Goal: Task Accomplishment & Management: Complete application form

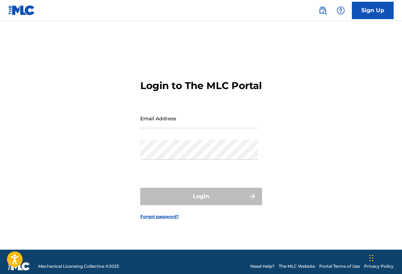
click at [180, 127] on input "Email Address" at bounding box center [199, 119] width 118 height 20
type input "[EMAIL_ADDRESS][DOMAIN_NAME]"
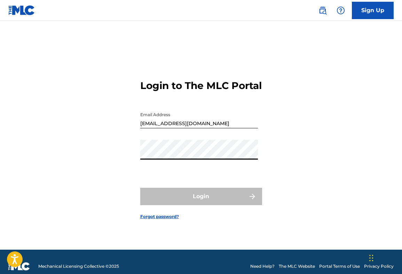
click at [141, 187] on form "Login to The MLC Portal Email Address [EMAIL_ADDRESS][DOMAIN_NAME] Password Log…" at bounding box center [201, 144] width 122 height 212
click at [164, 220] on link "Forgot password?" at bounding box center [159, 217] width 39 height 6
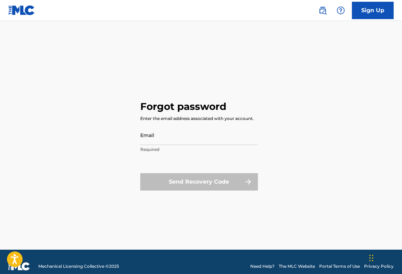
click at [168, 142] on input "Email" at bounding box center [199, 135] width 118 height 20
type input "[EMAIL_ADDRESS][DOMAIN_NAME]"
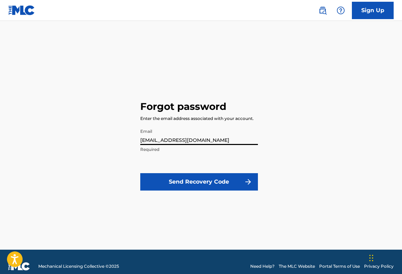
click at [185, 182] on button "Send Recovery Code" at bounding box center [199, 181] width 118 height 17
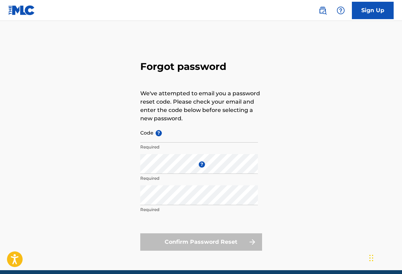
click at [146, 135] on input "Code ?" at bounding box center [199, 133] width 118 height 20
paste input "FP_56e554408aa69c897f46ee0ad24e"
type input "FP_56e554408aa69c897f46ee0ad24e"
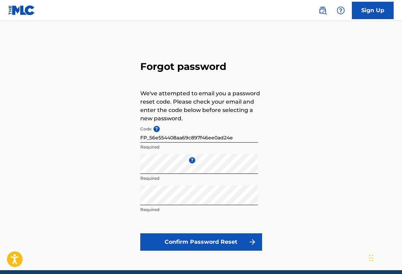
click at [208, 241] on button "Confirm Password Reset" at bounding box center [201, 241] width 122 height 17
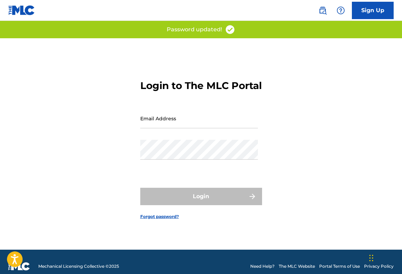
click at [202, 127] on input "Email Address" at bounding box center [199, 119] width 118 height 20
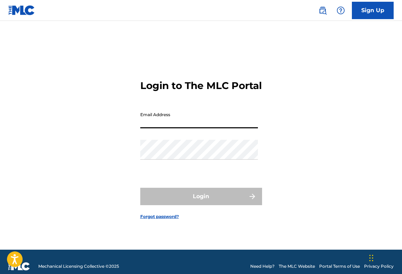
type input "[EMAIL_ADDRESS][DOMAIN_NAME]"
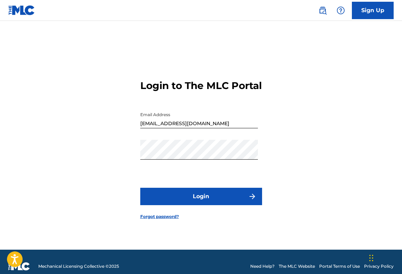
click at [196, 202] on button "Login" at bounding box center [201, 196] width 122 height 17
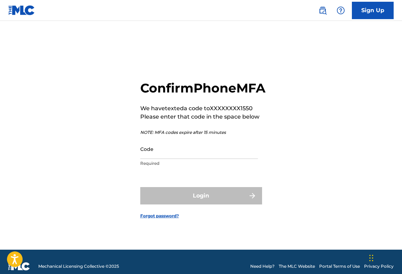
click at [154, 157] on input "Code" at bounding box center [199, 149] width 118 height 20
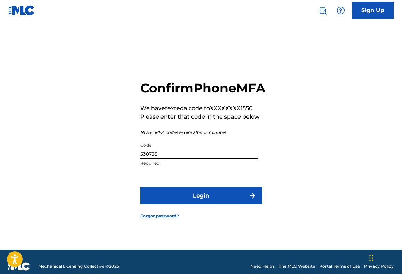
type input "538735"
click at [174, 203] on button "Login" at bounding box center [201, 195] width 122 height 17
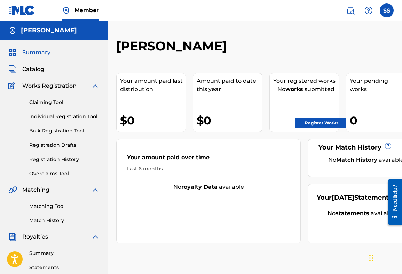
click at [361, 54] on div at bounding box center [362, 48] width 64 height 21
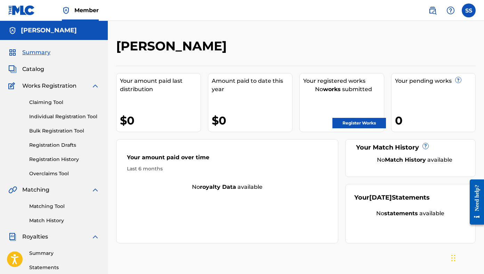
click at [348, 124] on link "Register Works" at bounding box center [360, 123] width 54 height 10
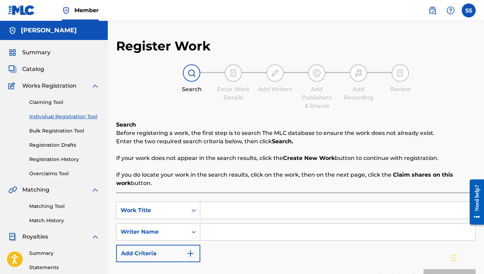
click at [50, 104] on link "Claiming Tool" at bounding box center [64, 102] width 70 height 7
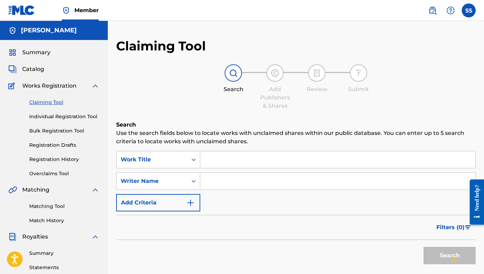
click at [49, 107] on div "Claiming Tool Individual Registration Tool Bulk Registration Tool Registration …" at bounding box center [53, 133] width 91 height 87
click at [236, 162] on input "Search Form" at bounding box center [337, 159] width 275 height 17
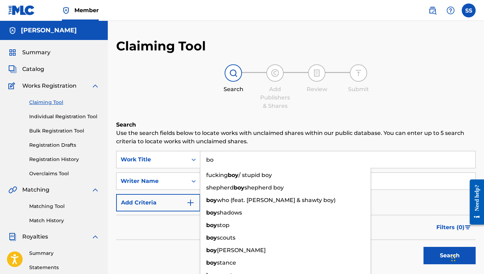
type input "b"
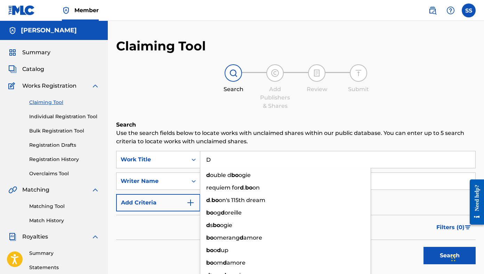
type input "D"
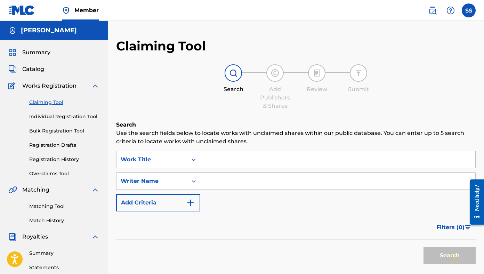
click at [218, 178] on input "Search Form" at bounding box center [337, 181] width 275 height 17
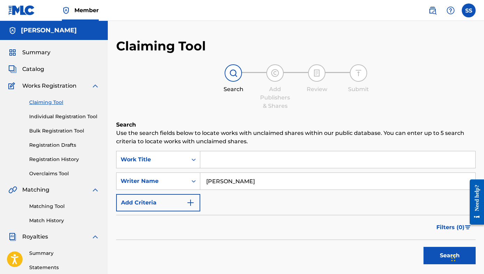
type input "[PERSON_NAME]"
click at [401, 247] on button "Search" at bounding box center [450, 255] width 52 height 17
click at [401, 254] on button "Search" at bounding box center [450, 255] width 52 height 17
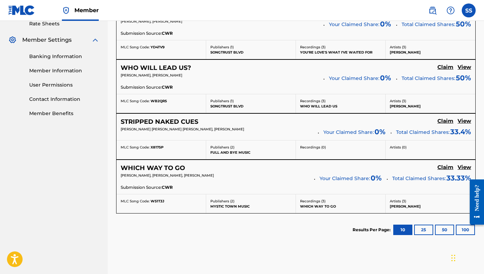
scroll to position [302, 0]
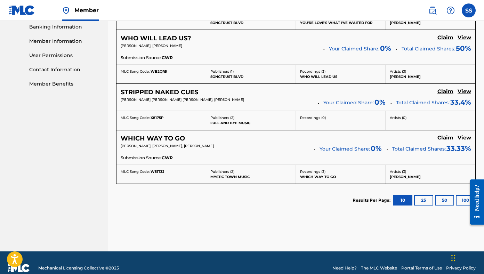
click at [401, 92] on h5 "Claim" at bounding box center [446, 91] width 16 height 7
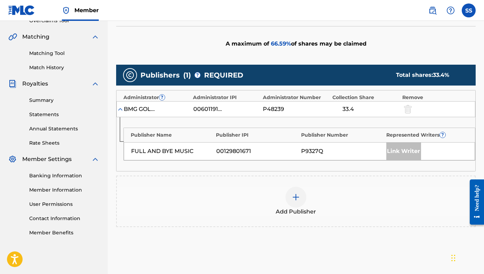
scroll to position [148, 0]
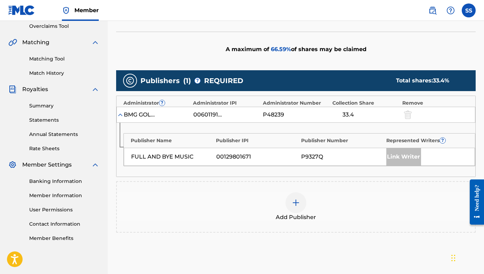
click at [300, 204] on img at bounding box center [296, 203] width 8 height 8
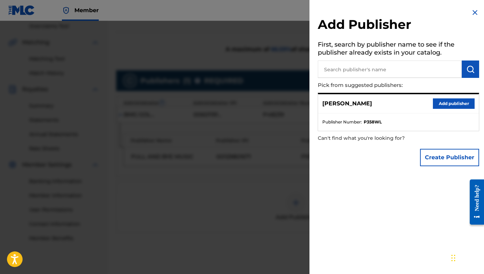
click at [349, 70] on input "text" at bounding box center [390, 69] width 144 height 17
click at [401, 67] on img "submit" at bounding box center [471, 69] width 8 height 8
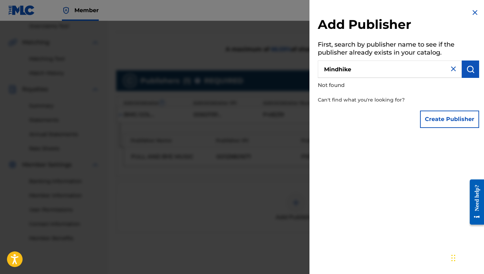
click at [340, 70] on input "Mindhike" at bounding box center [390, 69] width 144 height 17
type input "Mind hike"
click at [401, 68] on button "submit" at bounding box center [470, 69] width 17 height 17
click at [373, 68] on input "Mind hike" at bounding box center [390, 69] width 144 height 17
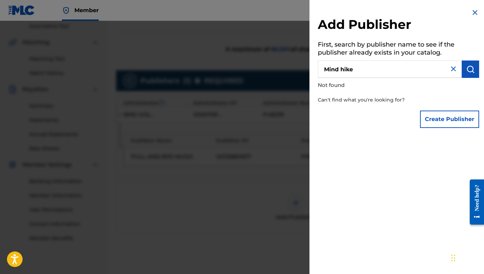
click at [373, 68] on input "Mind hike" at bounding box center [390, 69] width 144 height 17
click at [401, 126] on button "Create Publisher" at bounding box center [449, 119] width 59 height 17
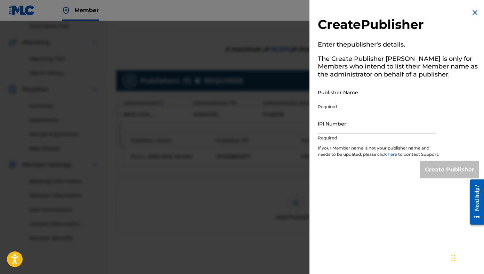
click at [361, 95] on input "Publisher Name" at bounding box center [377, 92] width 118 height 20
type input "Mind Hike Music"
click at [348, 127] on input "IPI Number" at bounding box center [377, 124] width 118 height 20
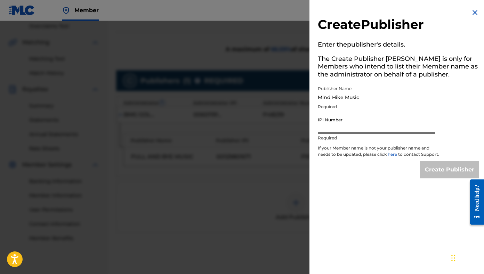
paste input "00245446466"
type input "00245446466"
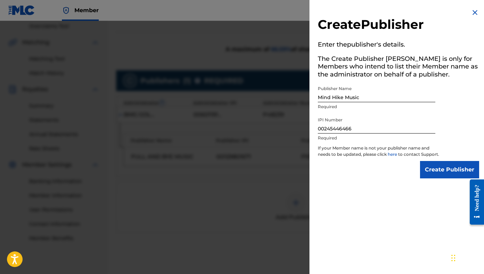
click at [401, 170] on input "Create Publisher" at bounding box center [449, 169] width 59 height 17
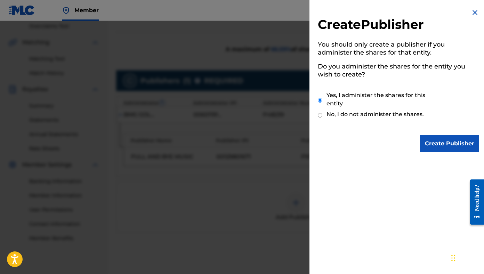
click at [401, 140] on input "Create Publisher" at bounding box center [449, 143] width 59 height 17
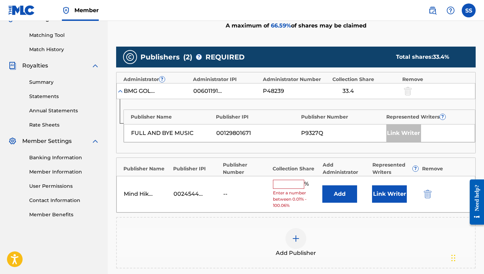
scroll to position [167, 0]
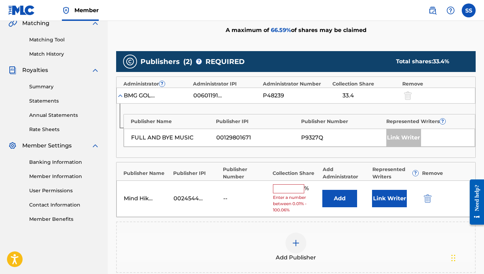
click at [120, 96] on img at bounding box center [120, 95] width 7 height 7
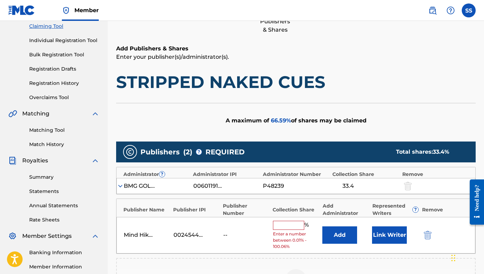
scroll to position [106, 0]
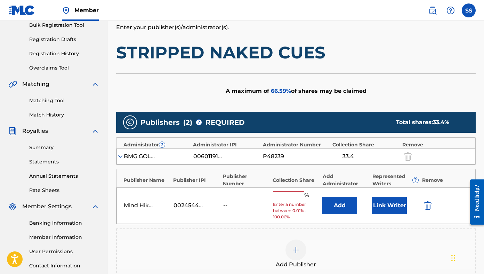
click at [291, 197] on input "text" at bounding box center [288, 195] width 31 height 9
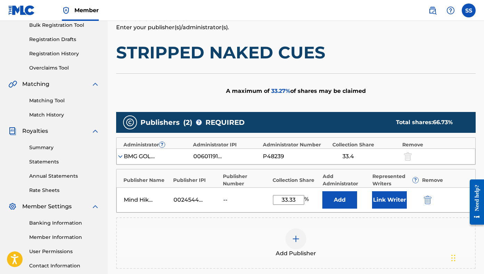
type input "33.33"
click at [384, 198] on button "Link Writer" at bounding box center [389, 199] width 35 height 17
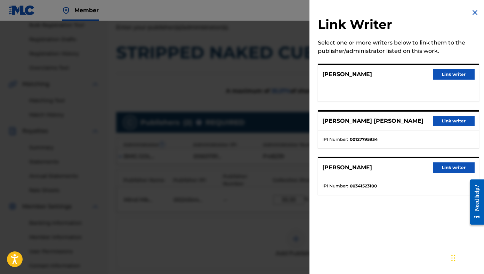
click at [401, 75] on button "Link writer" at bounding box center [454, 74] width 42 height 10
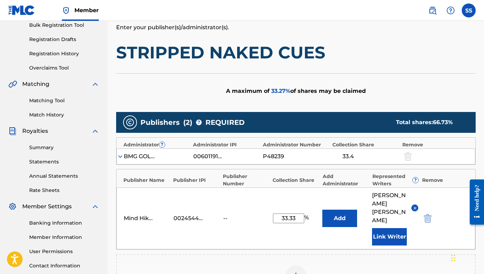
click at [340, 213] on button "Add" at bounding box center [340, 218] width 35 height 17
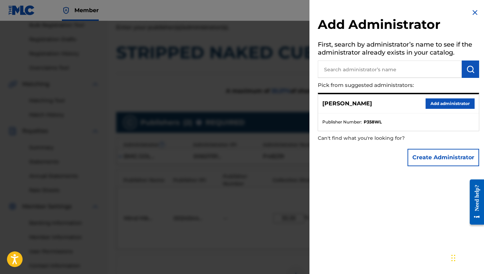
click at [346, 73] on input "text" at bounding box center [390, 69] width 144 height 17
type input "Mind Hike"
click at [401, 71] on img "submit" at bounding box center [471, 69] width 8 height 8
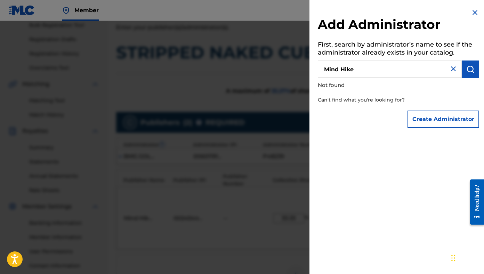
click at [401, 122] on button "Create Administrator" at bounding box center [444, 119] width 72 height 17
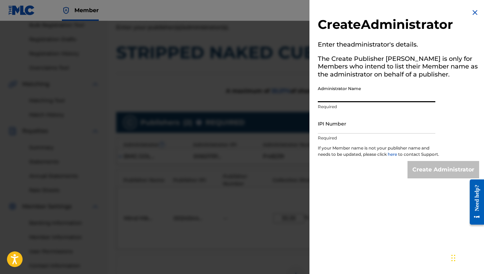
click at [379, 99] on input "Administrator Name" at bounding box center [377, 92] width 118 height 20
type input "Mind Hike Music"
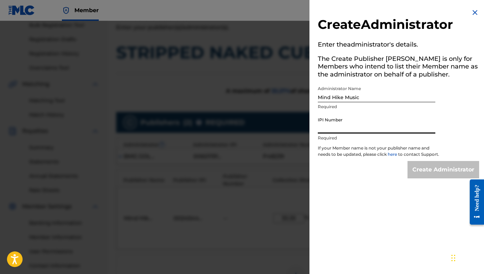
click at [360, 133] on input "IPI Number" at bounding box center [377, 124] width 118 height 20
paste input "00245446466"
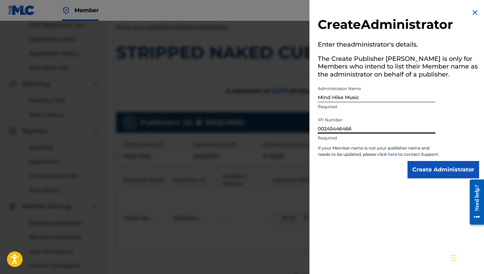
type input "00245446466"
click at [401, 177] on input "Create Administrator" at bounding box center [444, 169] width 72 height 17
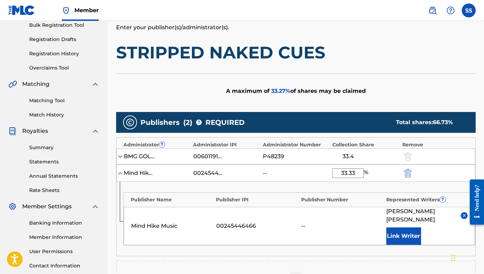
type input "33.33"
click at [381, 242] on div "Publisher Name Publisher IPI Publisher Number Represented Writers ? Mind Hike M…" at bounding box center [296, 219] width 359 height 74
click at [401, 228] on button "Link Writer" at bounding box center [404, 236] width 35 height 17
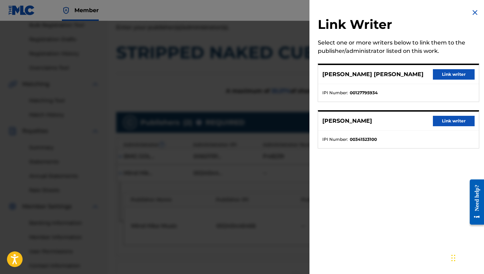
click at [401, 15] on img at bounding box center [475, 12] width 8 height 8
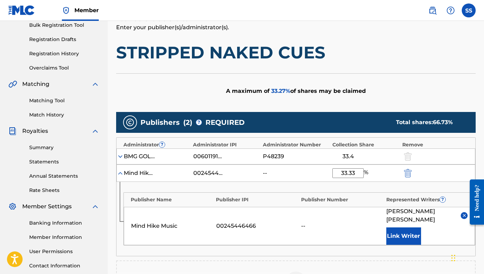
click at [313, 228] on div "Mind Hike Music 00245446466 -- [PERSON_NAME] Link Writer" at bounding box center [299, 226] width 351 height 38
click at [398, 86] on div "A maximum of 33.27 % of shares may be claimed" at bounding box center [296, 90] width 360 height 35
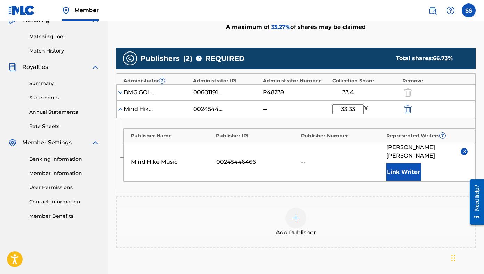
scroll to position [228, 0]
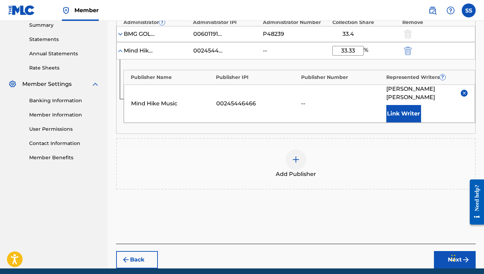
click at [374, 149] on div "Add Publisher" at bounding box center [296, 163] width 358 height 29
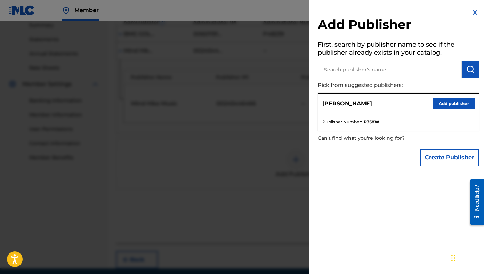
click at [401, 13] on img at bounding box center [475, 12] width 8 height 8
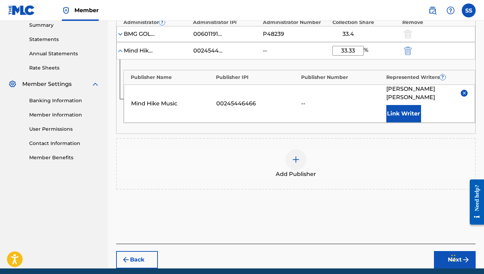
click at [401, 90] on img at bounding box center [464, 92] width 5 height 5
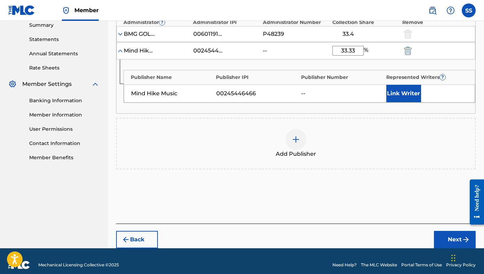
click at [381, 154] on div "Add Publisher" at bounding box center [296, 143] width 358 height 29
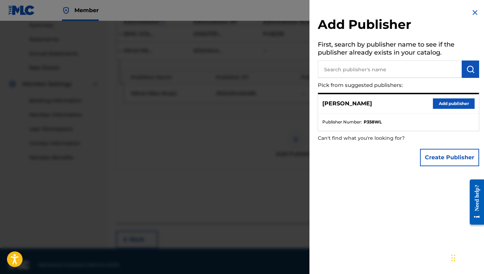
click at [401, 9] on img at bounding box center [475, 12] width 8 height 8
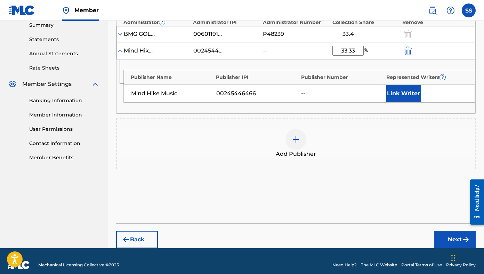
click at [401, 238] on button "Next" at bounding box center [455, 239] width 42 height 17
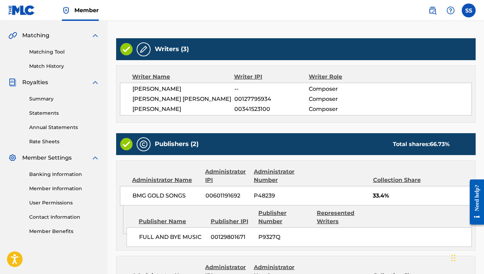
scroll to position [152, 0]
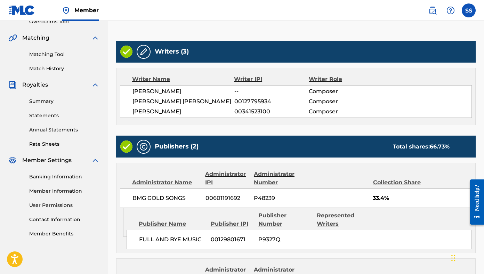
click at [141, 50] on img at bounding box center [144, 52] width 8 height 8
click at [143, 52] on img at bounding box center [144, 52] width 8 height 8
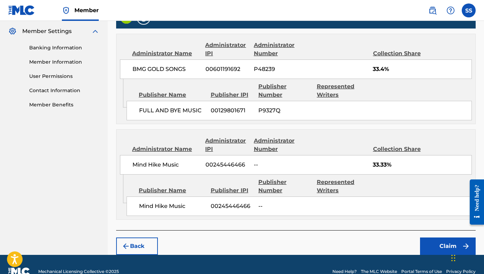
scroll to position [294, 0]
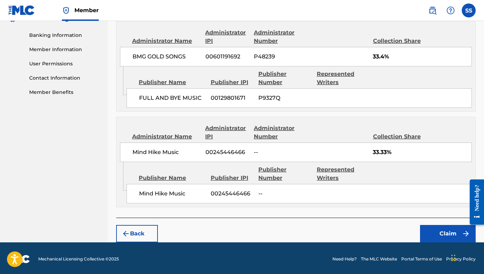
click at [137, 226] on button "Back" at bounding box center [137, 233] width 42 height 17
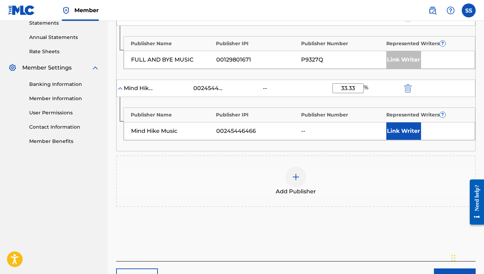
scroll to position [176, 0]
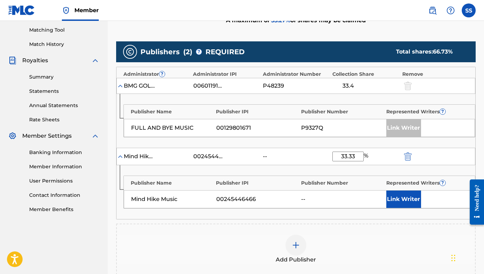
click at [401, 196] on button "Link Writer" at bounding box center [404, 199] width 35 height 17
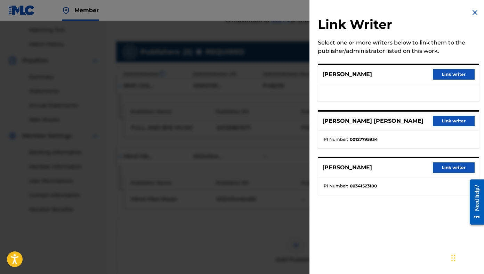
click at [401, 75] on button "Link writer" at bounding box center [454, 74] width 42 height 10
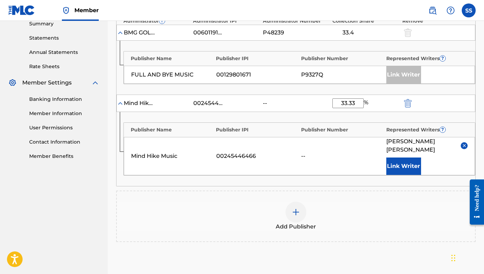
scroll to position [302, 0]
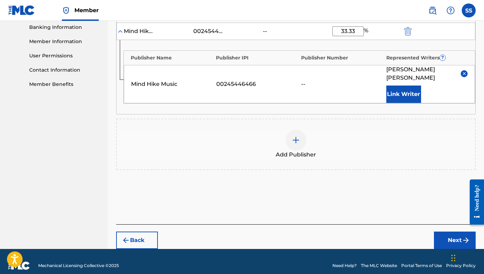
click at [401, 232] on button "Next" at bounding box center [455, 240] width 42 height 17
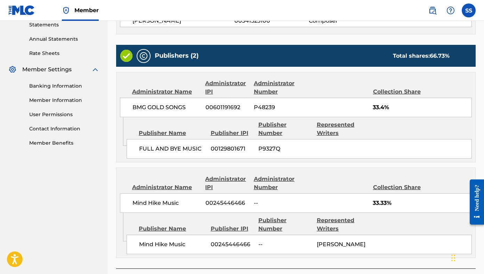
scroll to position [294, 0]
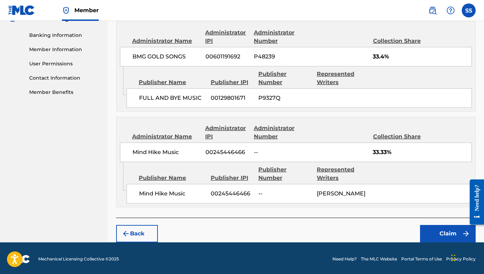
click at [401, 230] on button "Claim" at bounding box center [448, 233] width 56 height 17
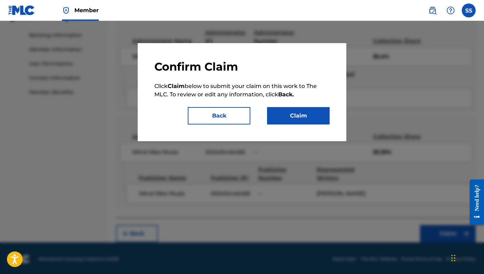
click at [311, 117] on button "Claim" at bounding box center [298, 115] width 63 height 17
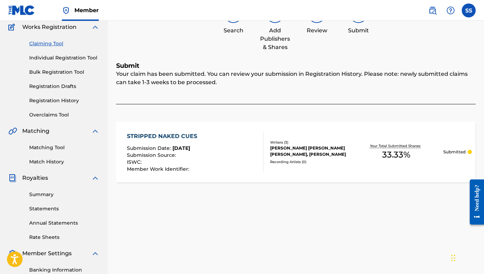
scroll to position [0, 0]
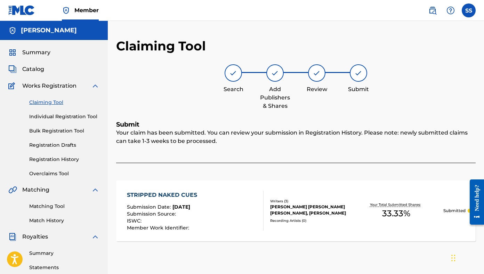
click at [50, 103] on link "Claiming Tool" at bounding box center [64, 102] width 70 height 7
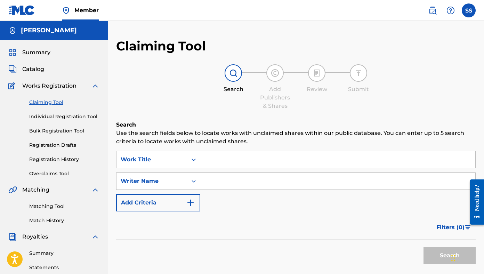
click at [229, 181] on input "Search Form" at bounding box center [337, 181] width 275 height 17
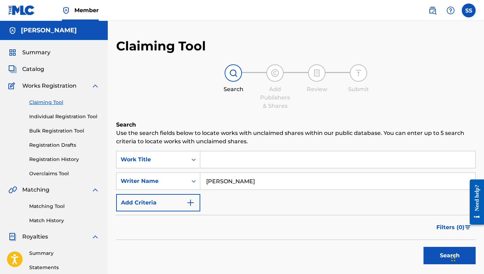
click at [401, 247] on button "Search" at bounding box center [450, 255] width 52 height 17
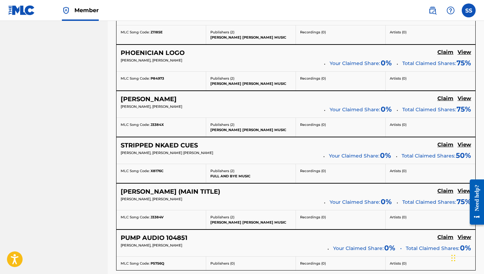
scroll to position [520, 0]
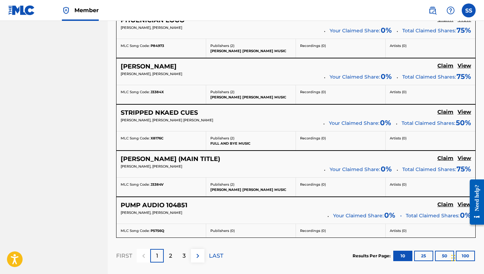
click at [172, 256] on p "2" at bounding box center [170, 256] width 3 height 8
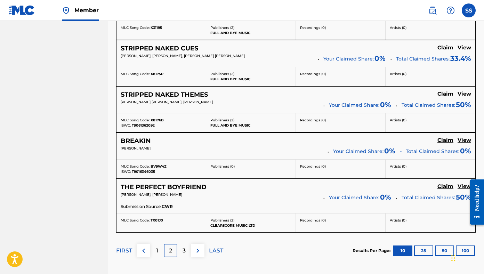
scroll to position [516, 0]
click at [185, 247] on p "3" at bounding box center [184, 250] width 3 height 8
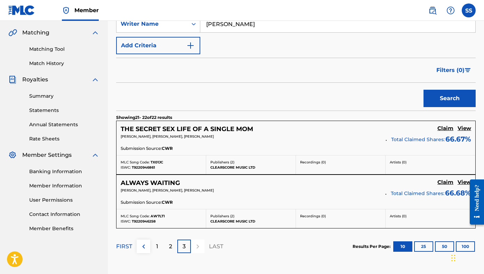
scroll to position [216, 0]
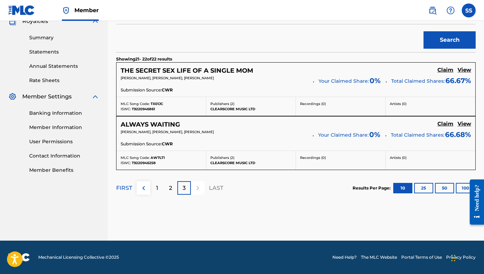
click at [156, 190] on p "1" at bounding box center [157, 188] width 2 height 8
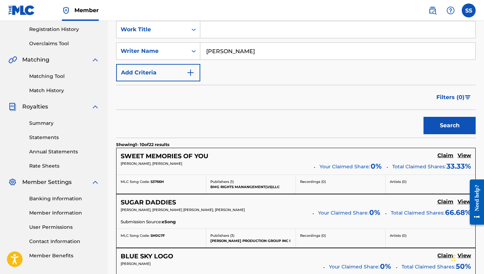
scroll to position [0, 0]
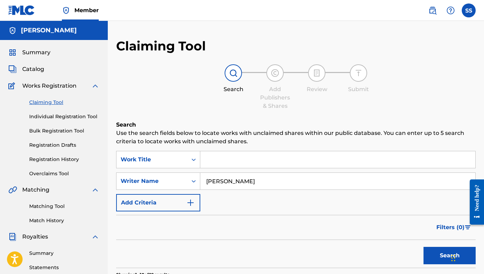
click at [225, 183] on input "[PERSON_NAME]" at bounding box center [337, 181] width 275 height 17
click at [225, 183] on input "long" at bounding box center [337, 181] width 275 height 17
click at [401, 247] on button "Search" at bounding box center [450, 255] width 52 height 17
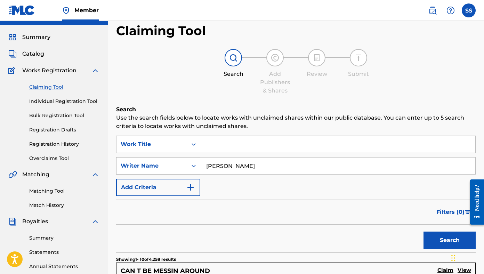
click at [192, 175] on div "Writer Name" at bounding box center [158, 165] width 84 height 17
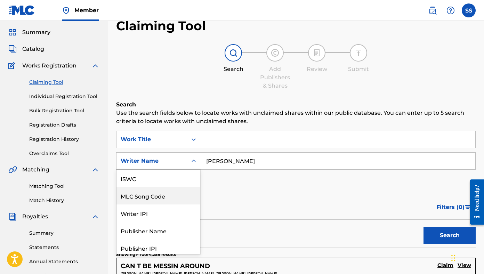
scroll to position [21, 0]
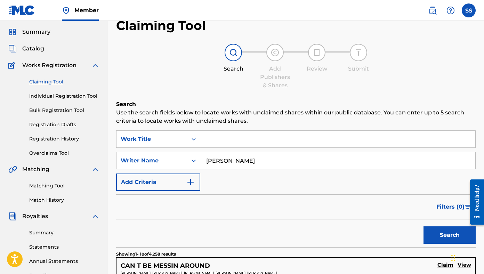
click at [254, 162] on input "[PERSON_NAME]" at bounding box center [337, 160] width 275 height 17
type input "[PERSON_NAME]"
click at [401, 226] on button "Search" at bounding box center [450, 234] width 52 height 17
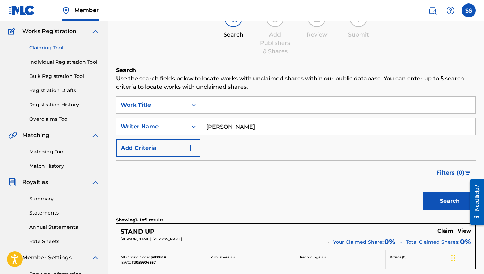
scroll to position [37, 0]
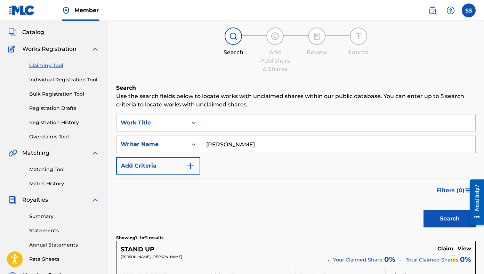
drag, startPoint x: 246, startPoint y: 145, endPoint x: 203, endPoint y: 142, distance: 43.2
click at [202, 142] on input "[PERSON_NAME]" at bounding box center [337, 144] width 275 height 17
click at [220, 128] on input "Search Form" at bounding box center [337, 122] width 275 height 17
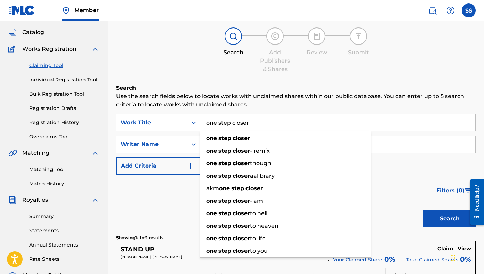
type input "one step closer"
click at [401, 210] on button "Search" at bounding box center [450, 218] width 52 height 17
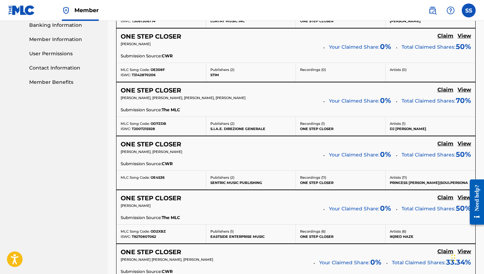
scroll to position [0, 0]
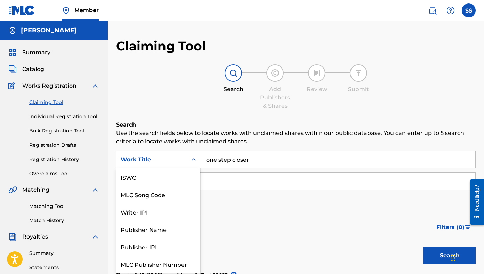
click at [196, 158] on icon "Search Form" at bounding box center [193, 159] width 7 height 7
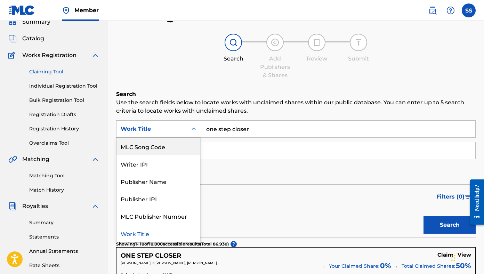
scroll to position [32, 0]
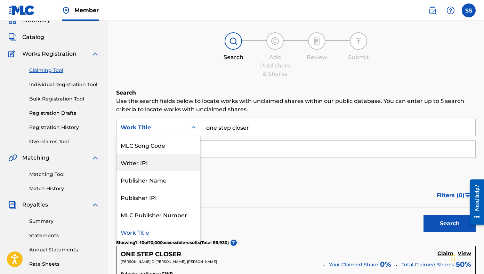
click at [228, 159] on div "SearchWithCriteria9ec89234-7747-4bfd-9270-92570726df68 Writer IPI, 3 of 7. 7 re…" at bounding box center [296, 149] width 360 height 61
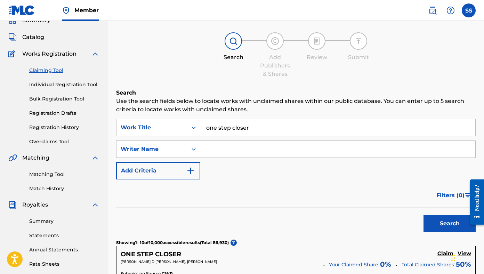
click at [214, 150] on input "Search Form" at bounding box center [337, 149] width 275 height 17
type input "deutsch"
click at [401, 215] on button "Search" at bounding box center [450, 223] width 52 height 17
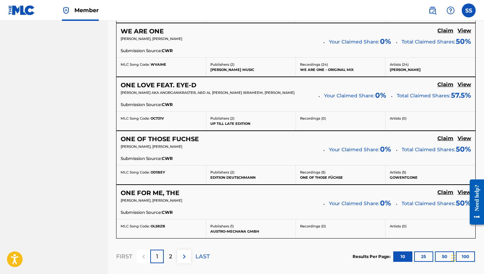
scroll to position [556, 0]
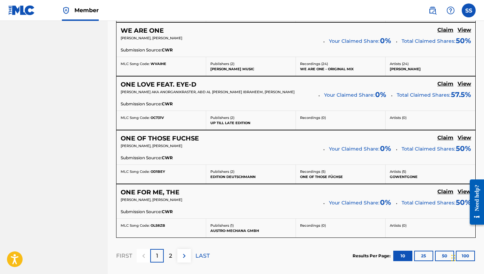
click at [169, 255] on p "2" at bounding box center [170, 256] width 3 height 8
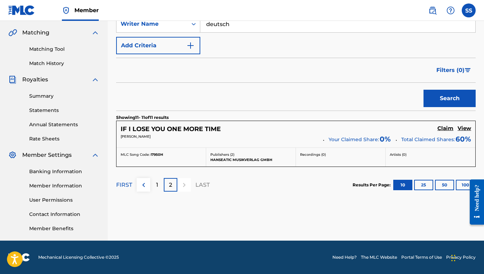
scroll to position [0, 0]
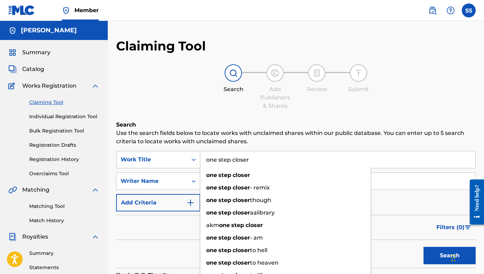
drag, startPoint x: 262, startPoint y: 161, endPoint x: 191, endPoint y: 155, distance: 70.9
click at [191, 155] on div "SearchWithCriteria9ec89234-7747-4bfd-9270-92570726df68 Work Title one step clos…" at bounding box center [296, 159] width 360 height 17
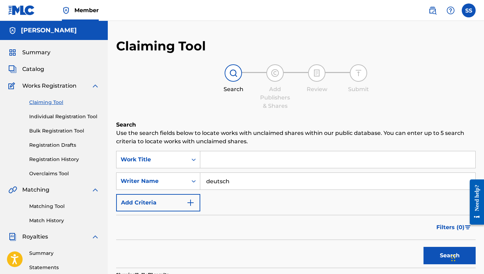
click at [207, 182] on input "deutsch" at bounding box center [337, 181] width 275 height 17
type input "[PERSON_NAME]"
click at [401, 247] on button "Search" at bounding box center [450, 255] width 52 height 17
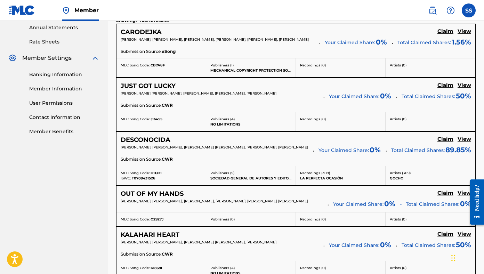
scroll to position [258, 0]
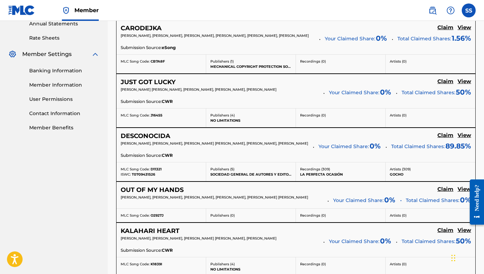
click at [163, 137] on h5 "DESCONOCIDA" at bounding box center [146, 136] width 50 height 8
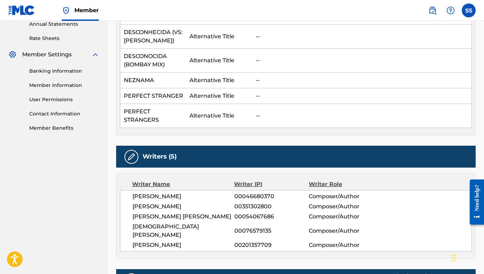
scroll to position [293, 0]
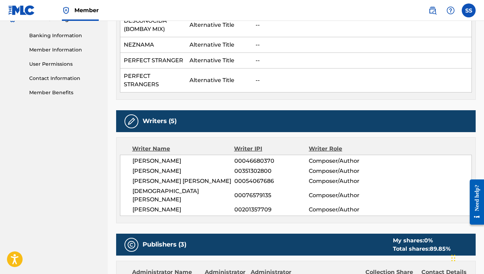
click at [155, 171] on span "[PERSON_NAME]" at bounding box center [184, 171] width 102 height 8
click at [247, 170] on span "00351302800" at bounding box center [271, 171] width 75 height 8
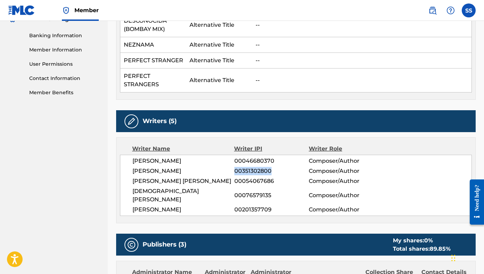
copy span "00351302800"
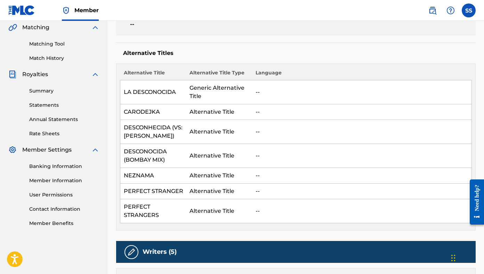
scroll to position [0, 0]
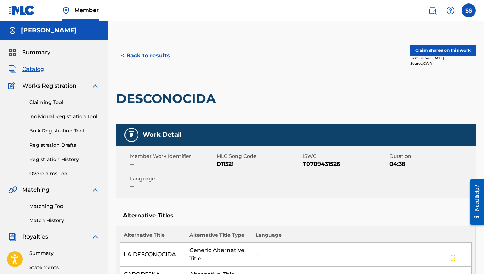
click at [161, 60] on button "< Back to results" at bounding box center [145, 55] width 59 height 17
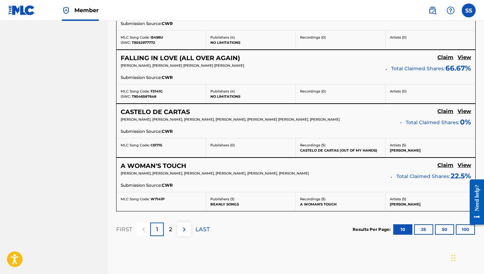
scroll to position [616, 0]
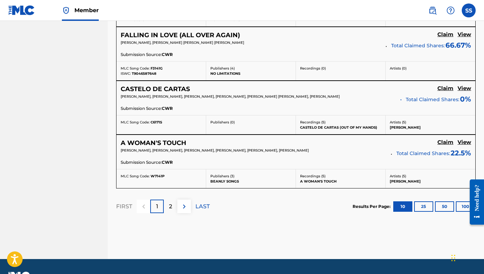
click at [174, 203] on div "2" at bounding box center [171, 207] width 14 height 14
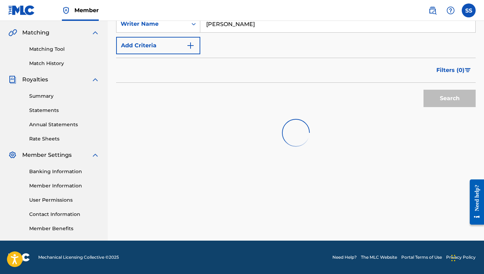
scroll to position [200, 0]
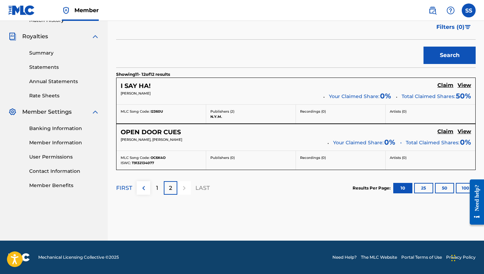
click at [152, 133] on h5 "OPEN DOOR CUES" at bounding box center [151, 132] width 60 height 8
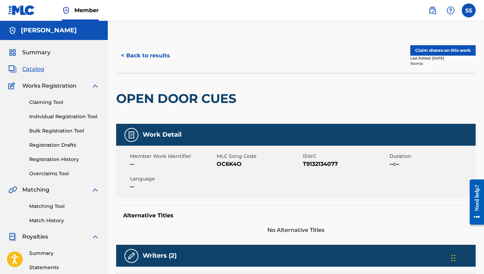
click at [152, 55] on button "< Back to results" at bounding box center [145, 55] width 59 height 17
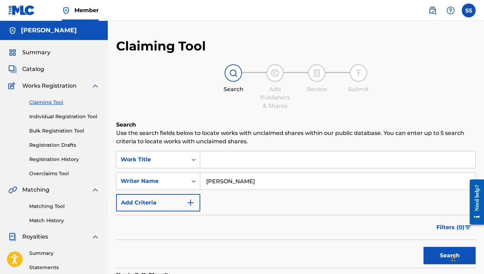
drag, startPoint x: 249, startPoint y: 182, endPoint x: 191, endPoint y: 169, distance: 59.2
click at [191, 169] on div "SearchWithCriteria9ec89234-7747-4bfd-9270-92570726df68 Work Title SearchWithCri…" at bounding box center [296, 181] width 360 height 61
type input "[PERSON_NAME]"
click at [401, 247] on button "Search" at bounding box center [450, 255] width 52 height 17
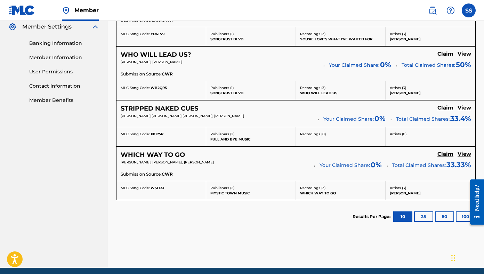
scroll to position [89, 0]
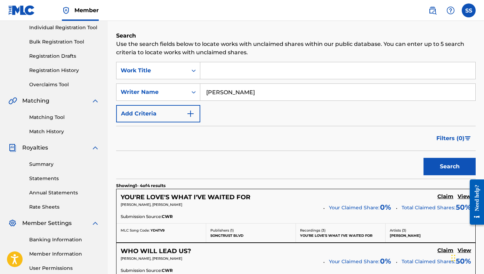
click at [216, 96] on input "[PERSON_NAME]" at bounding box center [337, 92] width 275 height 17
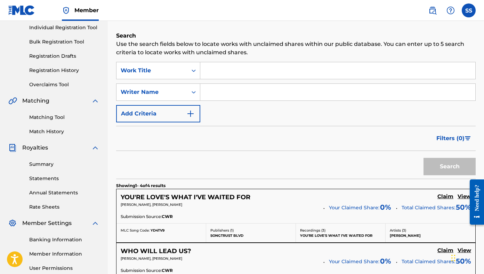
click at [224, 89] on input "Search Form" at bounding box center [337, 92] width 275 height 17
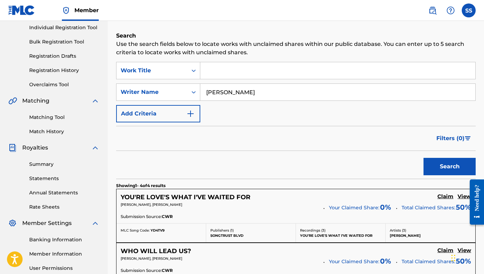
type input "[PERSON_NAME]"
click at [401, 158] on button "Search" at bounding box center [450, 166] width 52 height 17
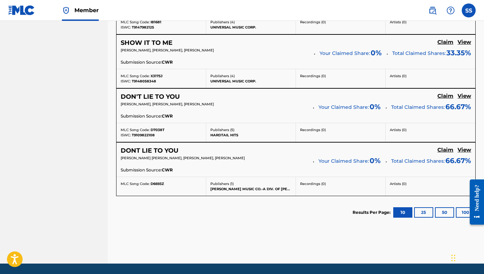
scroll to position [399, 0]
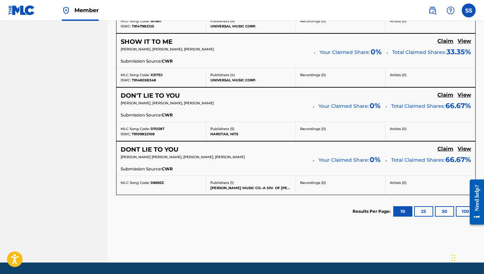
click at [401, 215] on button "25" at bounding box center [423, 211] width 19 height 10
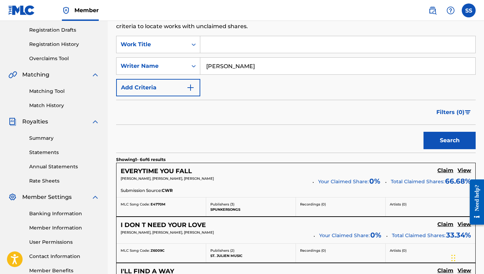
scroll to position [71, 0]
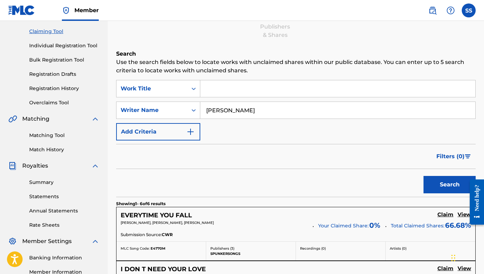
drag, startPoint x: 265, startPoint y: 115, endPoint x: 186, endPoint y: 101, distance: 80.2
click at [186, 101] on div "SearchWithCriteria9ec89234-7747-4bfd-9270-92570726df68 Work Title SearchWithCri…" at bounding box center [296, 110] width 360 height 61
click at [232, 88] on input "Search Form" at bounding box center [337, 88] width 275 height 17
type input "white line fever"
click at [401, 176] on button "Search" at bounding box center [450, 184] width 52 height 17
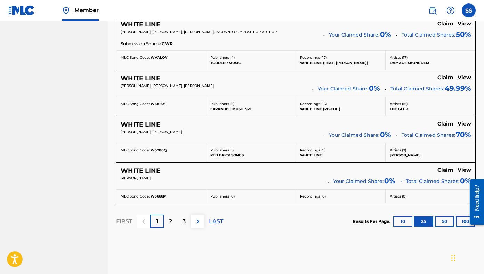
scroll to position [1395, 0]
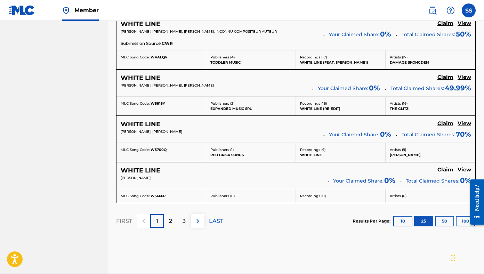
click at [401, 217] on div at bounding box center [474, 202] width 19 height 56
click at [401, 220] on div at bounding box center [474, 202] width 19 height 56
click at [401, 222] on button "100" at bounding box center [465, 221] width 19 height 10
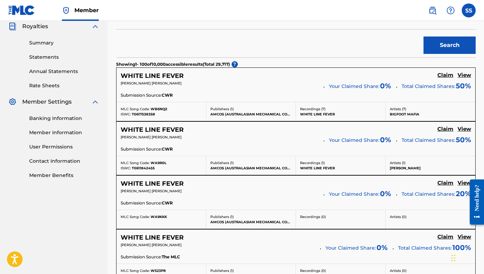
scroll to position [0, 0]
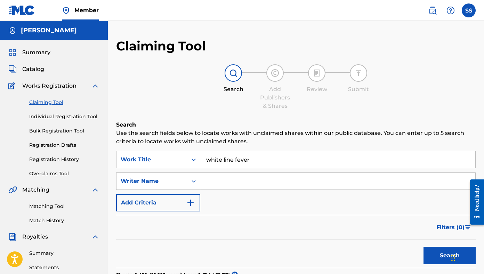
click at [256, 183] on input "Search Form" at bounding box center [337, 181] width 275 height 17
type input "[PERSON_NAME]"
click at [401, 247] on button "Search" at bounding box center [450, 255] width 52 height 17
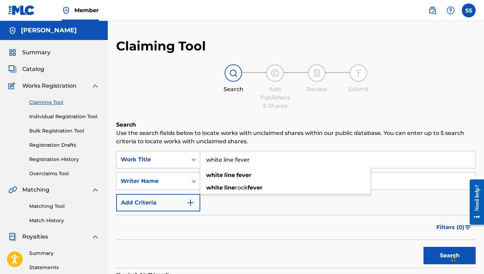
drag, startPoint x: 260, startPoint y: 160, endPoint x: 191, endPoint y: 159, distance: 68.9
click at [191, 159] on div "SearchWithCriteria9ec89234-7747-4bfd-9270-92570726df68 Work Title white line fe…" at bounding box center [296, 159] width 360 height 17
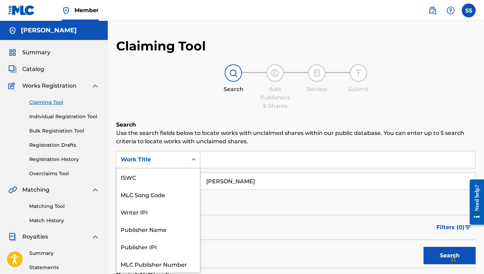
click at [193, 161] on icon "Search Form" at bounding box center [193, 159] width 7 height 7
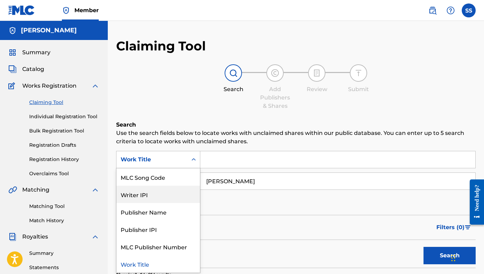
click at [180, 193] on div "Writer IPI" at bounding box center [158, 194] width 83 height 17
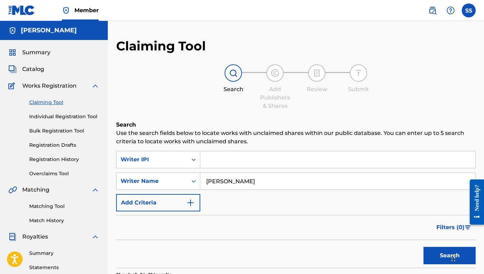
click at [223, 180] on input "[PERSON_NAME]" at bounding box center [337, 181] width 275 height 17
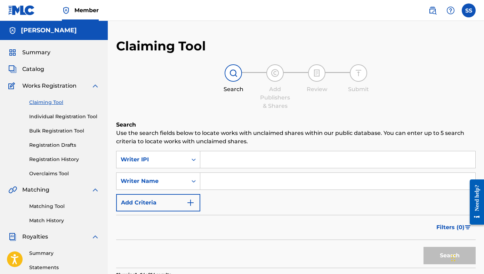
click at [233, 166] on input "Search Form" at bounding box center [337, 159] width 275 height 17
paste input "452666835"
click at [401, 260] on button "Search" at bounding box center [450, 255] width 52 height 17
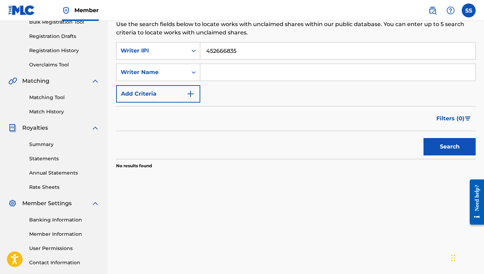
scroll to position [127, 0]
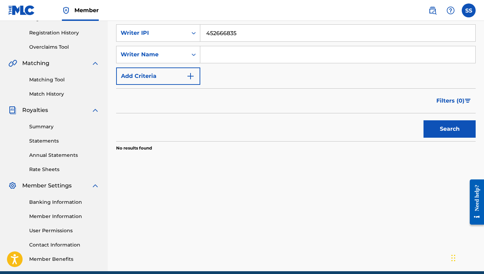
click at [401, 126] on button "Search" at bounding box center [450, 128] width 52 height 17
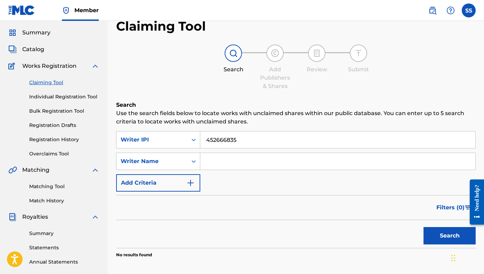
click at [215, 140] on input "452666835" at bounding box center [337, 140] width 275 height 17
paste input "128806858"
click at [401, 240] on button "Search" at bounding box center [450, 235] width 52 height 17
click at [224, 141] on input "128806858" at bounding box center [337, 140] width 275 height 17
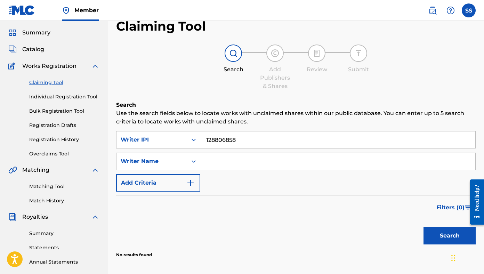
click at [224, 141] on input "128806858" at bounding box center [337, 140] width 275 height 17
paste input "244511001"
type input "244511001"
click at [401, 240] on button "Search" at bounding box center [450, 235] width 52 height 17
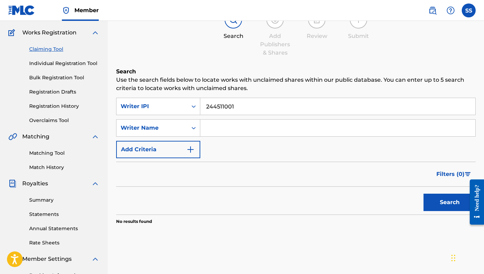
scroll to position [0, 0]
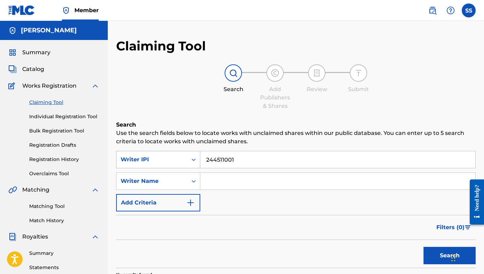
click at [191, 163] on div "Search Form" at bounding box center [194, 159] width 13 height 13
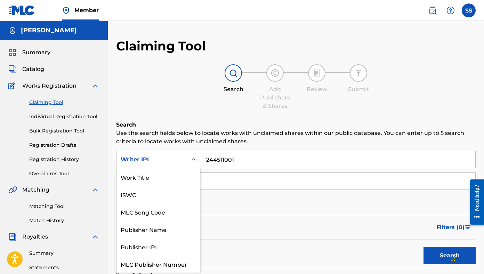
scroll to position [17, 0]
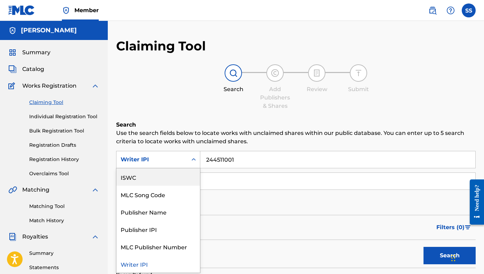
click at [182, 180] on div "ISWC" at bounding box center [158, 176] width 83 height 17
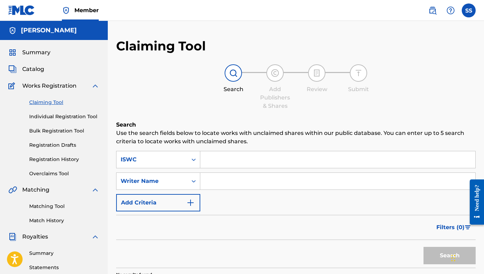
click at [228, 162] on input "Search Form" at bounding box center [337, 159] width 275 height 17
paste input "T3075641866"
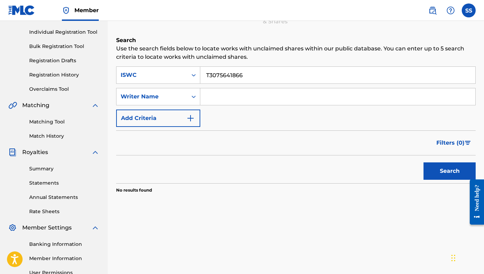
type input "T3075641866"
click at [401, 169] on button "Search" at bounding box center [450, 170] width 52 height 17
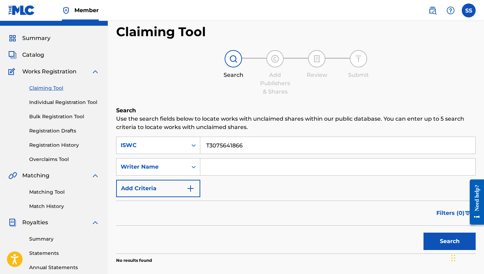
scroll to position [0, 0]
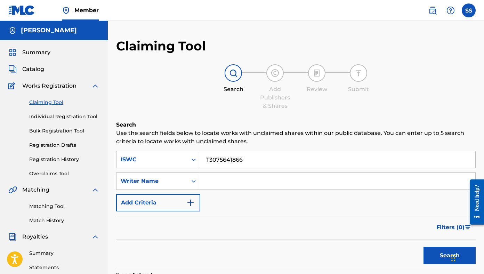
click at [55, 119] on link "Individual Registration Tool" at bounding box center [64, 116] width 70 height 7
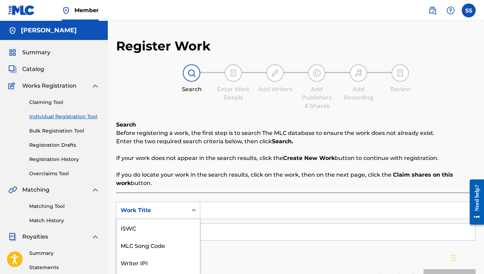
scroll to position [49, 0]
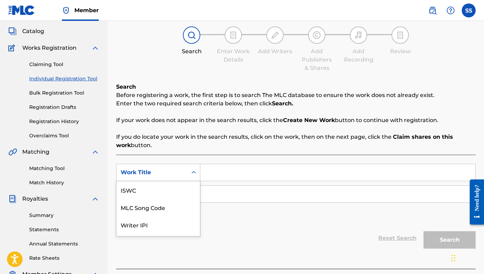
click at [196, 181] on div "Work Title selected, 7 of 7. 7 results available. Use Up and Down to choose opt…" at bounding box center [158, 172] width 84 height 17
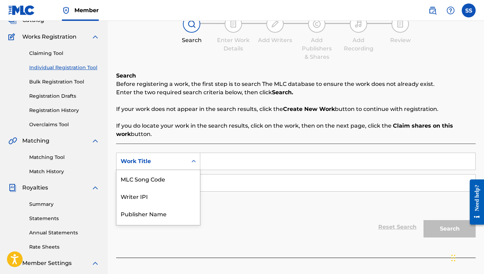
scroll to position [50, 0]
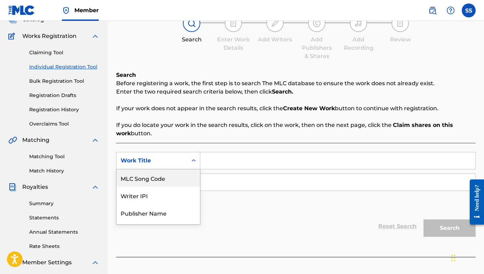
click at [221, 166] on input "Search Form" at bounding box center [337, 160] width 275 height 17
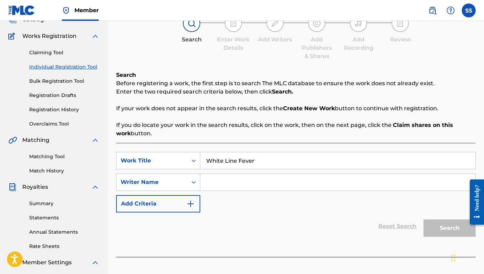
type input "White Line Fever"
click at [241, 182] on input "Search Form" at bounding box center [337, 182] width 275 height 17
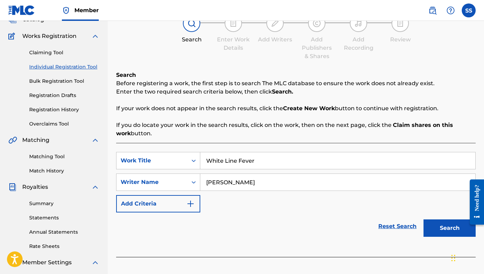
type input "[PERSON_NAME]"
click at [401, 225] on button "Search" at bounding box center [450, 228] width 52 height 17
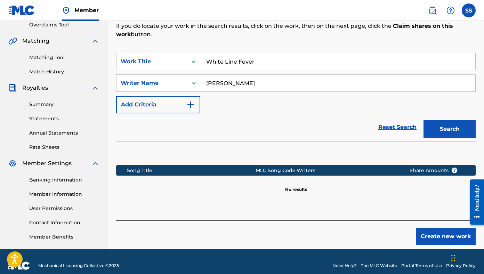
scroll to position [157, 0]
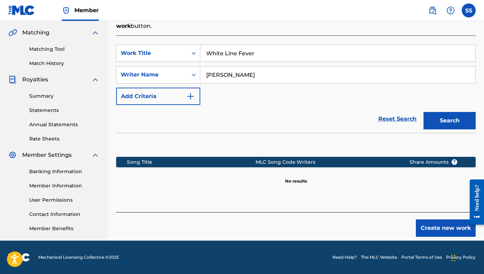
click at [401, 225] on button "Create new work" at bounding box center [446, 228] width 60 height 17
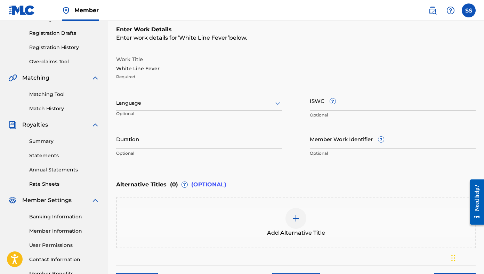
scroll to position [137, 0]
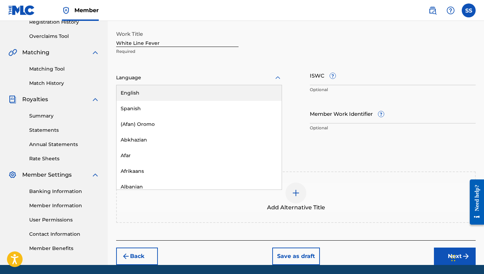
click at [246, 78] on div at bounding box center [199, 77] width 166 height 9
click at [232, 93] on div "English" at bounding box center [199, 93] width 165 height 16
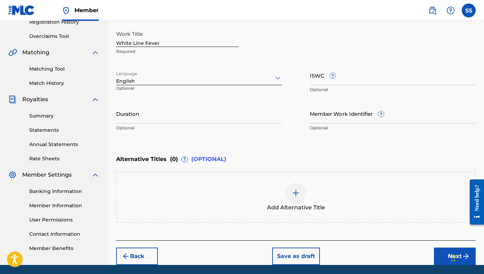
click at [340, 78] on input "ISWC ?" at bounding box center [393, 75] width 166 height 20
paste input "T3075641866"
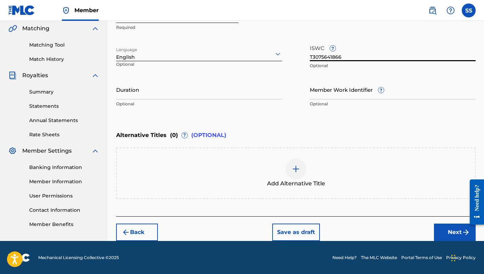
type input "T3075641866"
click at [401, 229] on button "Next" at bounding box center [455, 232] width 42 height 17
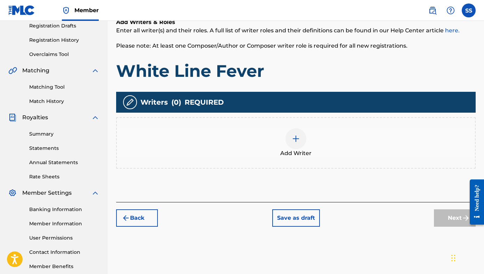
scroll to position [126, 0]
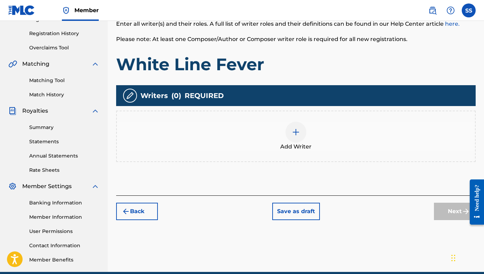
click at [296, 133] on img at bounding box center [296, 132] width 8 height 8
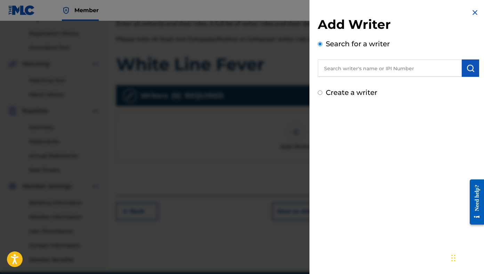
click at [352, 68] on input "text" at bounding box center [390, 67] width 144 height 17
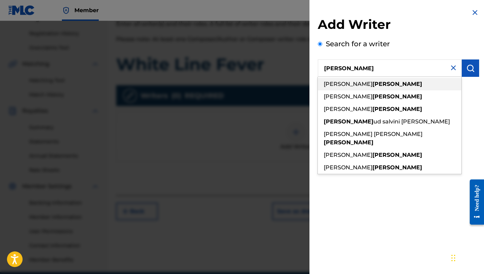
click at [373, 81] on strong "[PERSON_NAME]" at bounding box center [398, 84] width 50 height 7
type input "[PERSON_NAME]"
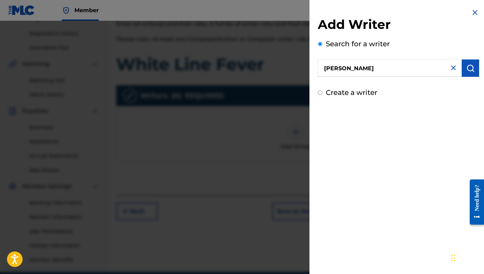
click at [401, 73] on button "submit" at bounding box center [470, 67] width 17 height 17
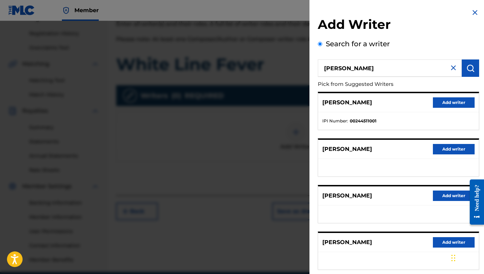
click at [401, 98] on button "Add writer" at bounding box center [454, 102] width 42 height 10
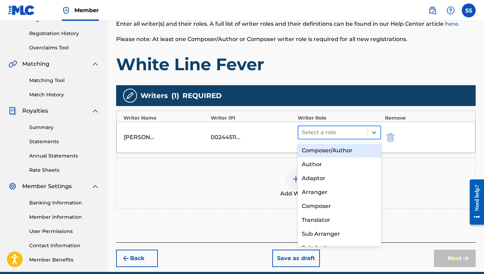
click at [373, 139] on div "Select a role" at bounding box center [339, 133] width 83 height 14
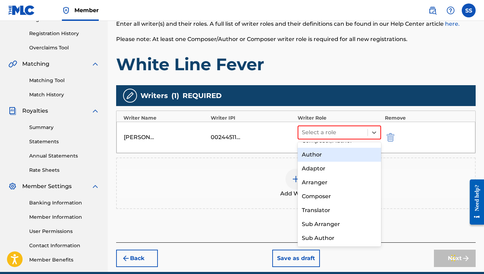
scroll to position [0, 0]
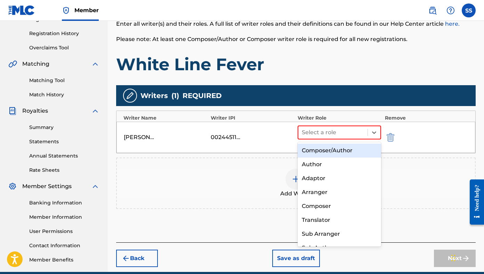
click at [348, 150] on div "Composer/Author" at bounding box center [339, 151] width 83 height 14
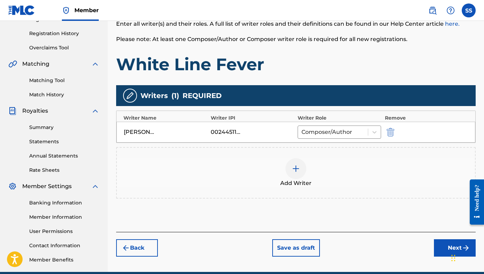
click at [294, 167] on img at bounding box center [296, 169] width 8 height 8
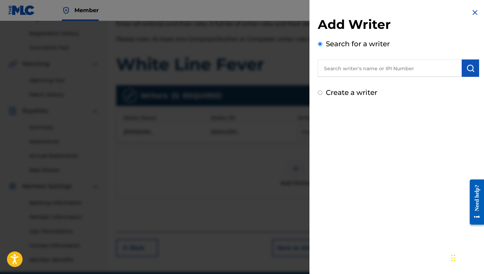
click at [354, 67] on input "text" at bounding box center [390, 67] width 144 height 17
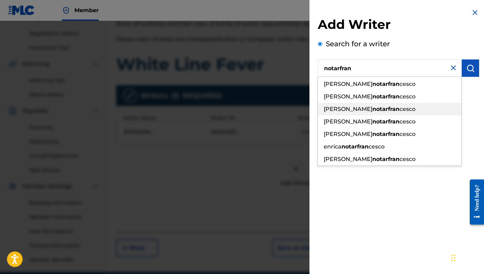
click at [400, 111] on span "cesco" at bounding box center [408, 109] width 16 height 7
type input "[PERSON_NAME]"
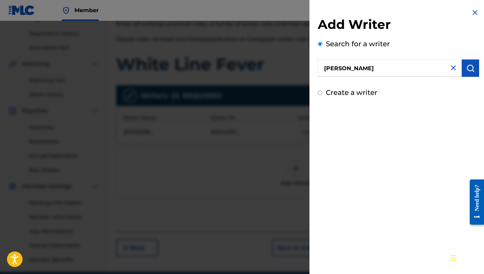
click at [401, 69] on img "submit" at bounding box center [471, 68] width 8 height 8
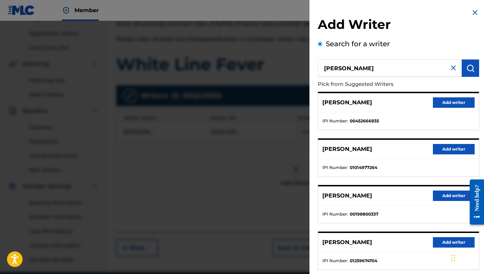
click at [401, 108] on div "[PERSON_NAME] Add writer" at bounding box center [398, 102] width 161 height 19
click at [401, 105] on button "Add writer" at bounding box center [454, 102] width 42 height 10
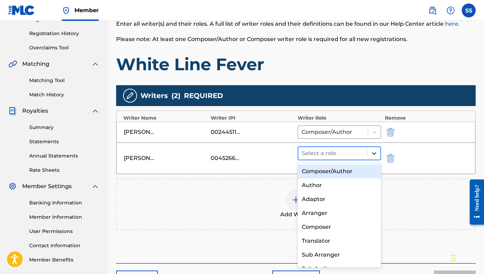
click at [371, 154] on icon at bounding box center [374, 153] width 7 height 7
click at [348, 174] on div "Composer/Author" at bounding box center [339, 172] width 83 height 14
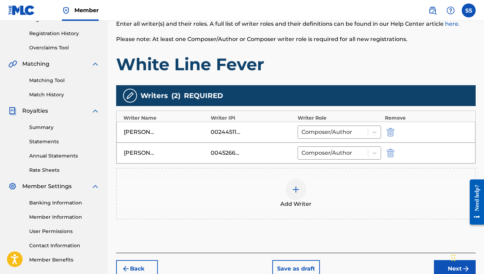
click at [297, 193] on img at bounding box center [296, 189] width 8 height 8
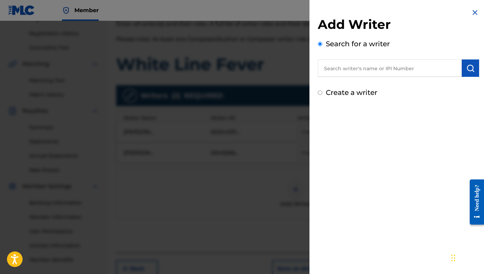
click at [349, 73] on input "text" at bounding box center [390, 67] width 144 height 17
type input "b"
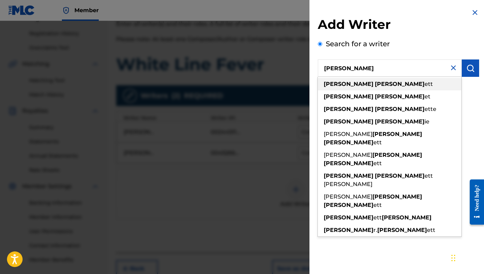
click at [370, 86] on div "[PERSON_NAME] ett" at bounding box center [390, 84] width 144 height 13
type input "[PERSON_NAME]"
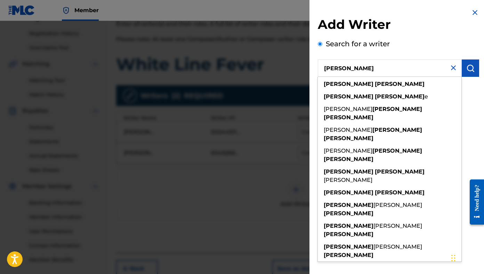
click at [401, 66] on img "submit" at bounding box center [471, 68] width 8 height 8
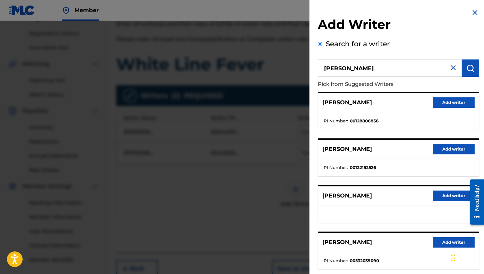
click at [401, 101] on button "Add writer" at bounding box center [454, 102] width 42 height 10
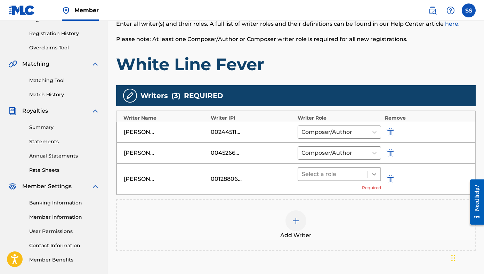
click at [374, 172] on icon at bounding box center [374, 174] width 7 height 7
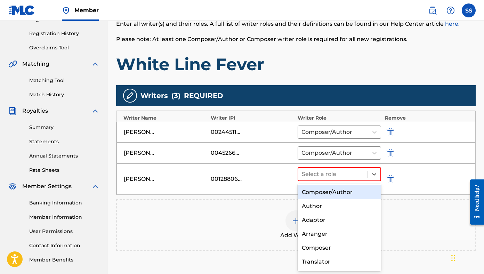
click at [353, 192] on div "Composer/Author" at bounding box center [339, 192] width 83 height 14
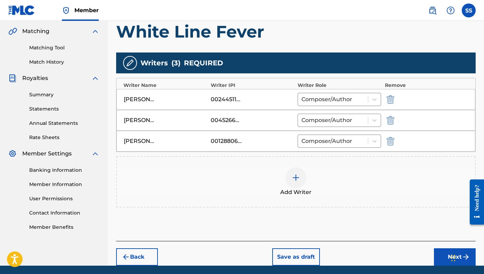
scroll to position [184, 0]
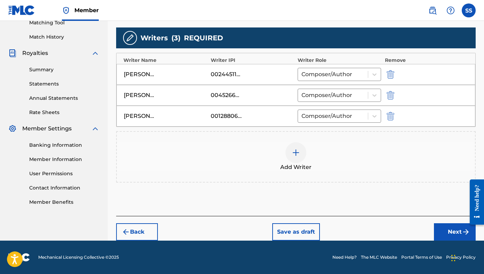
click at [401, 233] on button "Next" at bounding box center [455, 231] width 42 height 17
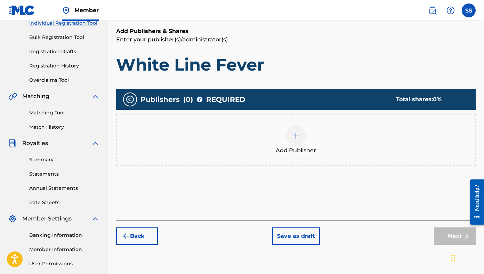
scroll to position [111, 0]
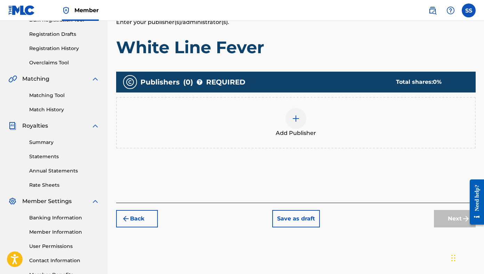
click at [295, 117] on img at bounding box center [296, 118] width 8 height 8
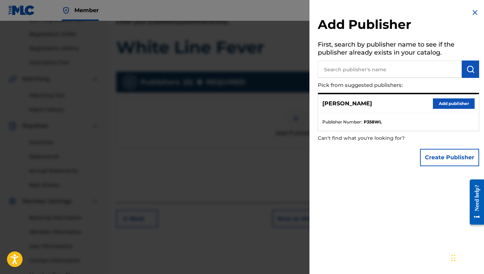
click at [365, 67] on input "text" at bounding box center [390, 69] width 144 height 17
type input "Mind Hike"
click at [401, 71] on img "submit" at bounding box center [471, 69] width 8 height 8
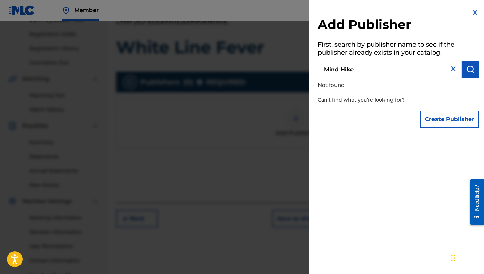
click at [401, 127] on button "Create Publisher" at bounding box center [449, 119] width 59 height 17
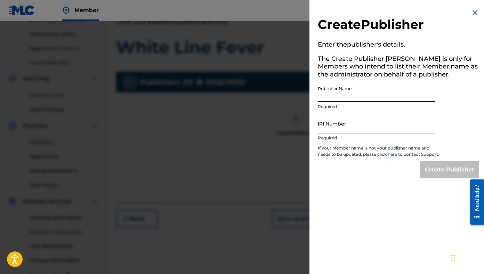
click at [368, 95] on input "Publisher Name" at bounding box center [377, 92] width 118 height 20
type input "Mind Hike Music"
click at [352, 126] on input "IPI Number" at bounding box center [377, 124] width 118 height 20
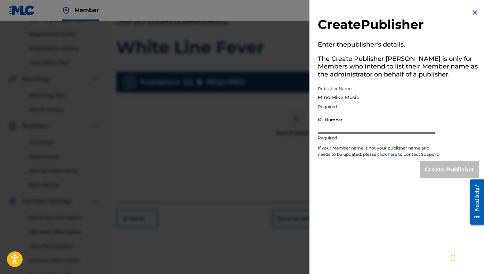
click at [373, 126] on input "IPI Number" at bounding box center [377, 124] width 118 height 20
type input "00245446466"
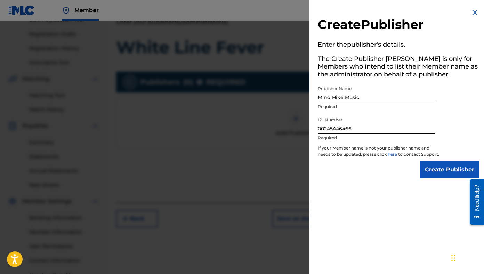
click at [401, 173] on input "Create Publisher" at bounding box center [449, 169] width 59 height 17
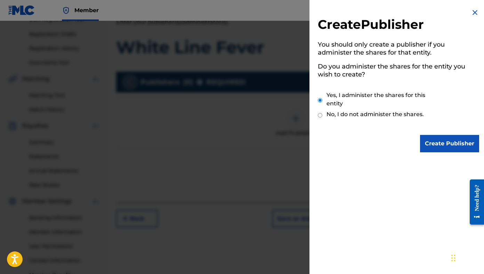
click at [401, 142] on input "Create Publisher" at bounding box center [449, 143] width 59 height 17
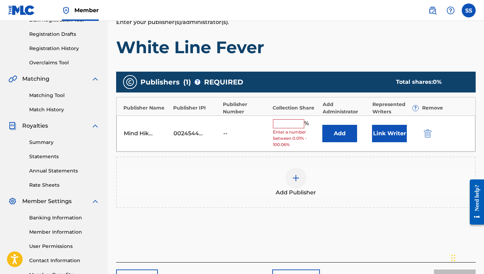
click at [292, 124] on input "text" at bounding box center [288, 123] width 31 height 9
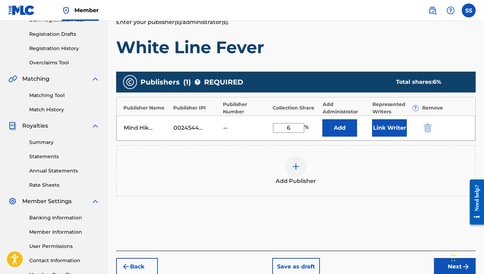
type input "6"
click at [393, 130] on button "Link Writer" at bounding box center [389, 127] width 35 height 17
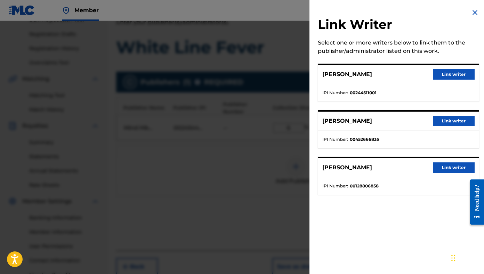
click at [401, 75] on button "Link writer" at bounding box center [454, 74] width 42 height 10
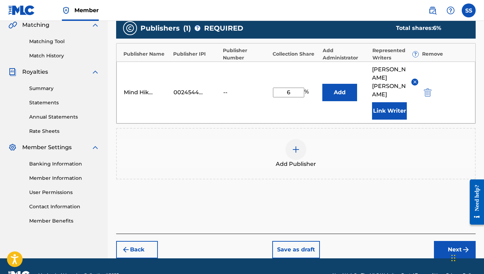
scroll to position [166, 0]
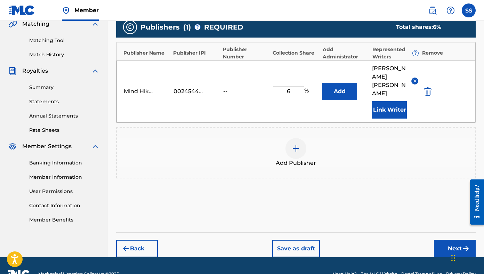
click at [401, 240] on button "Next" at bounding box center [455, 248] width 42 height 17
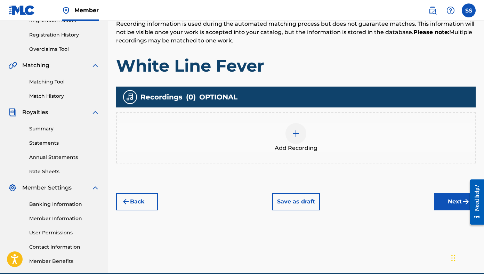
scroll to position [157, 0]
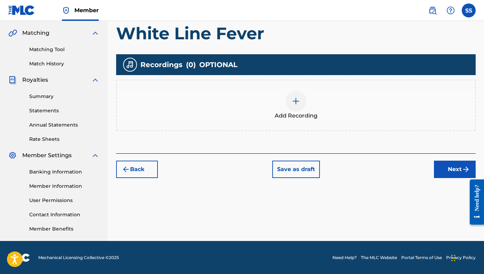
click at [401, 167] on button "Next" at bounding box center [455, 169] width 42 height 17
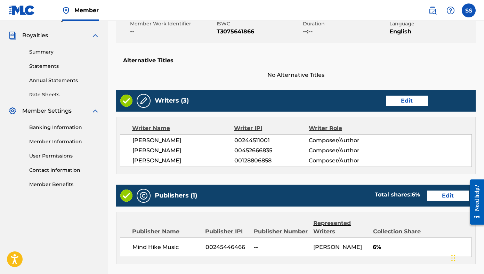
scroll to position [323, 0]
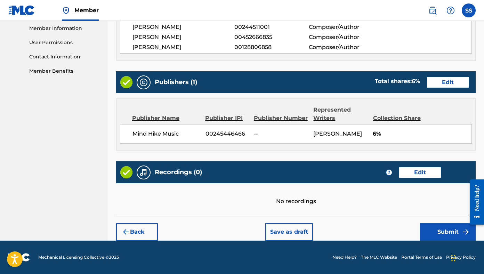
click at [401, 230] on button "Submit" at bounding box center [448, 231] width 56 height 17
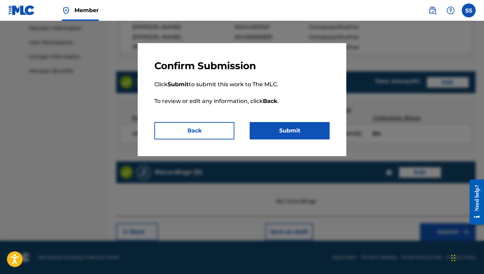
click at [320, 134] on button "Submit" at bounding box center [290, 130] width 80 height 17
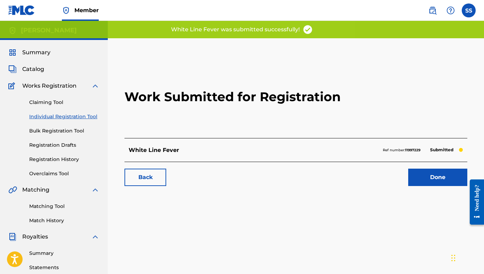
click at [401, 183] on link "Done" at bounding box center [437, 177] width 59 height 17
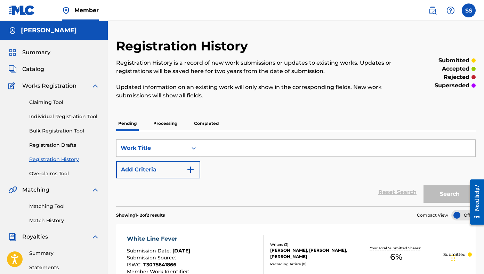
click at [45, 115] on link "Individual Registration Tool" at bounding box center [64, 116] width 70 height 7
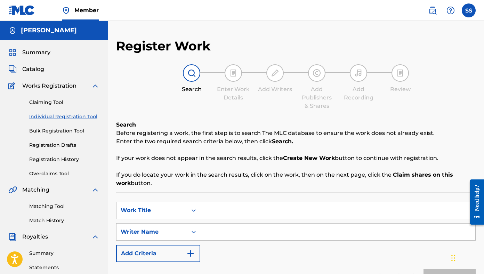
click at [212, 210] on input "Search Form" at bounding box center [337, 210] width 275 height 17
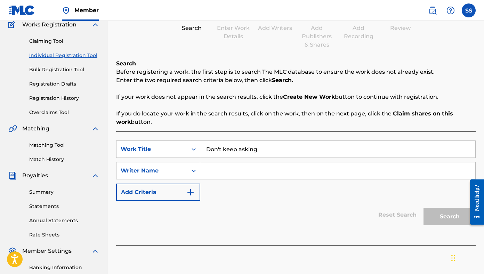
scroll to position [86, 0]
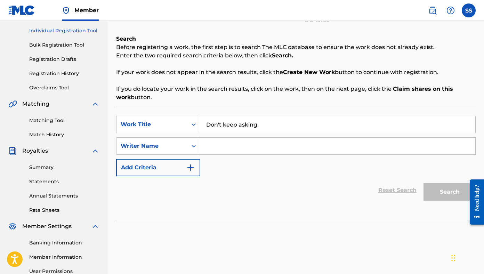
click at [401, 191] on div "Search" at bounding box center [448, 190] width 56 height 28
click at [220, 125] on input "Don't keep asking" at bounding box center [337, 124] width 275 height 17
type input "Dont keep asking"
click at [332, 209] on div "SearchWithCriteriad2eadee5-4930-49fa-a7e1-b353df5640f0 Work Title Dont keep ask…" at bounding box center [296, 164] width 360 height 114
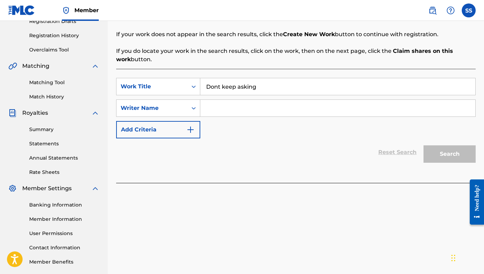
scroll to position [101, 0]
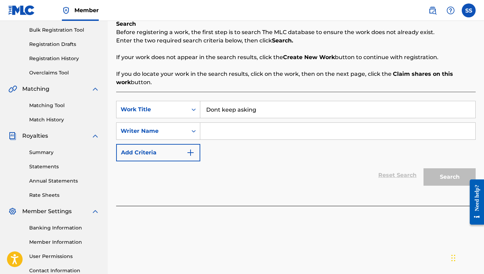
click at [232, 132] on input "Search Form" at bounding box center [337, 131] width 275 height 17
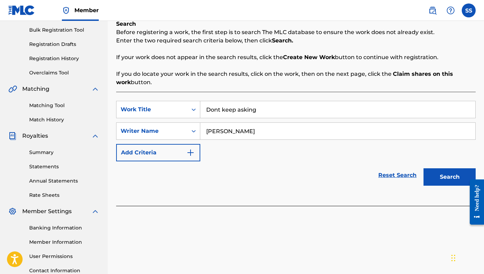
type input "[PERSON_NAME]"
click at [401, 177] on button "Search" at bounding box center [450, 176] width 52 height 17
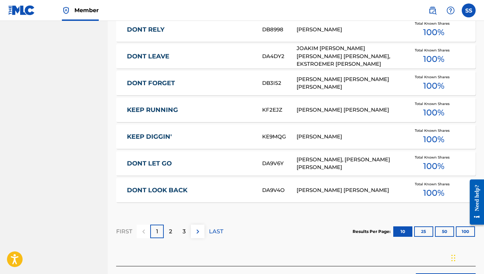
scroll to position [419, 0]
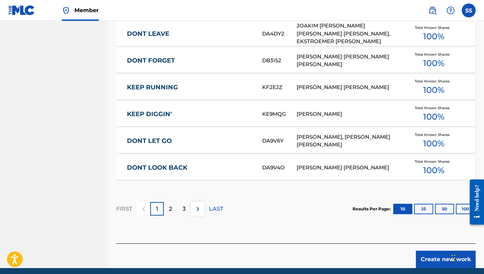
click at [170, 214] on div "2" at bounding box center [171, 209] width 14 height 14
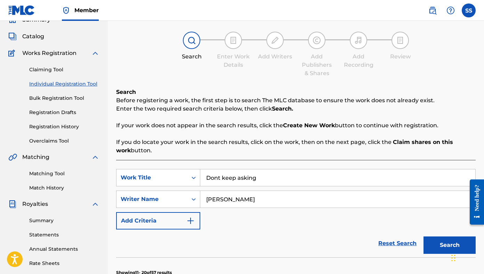
scroll to position [32, 0]
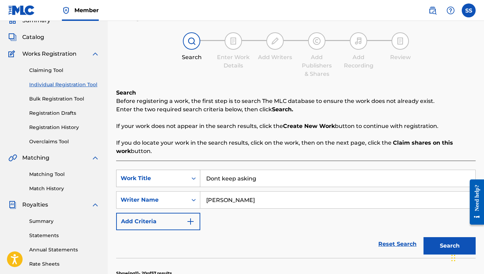
drag, startPoint x: 266, startPoint y: 179, endPoint x: 194, endPoint y: 178, distance: 72.0
click at [194, 178] on div "SearchWithCriteriad2eadee5-4930-49fa-a7e1-b353df5640f0 Work Title Dont keep ask…" at bounding box center [296, 178] width 360 height 17
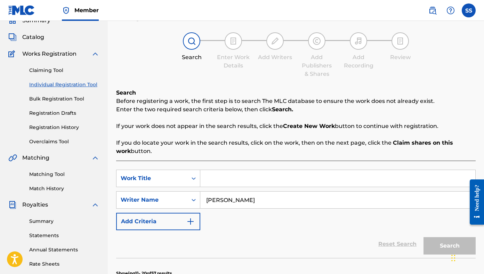
click at [206, 200] on input "[PERSON_NAME]" at bounding box center [337, 200] width 275 height 17
click at [210, 202] on input "[PERSON_NAME]" at bounding box center [337, 200] width 275 height 17
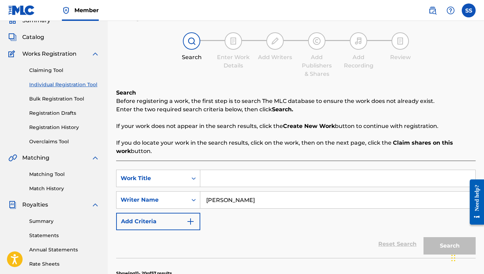
type input "[PERSON_NAME]"
drag, startPoint x: 243, startPoint y: 199, endPoint x: 197, endPoint y: 199, distance: 46.6
click at [196, 199] on div "SearchWithCriteria73899159-3c61-456c-bf8e-d1a9a098ba81 Writer Name [PERSON_NAME]" at bounding box center [296, 199] width 360 height 17
click at [211, 178] on input "Search Form" at bounding box center [337, 178] width 275 height 17
click at [188, 180] on div "Work Title" at bounding box center [158, 178] width 84 height 17
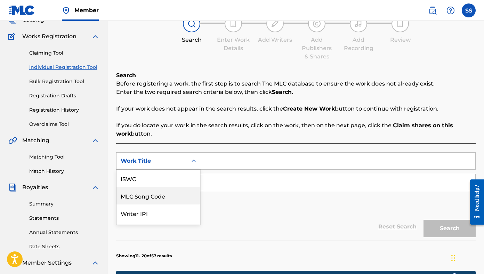
scroll to position [50, 0]
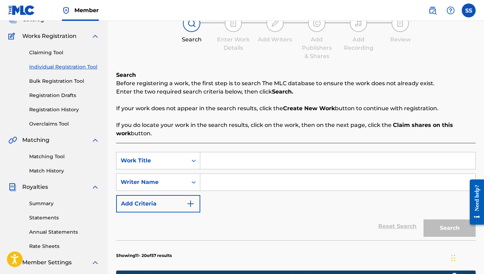
click at [229, 209] on div "SearchWithCriteriad2eadee5-4930-49fa-a7e1-b353df5640f0 Work Title SearchWithCri…" at bounding box center [296, 182] width 360 height 61
click at [211, 183] on input "Search Form" at bounding box center [337, 182] width 275 height 17
paste input "[PERSON_NAME]"
type input "[PERSON_NAME]"
click at [213, 198] on div "SearchWithCriteriad2eadee5-4930-49fa-a7e1-b353df5640f0 Work Title SearchWithCri…" at bounding box center [296, 182] width 360 height 61
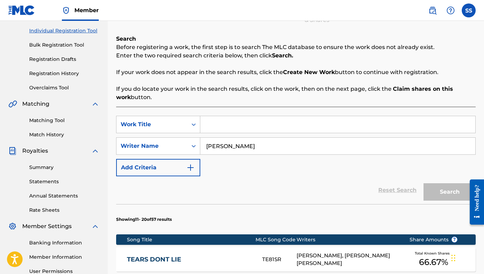
scroll to position [137, 0]
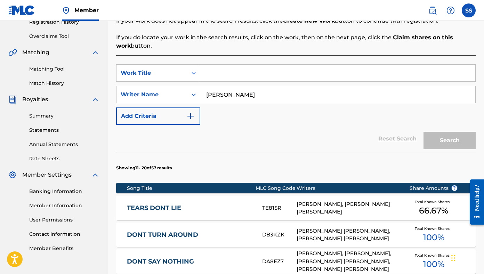
click at [401, 146] on div "Search" at bounding box center [448, 139] width 56 height 28
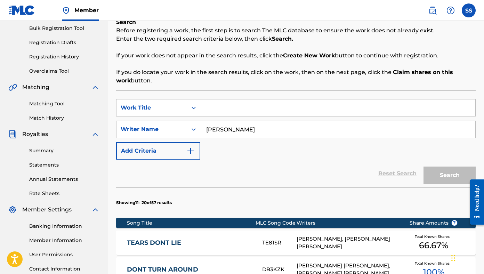
scroll to position [54, 0]
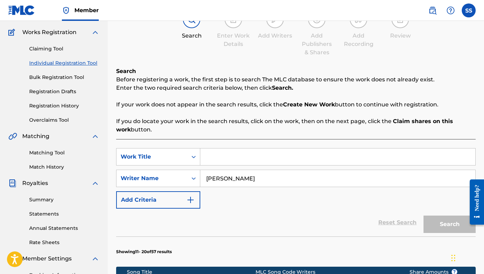
click at [217, 159] on input "Search Form" at bounding box center [337, 157] width 275 height 17
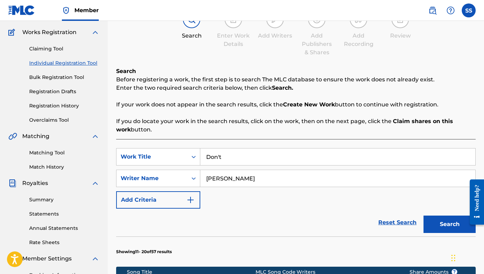
type input "Don't"
click at [401, 222] on button "Search" at bounding box center [450, 224] width 52 height 17
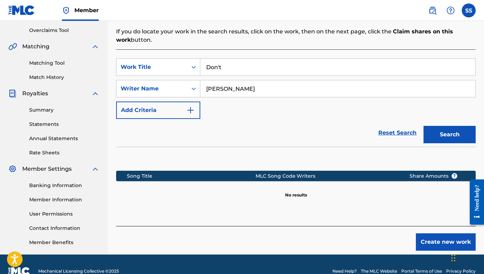
scroll to position [157, 0]
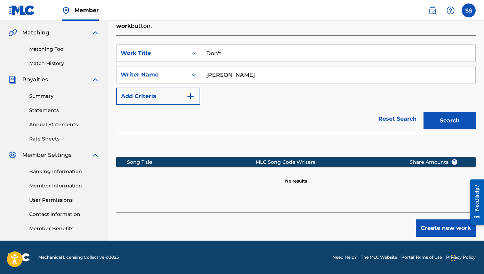
click at [401, 233] on button "Create new work" at bounding box center [446, 228] width 60 height 17
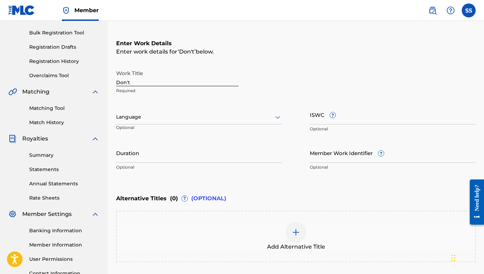
scroll to position [64, 0]
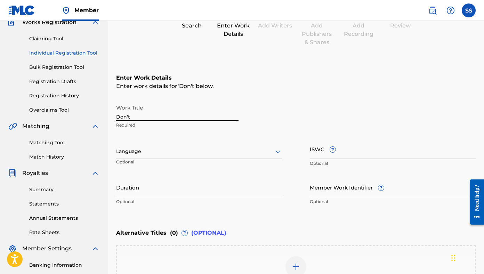
click at [170, 115] on input "Don't" at bounding box center [177, 111] width 122 height 20
type input "Don't Keep Askin"
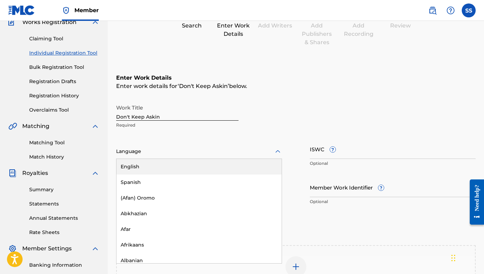
click at [266, 149] on div at bounding box center [199, 151] width 166 height 9
click at [243, 173] on div "English" at bounding box center [199, 167] width 165 height 16
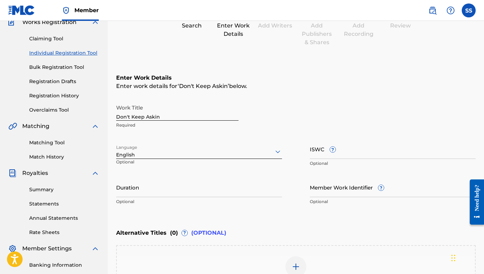
click at [322, 147] on input "ISWC ?" at bounding box center [393, 149] width 166 height 20
paste input "T9068667163"
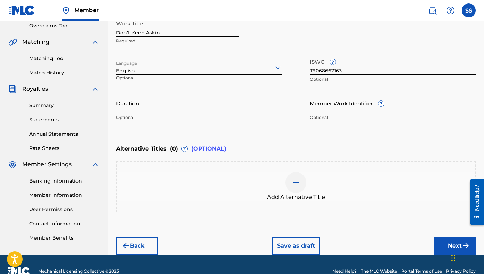
scroll to position [161, 0]
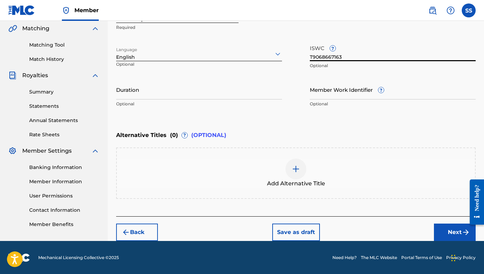
type input "T9068667163"
click at [401, 232] on button "Next" at bounding box center [455, 232] width 42 height 17
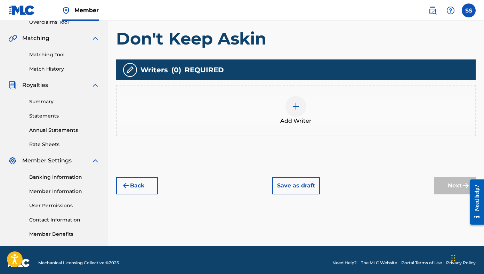
scroll to position [157, 0]
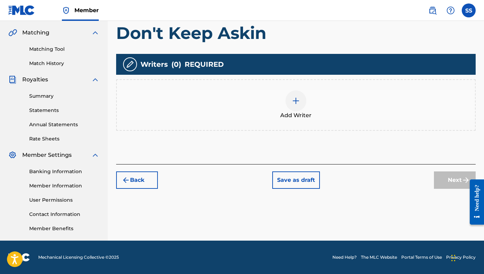
click at [296, 101] on img at bounding box center [296, 101] width 8 height 8
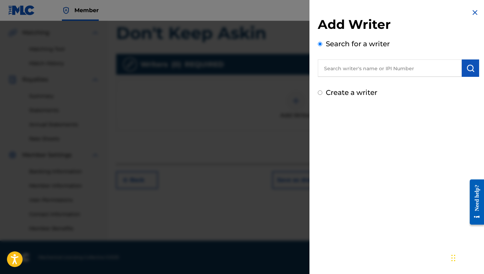
click at [345, 72] on input "text" at bounding box center [390, 67] width 144 height 17
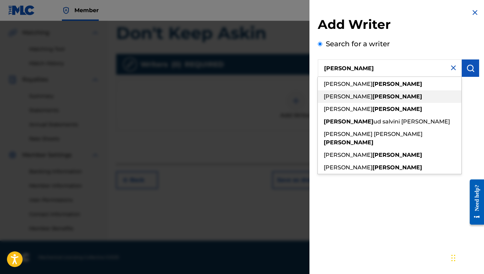
click at [373, 94] on strong "[PERSON_NAME]" at bounding box center [398, 96] width 50 height 7
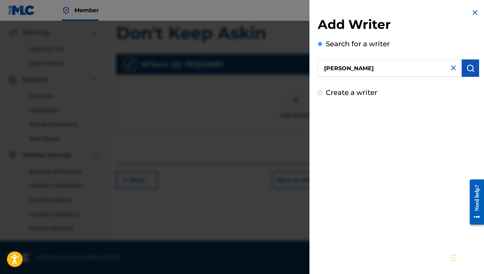
type input "[PERSON_NAME]"
click at [401, 70] on img "submit" at bounding box center [471, 68] width 8 height 8
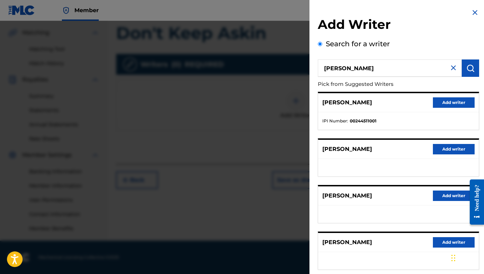
click at [401, 100] on button "Add writer" at bounding box center [454, 102] width 42 height 10
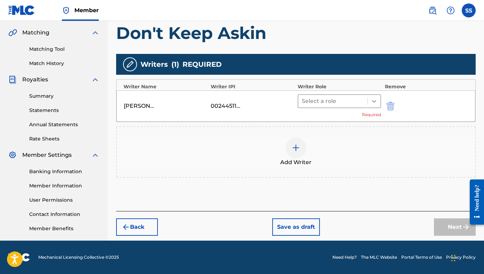
click at [369, 99] on div at bounding box center [374, 101] width 13 height 13
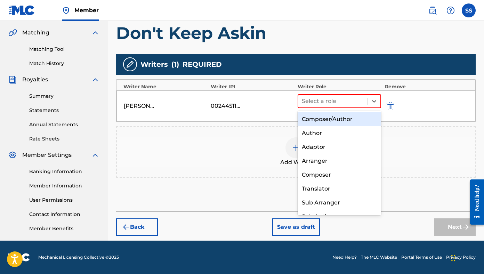
click at [358, 121] on div "Composer/Author" at bounding box center [339, 119] width 83 height 14
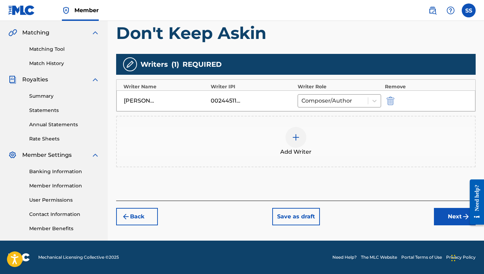
click at [401, 215] on button "Next" at bounding box center [455, 216] width 42 height 17
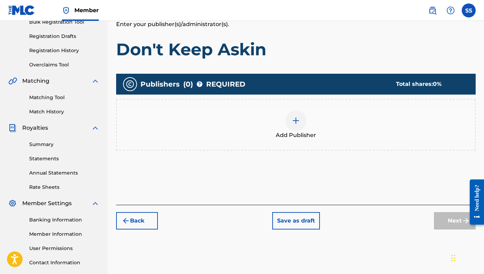
scroll to position [120, 0]
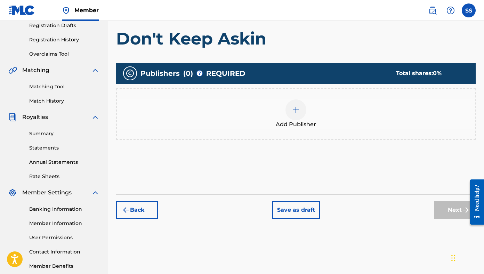
click at [299, 114] on div at bounding box center [296, 110] width 21 height 21
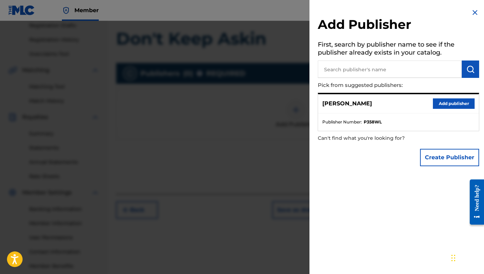
click at [360, 72] on input "text" at bounding box center [390, 69] width 144 height 17
type input "Mind Hike Music"
click at [401, 69] on img "submit" at bounding box center [471, 69] width 8 height 8
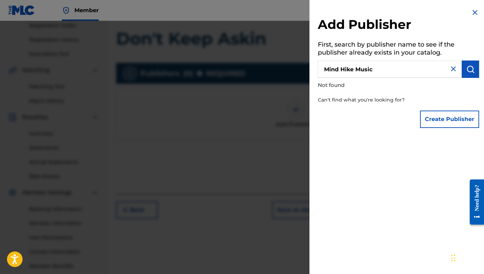
click at [401, 116] on button "Create Publisher" at bounding box center [449, 119] width 59 height 17
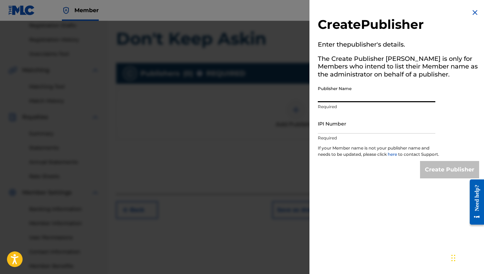
click at [378, 98] on input "Publisher Name" at bounding box center [377, 92] width 118 height 20
type input "Mind Hike Music"
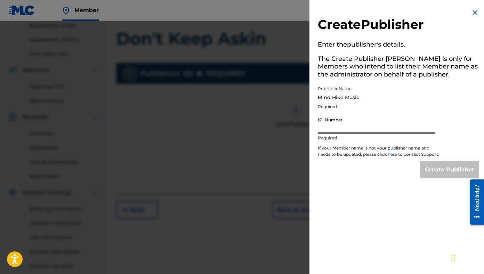
click at [363, 131] on input "IPI Number" at bounding box center [377, 124] width 118 height 20
type input "00245446466"
click at [401, 176] on input "Create Publisher" at bounding box center [449, 169] width 59 height 17
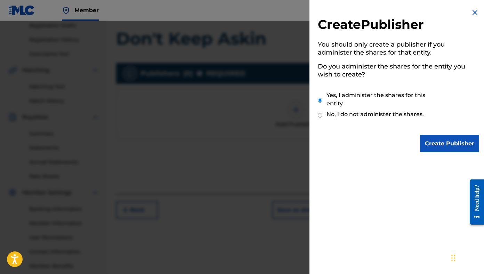
click at [401, 145] on input "Create Publisher" at bounding box center [449, 143] width 59 height 17
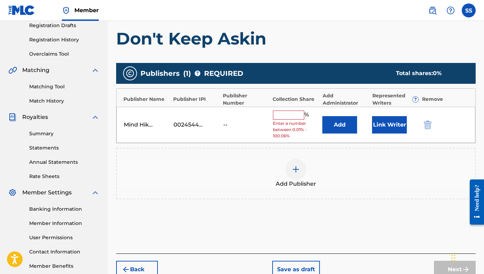
click at [298, 115] on input "text" at bounding box center [288, 115] width 31 height 9
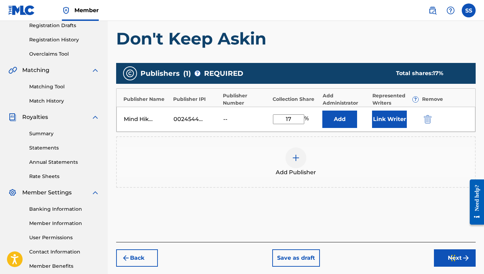
type input "17"
click at [390, 119] on button "Link Writer" at bounding box center [389, 119] width 35 height 17
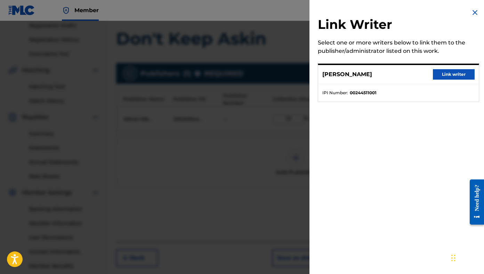
click at [401, 72] on button "Link writer" at bounding box center [454, 74] width 42 height 10
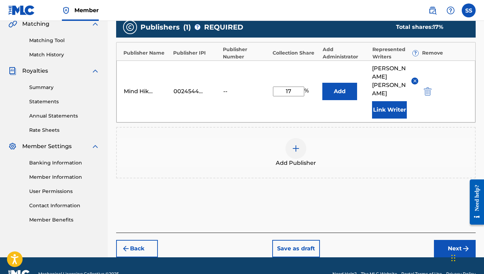
click at [401, 240] on button "Next" at bounding box center [455, 248] width 42 height 17
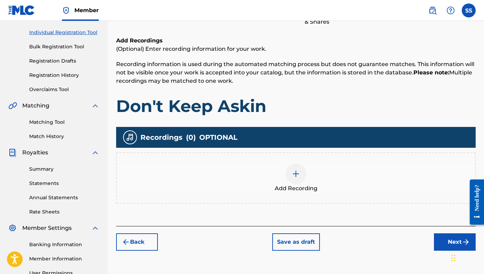
scroll to position [157, 0]
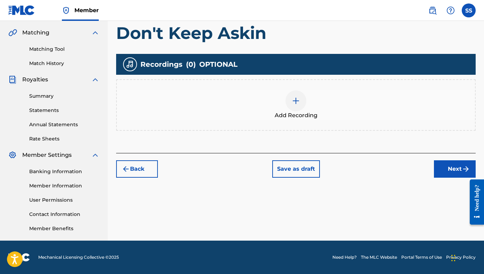
click at [401, 174] on button "Next" at bounding box center [455, 168] width 42 height 17
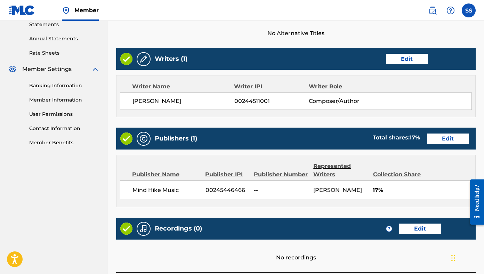
scroll to position [237, 0]
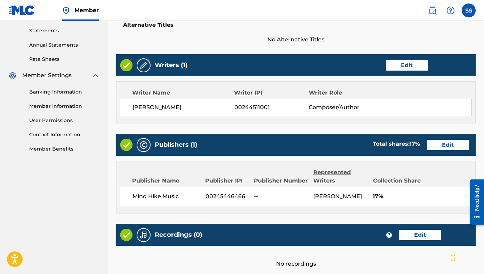
click at [401, 66] on button "Edit" at bounding box center [407, 65] width 42 height 10
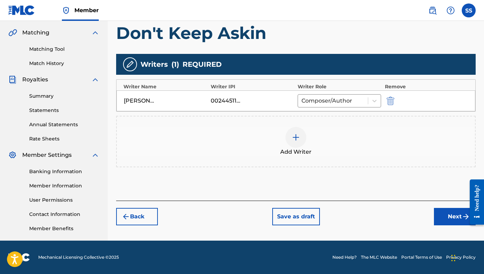
click at [297, 135] on img at bounding box center [296, 137] width 8 height 8
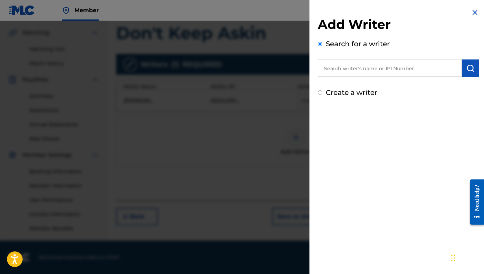
click at [358, 67] on input "text" at bounding box center [390, 67] width 144 height 17
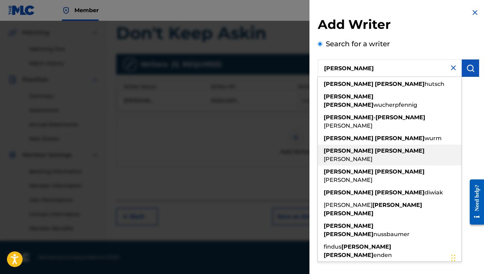
click at [364, 145] on div "[PERSON_NAME]" at bounding box center [390, 155] width 144 height 21
type input "[PERSON_NAME]"
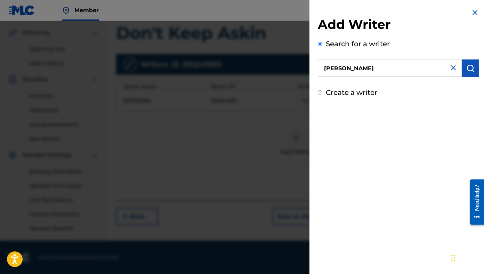
click at [401, 70] on img "submit" at bounding box center [471, 68] width 8 height 8
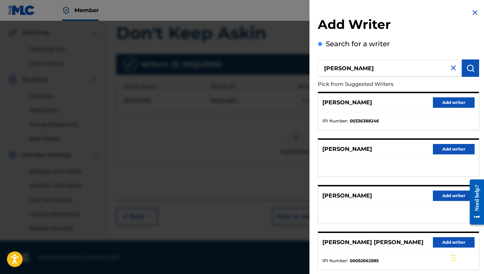
click at [401, 103] on button "Add writer" at bounding box center [454, 102] width 42 height 10
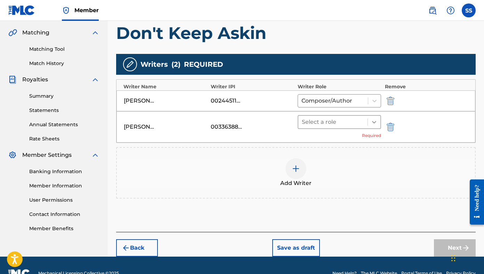
click at [379, 120] on div at bounding box center [374, 122] width 13 height 13
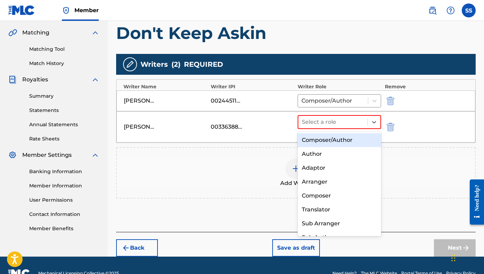
click at [358, 140] on div "Composer/Author" at bounding box center [339, 140] width 83 height 14
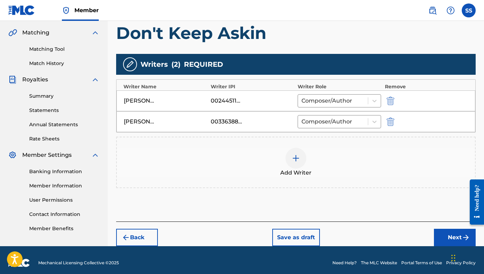
click at [294, 157] on img at bounding box center [296, 158] width 8 height 8
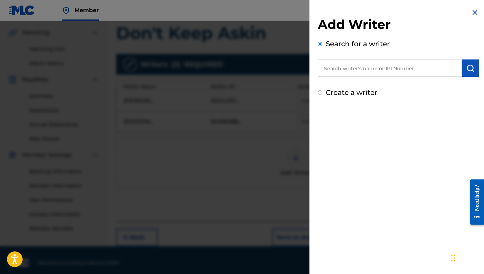
click at [347, 69] on input "text" at bounding box center [390, 67] width 144 height 17
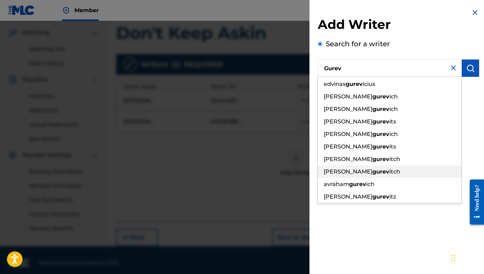
click at [363, 168] on div "[PERSON_NAME] itch" at bounding box center [390, 172] width 144 height 13
type input "[PERSON_NAME]"
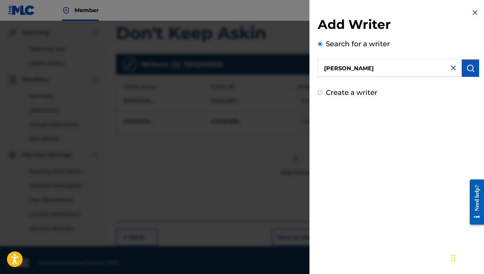
click at [401, 66] on img "submit" at bounding box center [471, 68] width 8 height 8
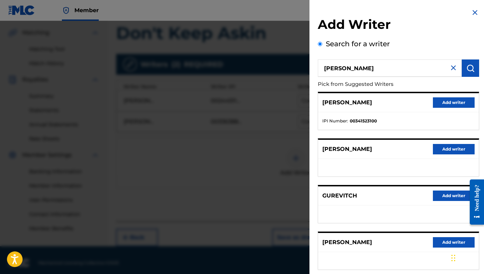
click at [401, 101] on button "Add writer" at bounding box center [454, 102] width 42 height 10
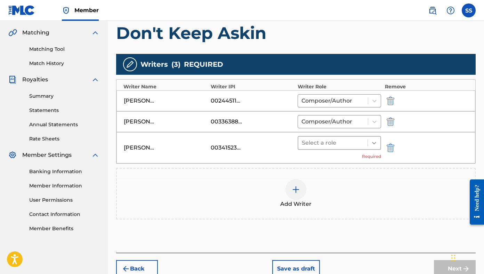
click at [372, 142] on icon at bounding box center [374, 143] width 7 height 7
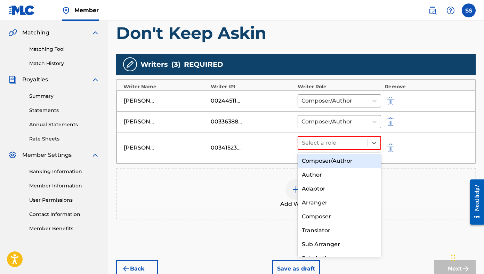
click at [345, 164] on div "Composer/Author" at bounding box center [339, 161] width 83 height 14
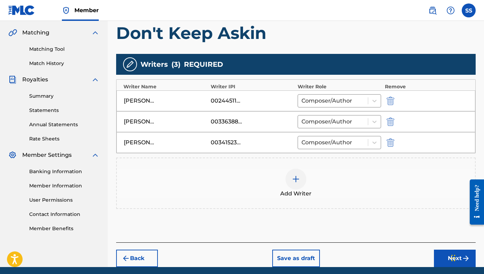
scroll to position [184, 0]
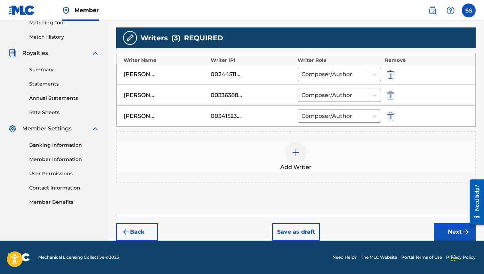
click at [401, 231] on button "Next" at bounding box center [455, 231] width 42 height 17
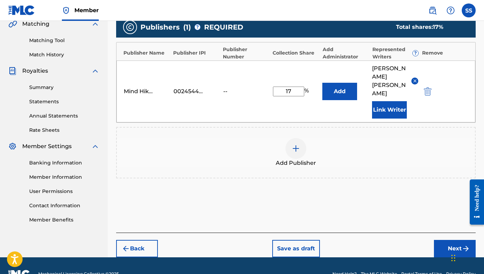
click at [401, 240] on button "Next" at bounding box center [455, 248] width 42 height 17
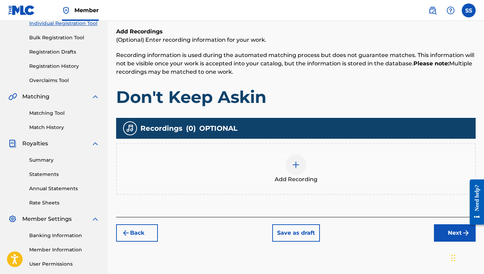
scroll to position [157, 0]
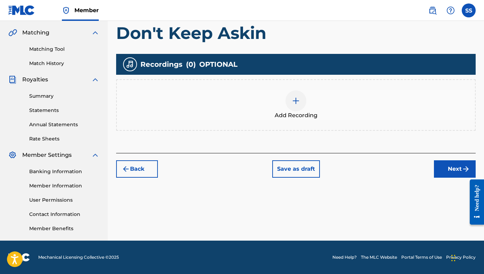
click at [401, 174] on button "Next" at bounding box center [455, 168] width 42 height 17
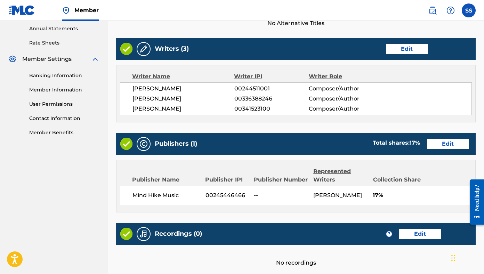
scroll to position [314, 0]
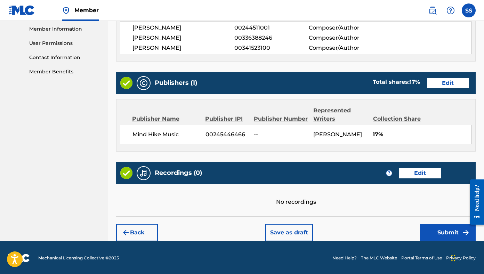
click at [401, 232] on button "Submit" at bounding box center [448, 232] width 56 height 17
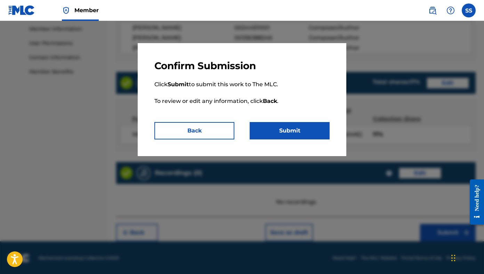
click at [311, 134] on button "Submit" at bounding box center [290, 130] width 80 height 17
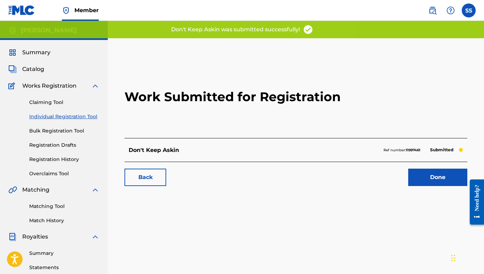
click at [401, 182] on link "Done" at bounding box center [437, 177] width 59 height 17
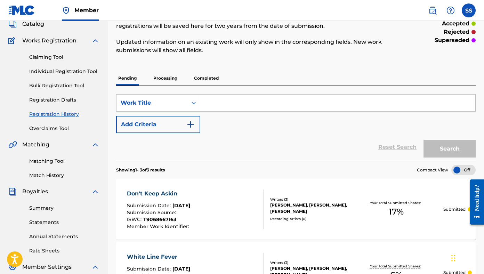
scroll to position [69, 0]
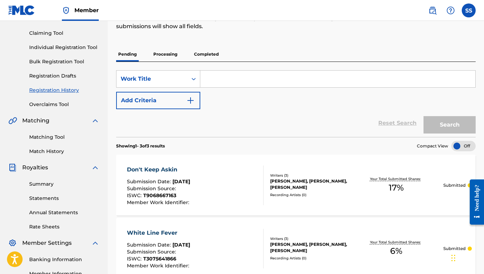
click at [227, 79] on input "Search Form" at bounding box center [337, 79] width 275 height 17
click at [191, 80] on icon "Search Form" at bounding box center [193, 78] width 7 height 7
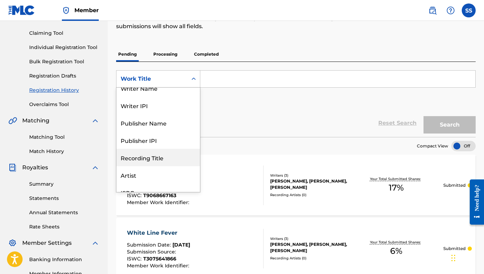
scroll to position [0, 0]
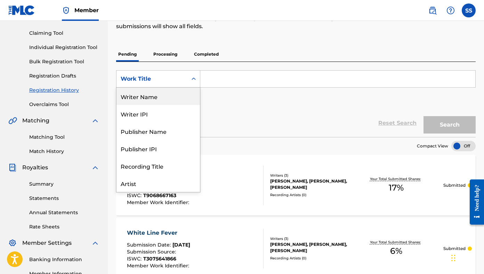
click at [169, 103] on div "Writer Name" at bounding box center [158, 96] width 83 height 17
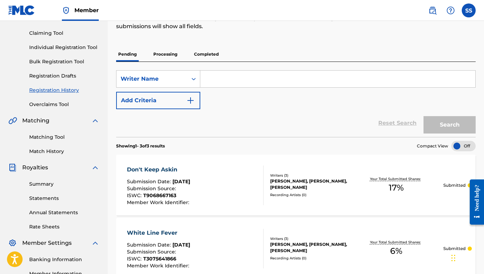
click at [218, 78] on input "Search Form" at bounding box center [337, 79] width 275 height 17
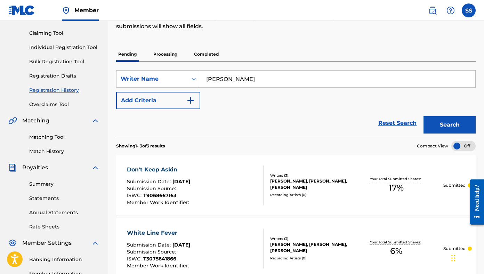
click at [401, 126] on button "Search" at bounding box center [450, 124] width 52 height 17
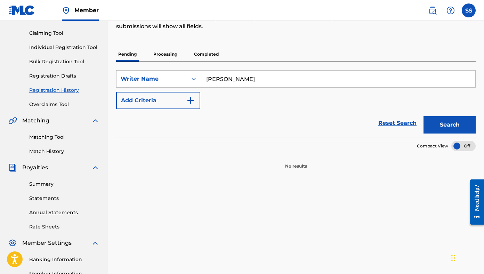
click at [231, 79] on input "[PERSON_NAME]" at bounding box center [337, 79] width 275 height 17
type input "[PERSON_NAME]"
click at [401, 128] on button "Search" at bounding box center [450, 124] width 52 height 17
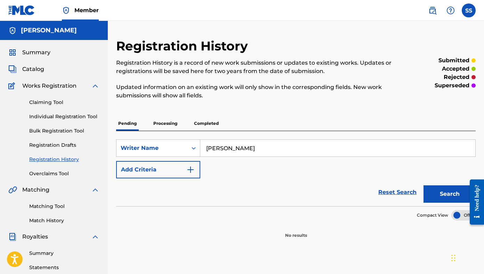
click at [45, 102] on link "Claiming Tool" at bounding box center [64, 102] width 70 height 7
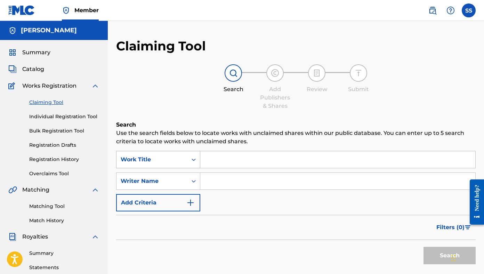
click at [191, 164] on div "Search Form" at bounding box center [194, 159] width 13 height 13
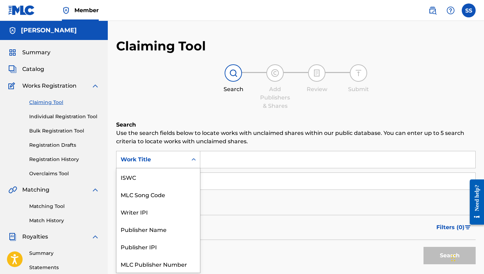
scroll to position [17, 0]
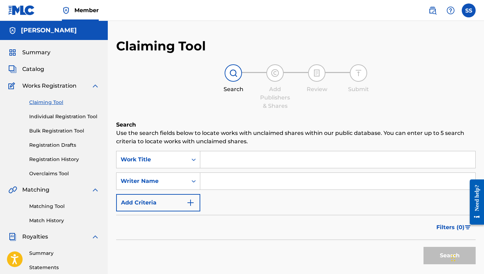
click at [192, 116] on div "Claiming Tool Search Add Publishers & Shares Review Submit Search Use the searc…" at bounding box center [296, 170] width 360 height 264
click at [210, 186] on input "Search Form" at bounding box center [337, 181] width 275 height 17
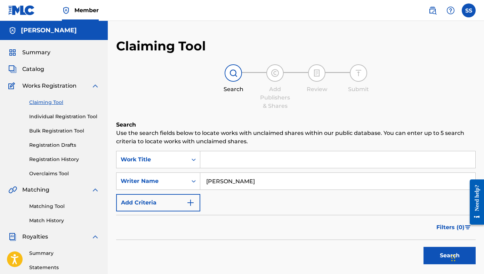
type input "[PERSON_NAME]"
click at [401, 253] on button "Search" at bounding box center [450, 255] width 52 height 17
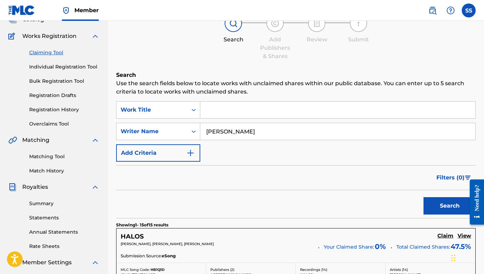
scroll to position [39, 0]
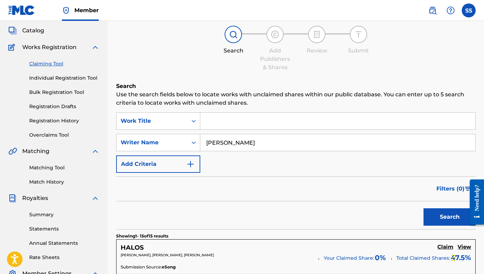
click at [58, 80] on link "Individual Registration Tool" at bounding box center [64, 77] width 70 height 7
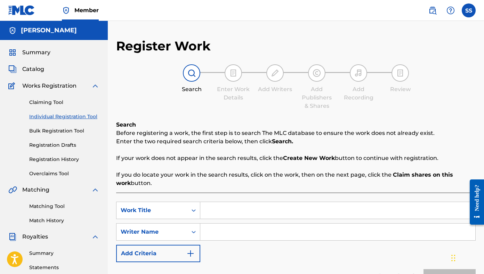
click at [231, 213] on input "Search Form" at bounding box center [337, 210] width 275 height 17
type input "Don't Play"
click at [225, 230] on input "Search Form" at bounding box center [337, 232] width 275 height 17
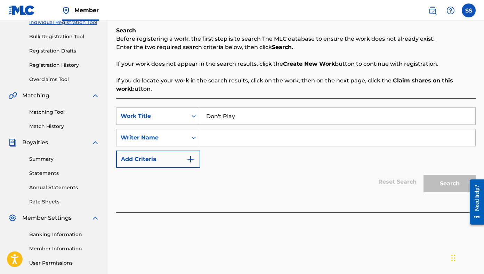
scroll to position [61, 0]
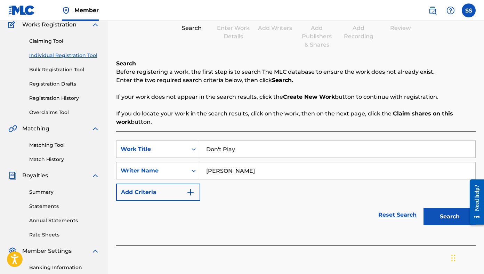
type input "[PERSON_NAME]"
click at [401, 213] on button "Search" at bounding box center [450, 216] width 52 height 17
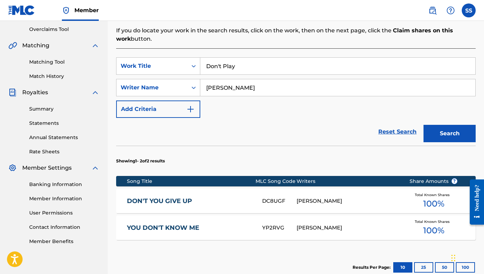
scroll to position [229, 0]
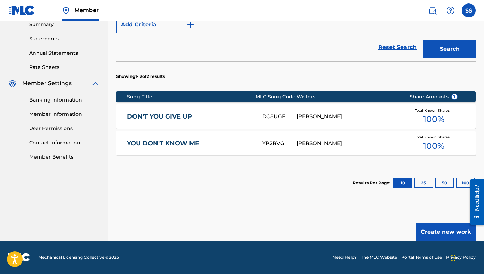
click at [401, 232] on button "Create new work" at bounding box center [446, 231] width 60 height 17
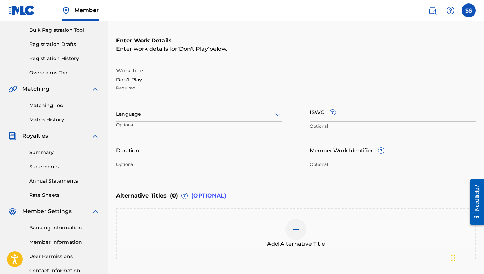
scroll to position [50, 0]
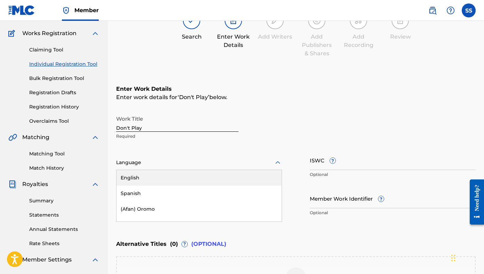
click at [150, 161] on div at bounding box center [199, 162] width 166 height 9
click at [147, 180] on div "English" at bounding box center [199, 177] width 165 height 16
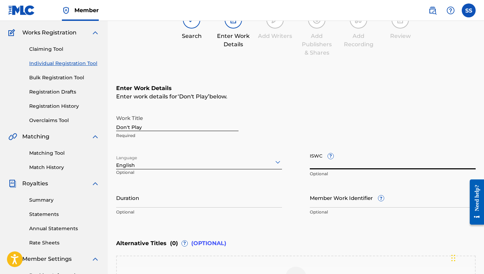
click at [331, 165] on input "ISWC ?" at bounding box center [393, 160] width 166 height 20
paste input "T9068639587"
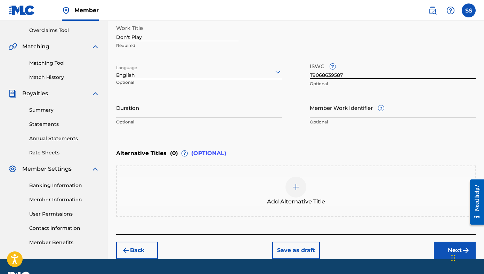
type input "T9068639587"
click at [207, 188] on div "Add Alternative Title" at bounding box center [296, 191] width 358 height 29
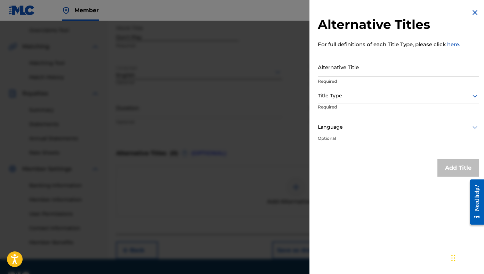
click at [356, 66] on input "Alternative Title" at bounding box center [398, 67] width 161 height 20
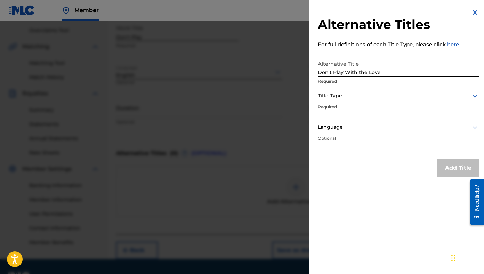
type input "Don't Play With the Love"
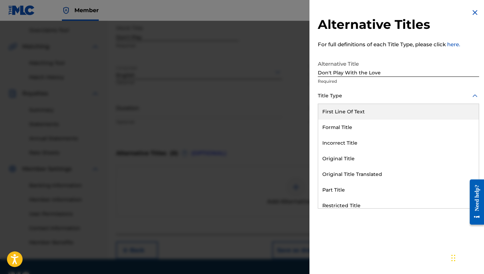
click at [396, 96] on div at bounding box center [398, 96] width 161 height 9
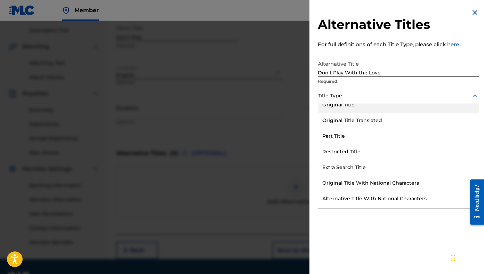
scroll to position [68, 0]
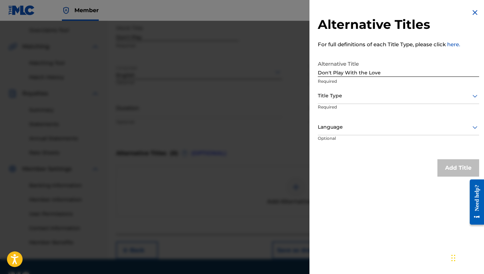
click at [401, 12] on img at bounding box center [475, 12] width 8 height 8
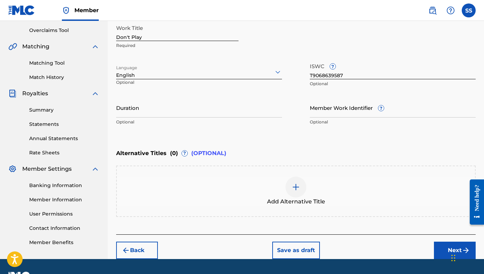
scroll to position [161, 0]
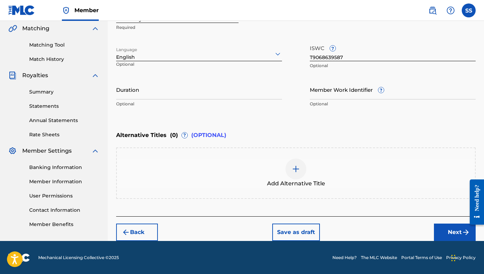
click at [401, 230] on button "Next" at bounding box center [455, 232] width 42 height 17
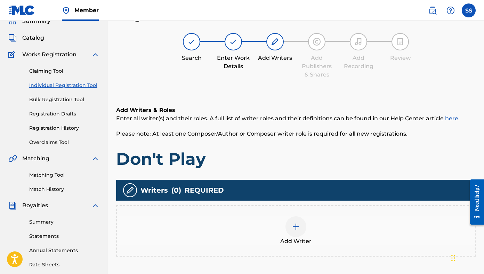
scroll to position [157, 0]
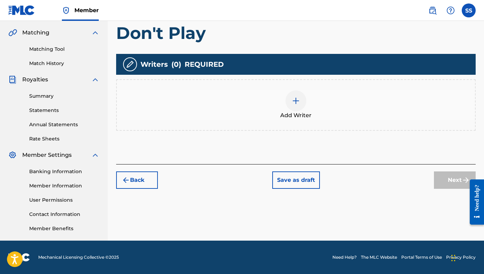
click at [297, 100] on img at bounding box center [296, 101] width 8 height 8
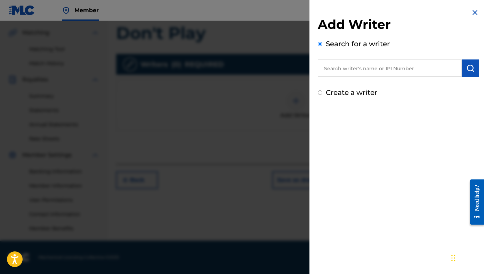
click at [362, 69] on input "text" at bounding box center [390, 67] width 144 height 17
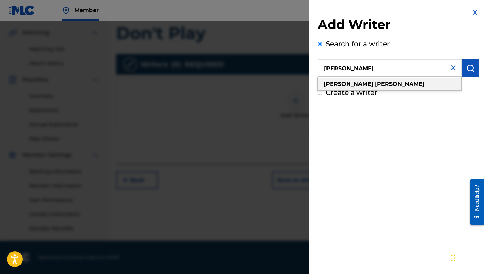
click at [375, 82] on strong "[PERSON_NAME]" at bounding box center [400, 84] width 50 height 7
type input "[PERSON_NAME]"
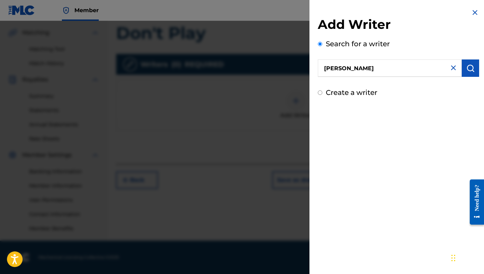
click at [401, 70] on img "submit" at bounding box center [471, 68] width 8 height 8
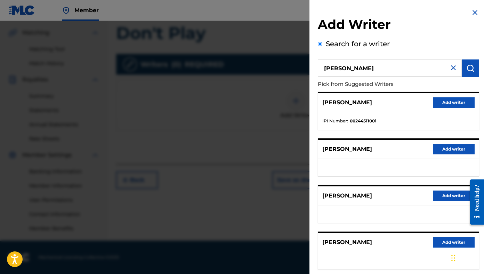
click at [401, 101] on button "Add writer" at bounding box center [454, 102] width 42 height 10
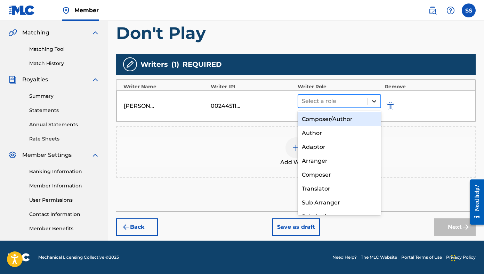
click at [369, 103] on div at bounding box center [374, 101] width 13 height 13
click at [351, 120] on div "Composer/Author" at bounding box center [339, 119] width 83 height 14
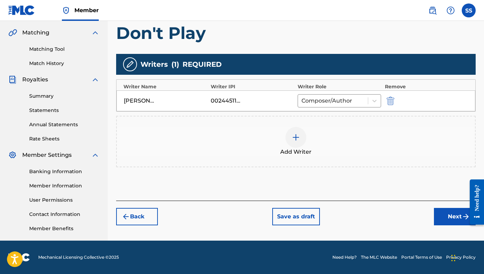
click at [292, 139] on img at bounding box center [296, 137] width 8 height 8
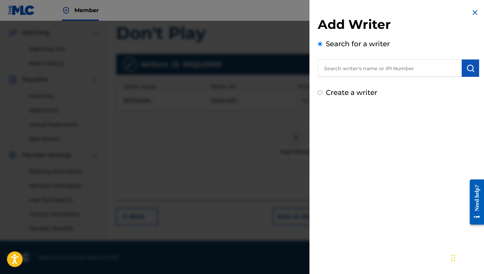
click at [370, 64] on input "text" at bounding box center [390, 67] width 144 height 17
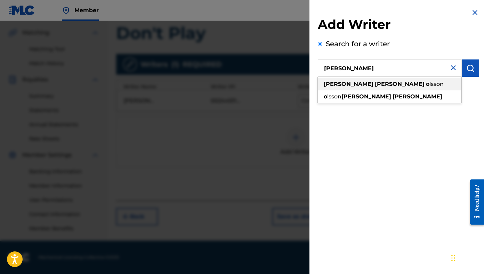
click at [401, 83] on span "lsson" at bounding box center [437, 84] width 14 height 7
type input "[PERSON_NAME]"
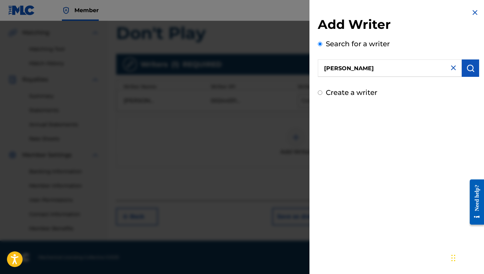
click at [401, 66] on img "submit" at bounding box center [471, 68] width 8 height 8
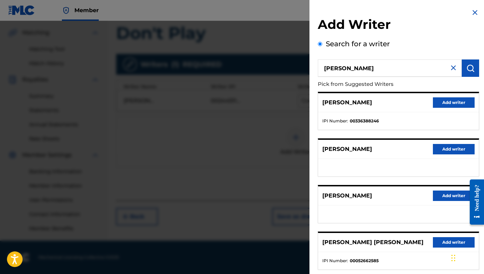
click at [401, 101] on button "Add writer" at bounding box center [454, 102] width 42 height 10
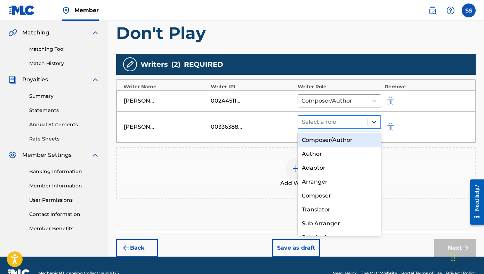
click at [376, 121] on icon at bounding box center [374, 122] width 7 height 7
click at [351, 142] on div "Composer/Author" at bounding box center [339, 140] width 83 height 14
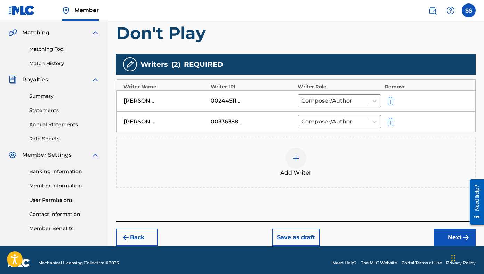
click at [302, 160] on div at bounding box center [296, 158] width 21 height 21
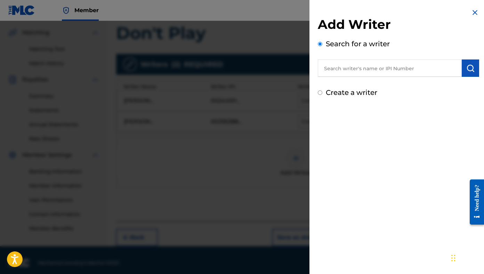
click at [358, 71] on input "text" at bounding box center [390, 67] width 144 height 17
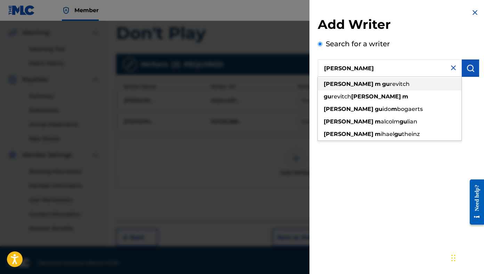
click at [390, 85] on span "revitch" at bounding box center [400, 84] width 20 height 7
type input "[PERSON_NAME]"
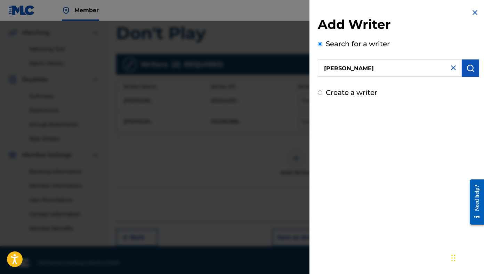
click at [401, 72] on img "submit" at bounding box center [471, 68] width 8 height 8
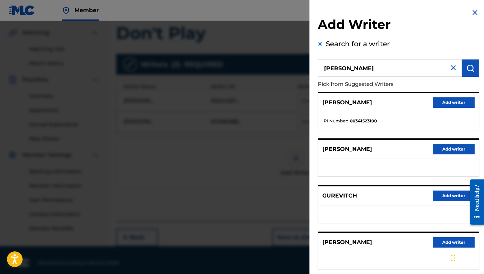
click at [401, 102] on button "Add writer" at bounding box center [454, 102] width 42 height 10
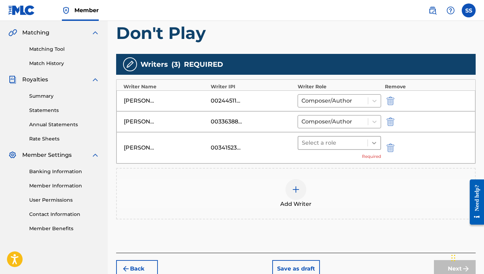
click at [377, 144] on icon at bounding box center [374, 143] width 7 height 7
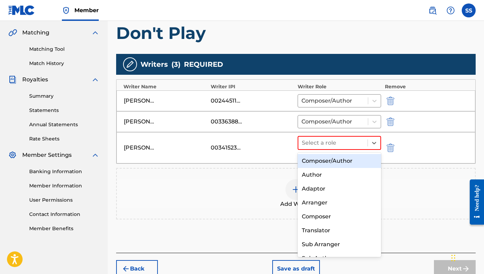
click at [360, 161] on div "Composer/Author" at bounding box center [339, 161] width 83 height 14
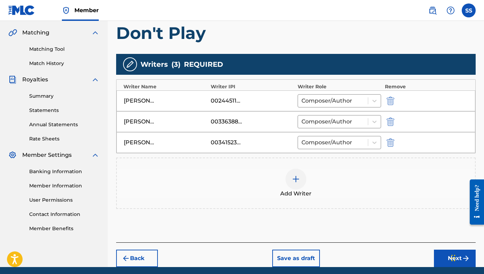
scroll to position [184, 0]
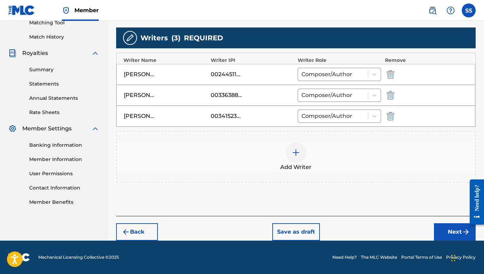
click at [401, 233] on button "Next" at bounding box center [455, 231] width 42 height 17
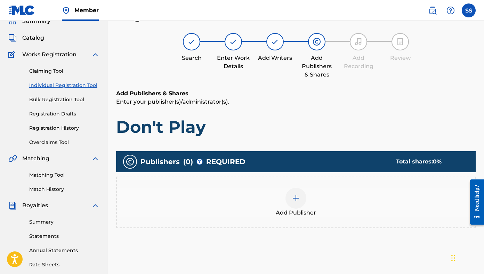
scroll to position [157, 0]
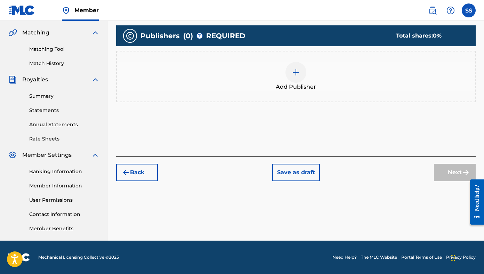
click at [293, 77] on div at bounding box center [296, 72] width 21 height 21
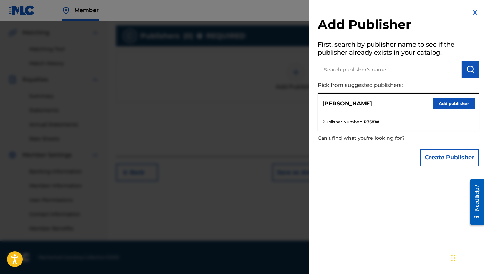
click at [370, 71] on input "text" at bounding box center [390, 69] width 144 height 17
type input "M"
click at [401, 109] on button "Add publisher" at bounding box center [454, 103] width 42 height 10
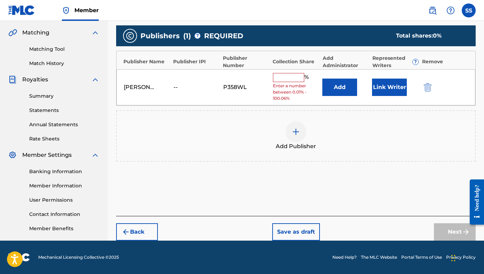
click at [401, 86] on img "submit" at bounding box center [428, 87] width 8 height 8
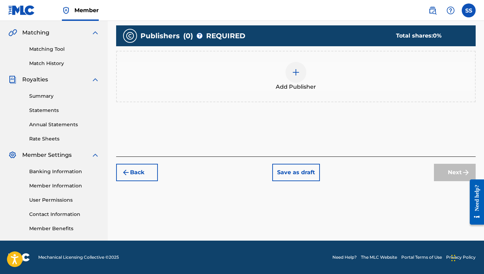
click at [306, 70] on div "Add Publisher" at bounding box center [296, 76] width 358 height 29
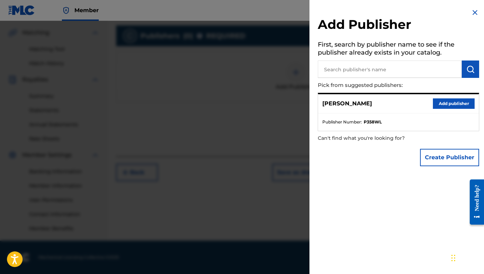
click at [368, 73] on input "text" at bounding box center [390, 69] width 144 height 17
type input "Mind Hike"
click at [401, 69] on img "submit" at bounding box center [471, 69] width 8 height 8
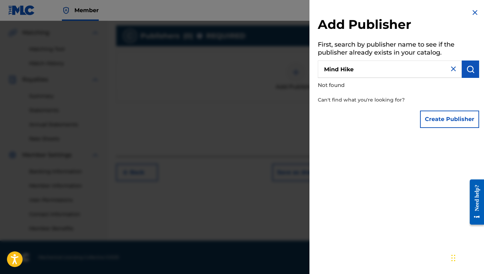
click at [401, 121] on button "Create Publisher" at bounding box center [449, 119] width 59 height 17
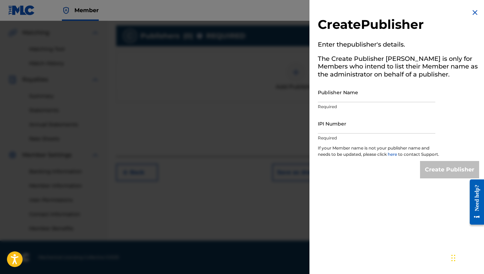
click at [366, 90] on input "Publisher Name" at bounding box center [377, 92] width 118 height 20
type input "Mind Hike Music"
click at [352, 129] on input "IPI Number" at bounding box center [377, 124] width 118 height 20
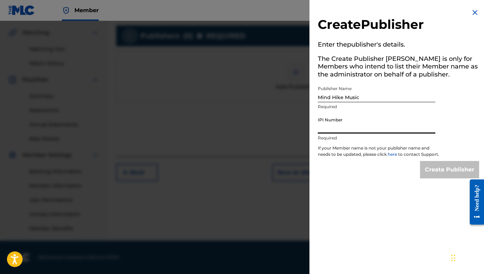
type input "00245446466"
click at [401, 175] on input "Create Publisher" at bounding box center [449, 169] width 59 height 17
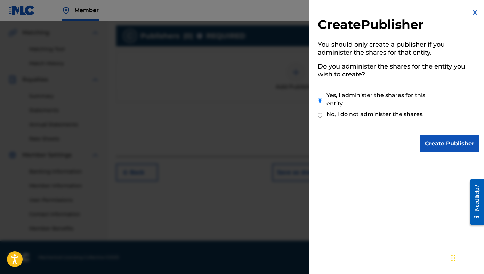
click at [401, 146] on input "Create Publisher" at bounding box center [449, 143] width 59 height 17
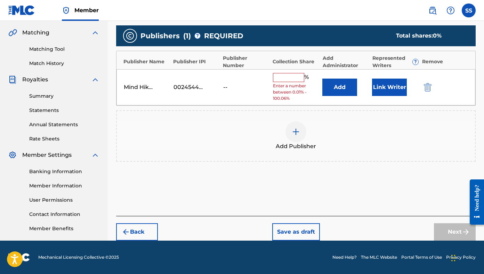
click at [295, 77] on input "text" at bounding box center [288, 77] width 31 height 9
click at [291, 78] on input "text" at bounding box center [288, 77] width 31 height 9
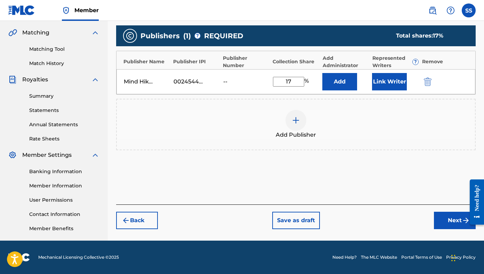
type input "17"
click at [397, 83] on button "Link Writer" at bounding box center [389, 81] width 35 height 17
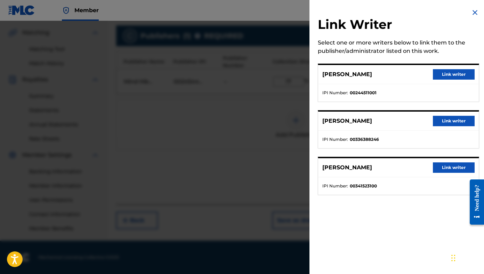
click at [401, 77] on button "Link writer" at bounding box center [454, 74] width 42 height 10
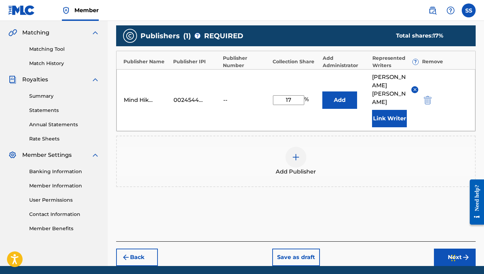
scroll to position [166, 0]
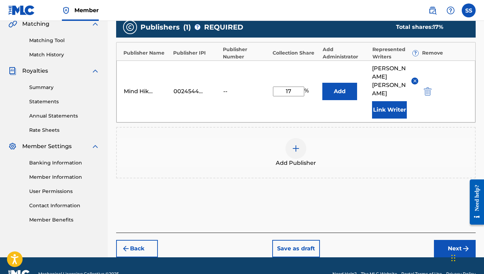
click at [401, 240] on button "Next" at bounding box center [455, 248] width 42 height 17
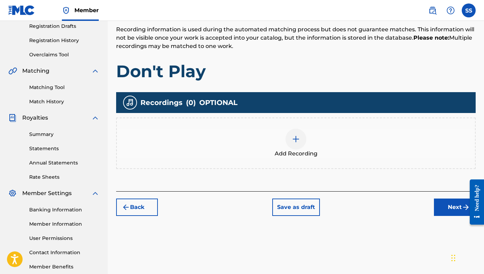
scroll to position [157, 0]
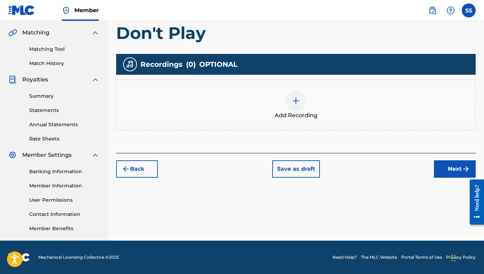
click at [401, 169] on button "Next" at bounding box center [455, 168] width 42 height 17
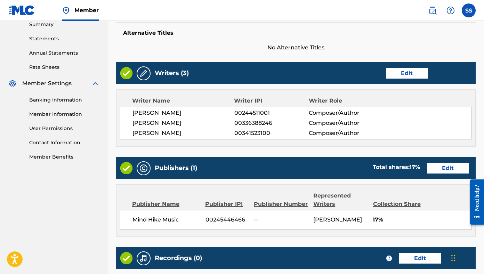
scroll to position [314, 0]
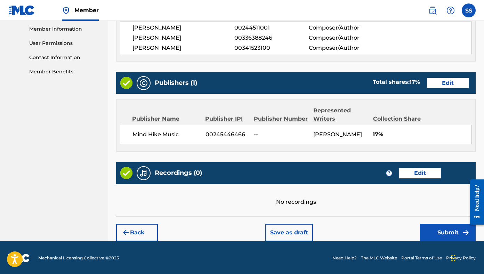
click at [401, 233] on button "Submit" at bounding box center [448, 232] width 56 height 17
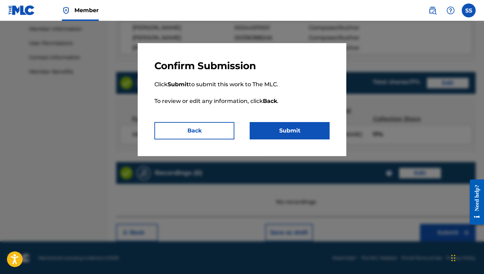
click at [276, 127] on button "Submit" at bounding box center [290, 130] width 80 height 17
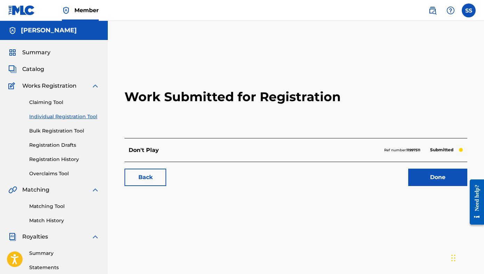
click at [401, 175] on link "Done" at bounding box center [437, 177] width 59 height 17
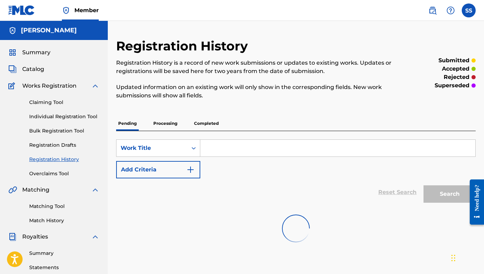
click at [71, 117] on link "Individual Registration Tool" at bounding box center [64, 116] width 70 height 7
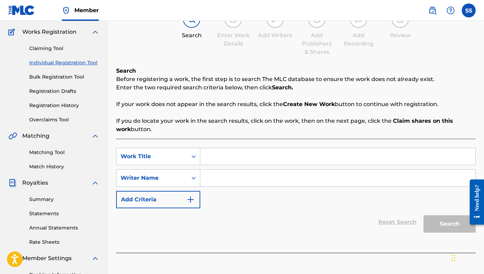
scroll to position [138, 0]
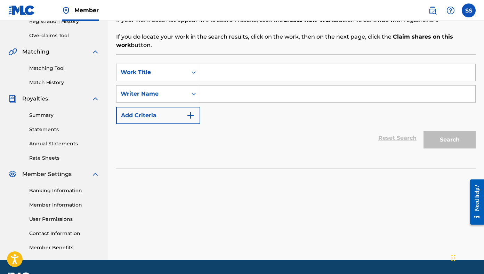
click at [210, 66] on input "Search Form" at bounding box center [337, 72] width 275 height 17
type input "[PERSON_NAME]"
click at [217, 93] on input "Search Form" at bounding box center [337, 94] width 275 height 17
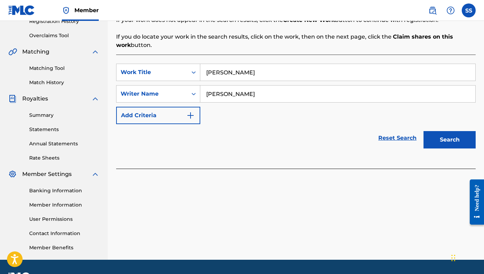
type input "[PERSON_NAME]"
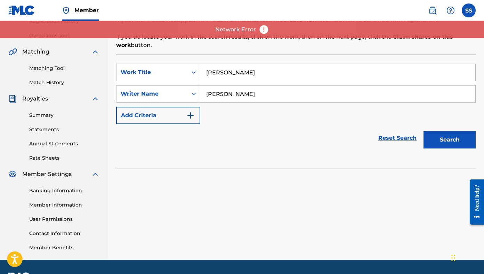
click at [401, 135] on button "Search" at bounding box center [450, 139] width 52 height 17
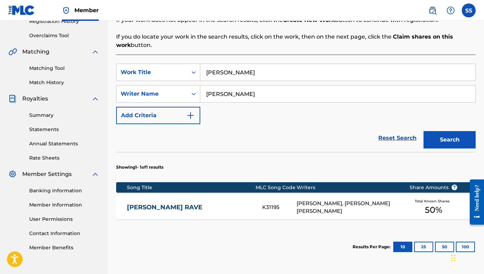
scroll to position [202, 0]
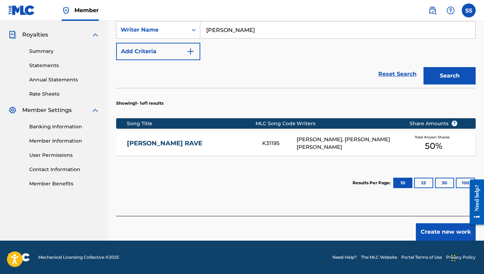
click at [401, 232] on button "Create new work" at bounding box center [446, 231] width 60 height 17
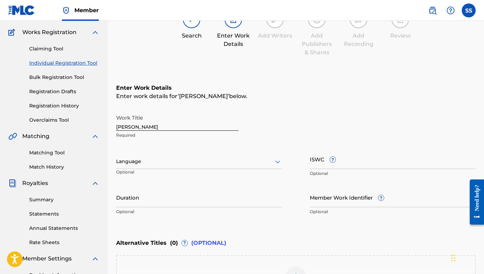
scroll to position [46, 0]
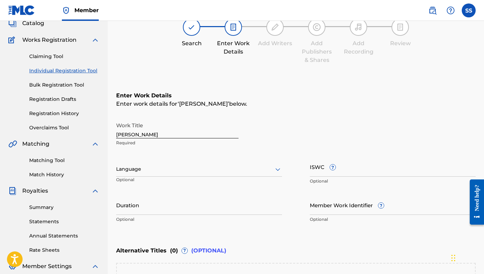
click at [137, 133] on input "[PERSON_NAME]" at bounding box center [177, 129] width 122 height 20
type input "[PERSON_NAME] Shuffle"
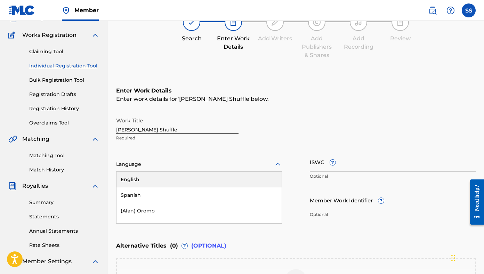
click at [207, 168] on div "Language" at bounding box center [199, 164] width 166 height 15
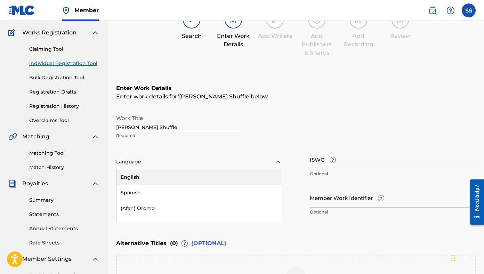
click at [197, 178] on div "English" at bounding box center [199, 177] width 165 height 16
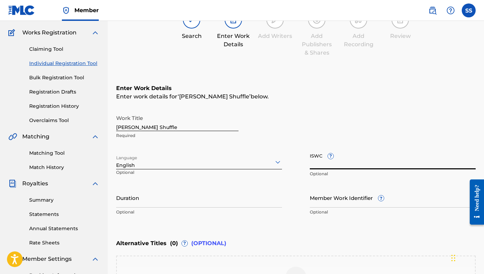
click at [320, 160] on input "ISWC ?" at bounding box center [393, 160] width 166 height 20
paste input "T9051904064"
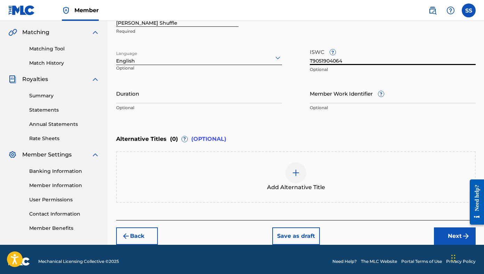
scroll to position [161, 0]
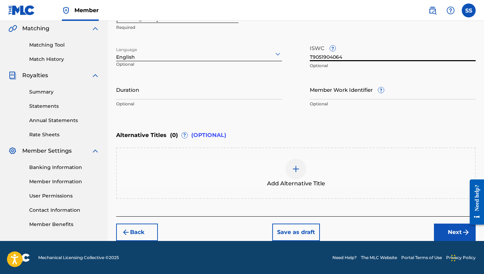
type input "T9051904064"
click at [401, 232] on button "Next" at bounding box center [455, 232] width 42 height 17
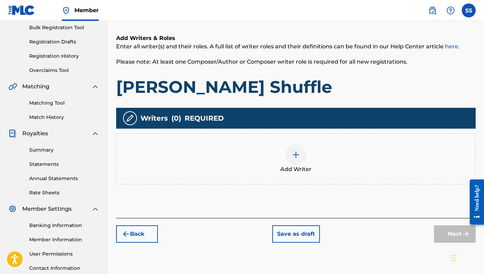
scroll to position [157, 0]
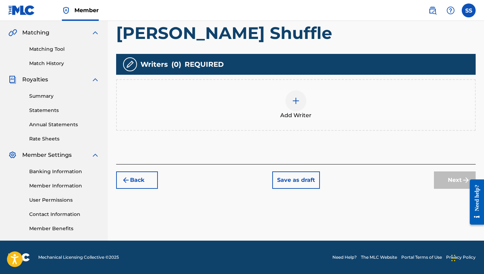
click at [299, 109] on div at bounding box center [296, 100] width 21 height 21
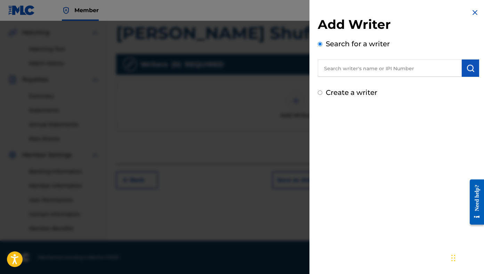
click at [357, 73] on input "text" at bounding box center [390, 67] width 144 height 17
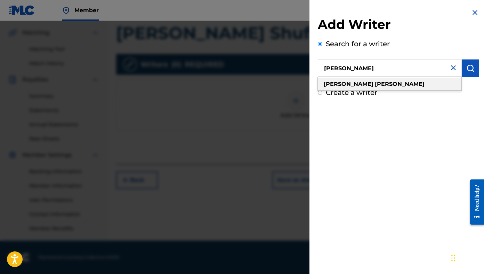
click at [366, 82] on div "[PERSON_NAME]" at bounding box center [390, 84] width 144 height 13
type input "[PERSON_NAME]"
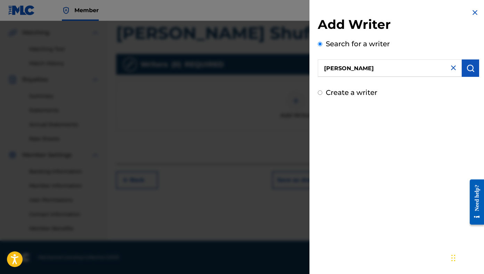
click at [401, 72] on img "submit" at bounding box center [471, 68] width 8 height 8
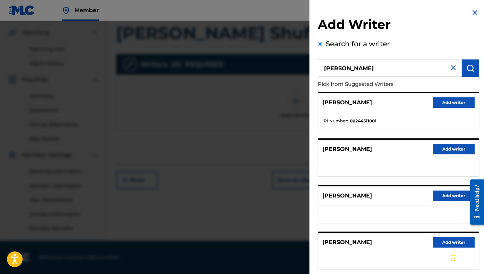
click at [401, 104] on button "Add writer" at bounding box center [454, 102] width 42 height 10
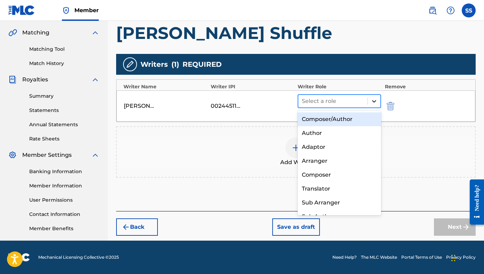
click at [375, 100] on icon at bounding box center [374, 101] width 7 height 7
click at [351, 121] on div "Composer/Author" at bounding box center [339, 119] width 83 height 14
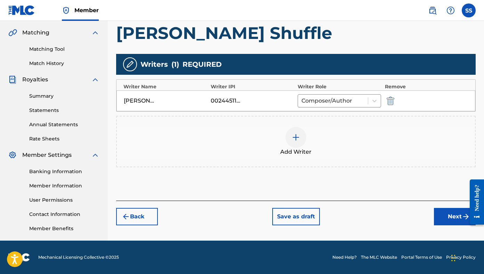
click at [293, 141] on img at bounding box center [296, 137] width 8 height 8
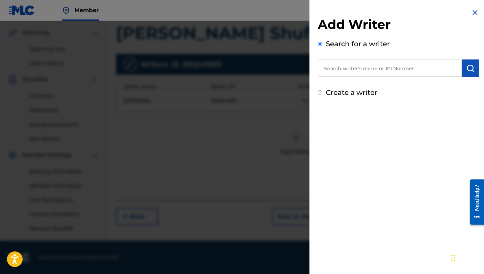
click at [363, 69] on input "text" at bounding box center [390, 67] width 144 height 17
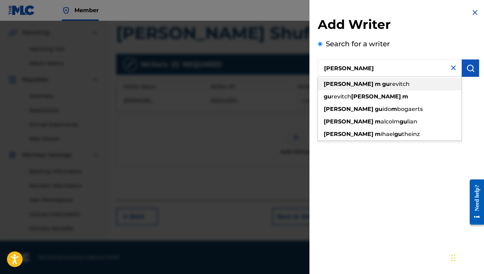
click at [388, 83] on div "[PERSON_NAME]" at bounding box center [390, 84] width 144 height 13
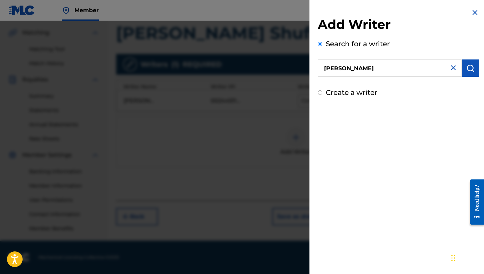
type input "[PERSON_NAME]"
click at [401, 70] on button "submit" at bounding box center [470, 67] width 17 height 17
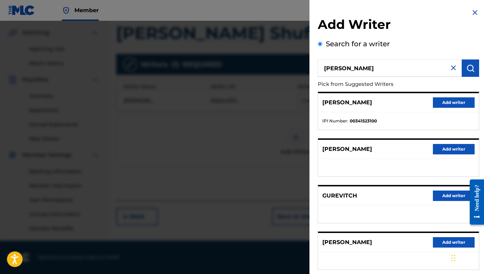
click at [401, 103] on button "Add writer" at bounding box center [454, 102] width 42 height 10
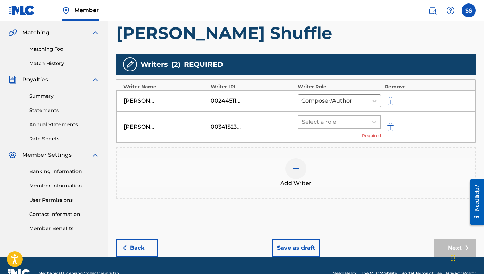
click at [354, 119] on div at bounding box center [333, 122] width 62 height 10
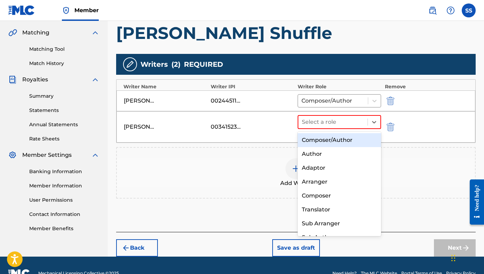
click at [344, 138] on div "Composer/Author" at bounding box center [339, 140] width 83 height 14
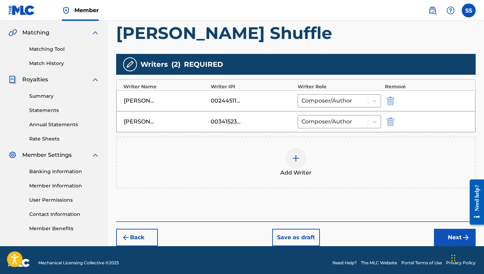
click at [299, 156] on img at bounding box center [296, 158] width 8 height 8
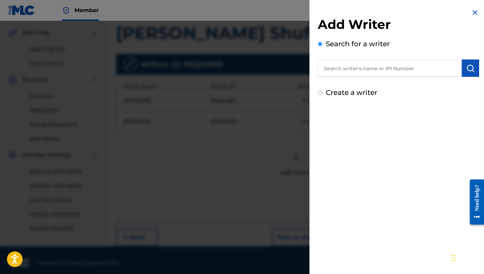
click at [344, 72] on input "text" at bounding box center [390, 67] width 144 height 17
click at [358, 68] on input "[PERSON_NAME] [PERSON_NAME]" at bounding box center [390, 67] width 144 height 17
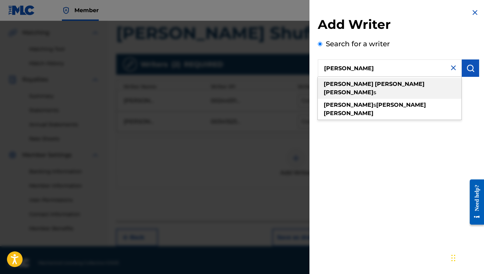
click at [401, 82] on div "[PERSON_NAME] s" at bounding box center [390, 88] width 144 height 21
type input "[PERSON_NAME] [PERSON_NAME]"
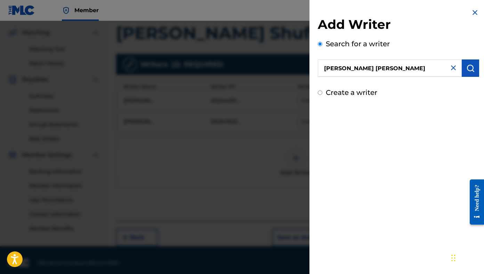
click at [401, 69] on img "submit" at bounding box center [471, 68] width 8 height 8
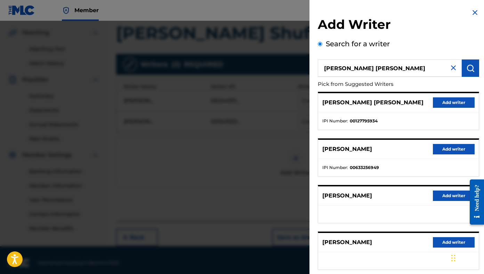
click at [401, 104] on button "Add writer" at bounding box center [454, 102] width 42 height 10
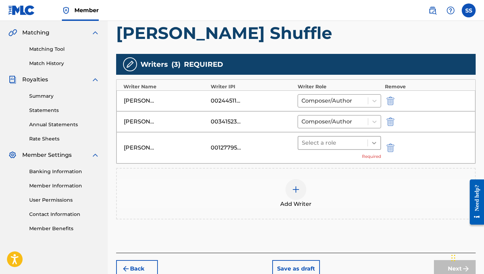
click at [375, 140] on icon at bounding box center [374, 143] width 7 height 7
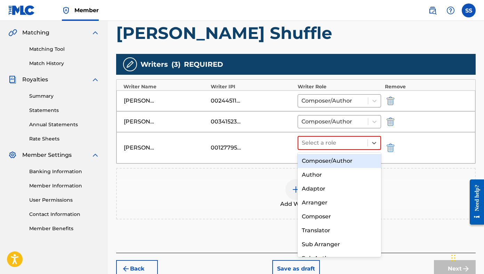
click at [350, 160] on div "Composer/Author" at bounding box center [339, 161] width 83 height 14
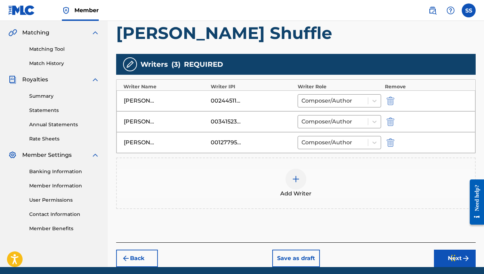
scroll to position [184, 0]
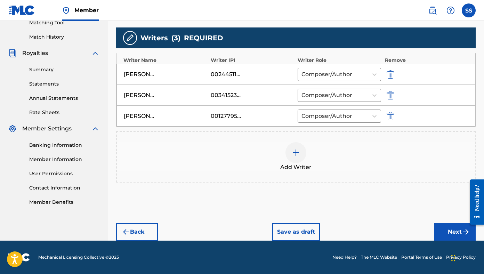
click at [401, 232] on button "Next" at bounding box center [455, 231] width 42 height 17
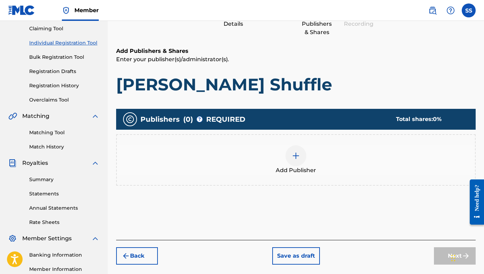
scroll to position [82, 0]
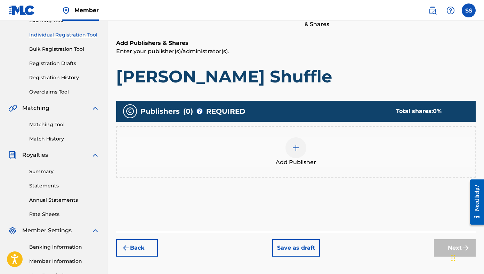
click at [293, 147] on img at bounding box center [296, 148] width 8 height 8
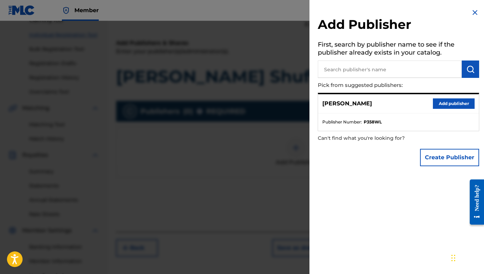
click at [401, 161] on button "Create Publisher" at bounding box center [449, 157] width 59 height 17
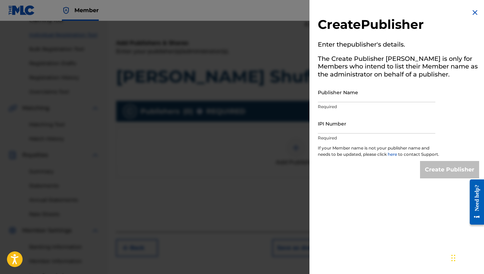
click at [380, 92] on input "Publisher Name" at bounding box center [377, 92] width 118 height 20
type input "Mind Hike Music"
click at [370, 129] on input "IPI Number" at bounding box center [377, 124] width 118 height 20
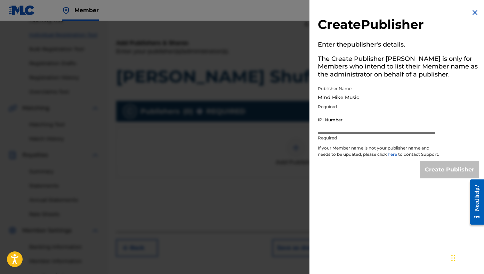
type input "00245446466"
click at [401, 176] on input "Create Publisher" at bounding box center [449, 169] width 59 height 17
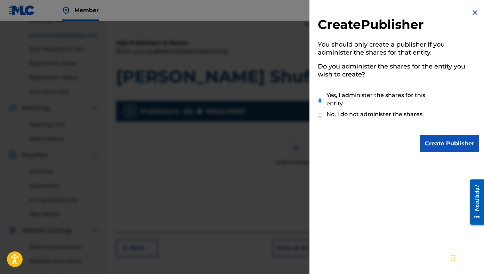
click at [401, 152] on input "Create Publisher" at bounding box center [449, 143] width 59 height 17
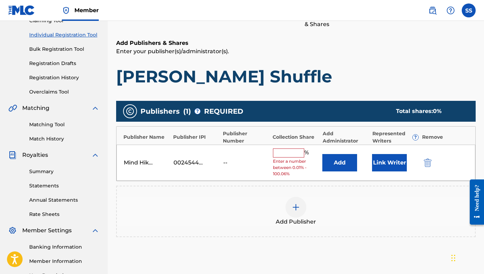
click at [283, 152] on input "text" at bounding box center [288, 153] width 31 height 9
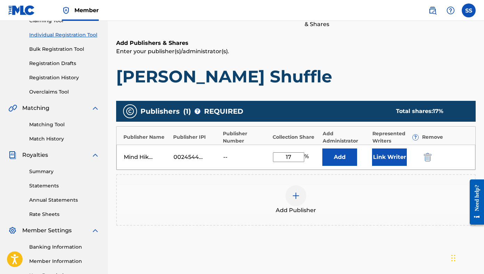
type input "17"
click at [389, 157] on button "Link Writer" at bounding box center [389, 157] width 35 height 17
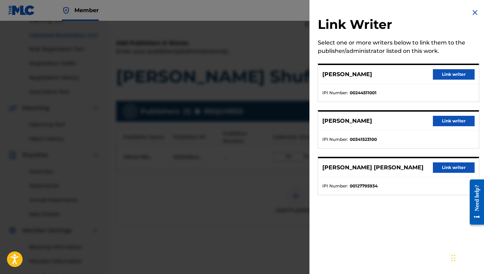
click at [401, 75] on button "Link writer" at bounding box center [454, 74] width 42 height 10
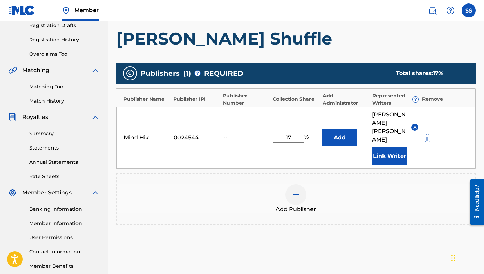
scroll to position [166, 0]
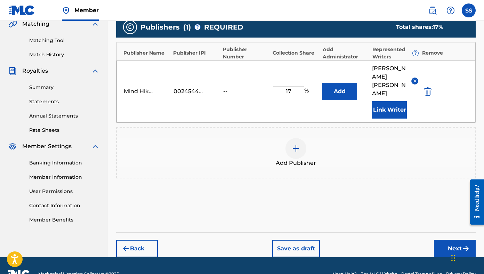
click at [291, 138] on div at bounding box center [296, 148] width 21 height 21
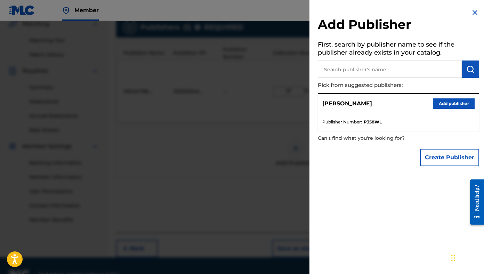
click at [334, 66] on input "text" at bounding box center [390, 69] width 144 height 17
type input "Entrada Music"
click at [401, 70] on img "submit" at bounding box center [471, 69] width 8 height 8
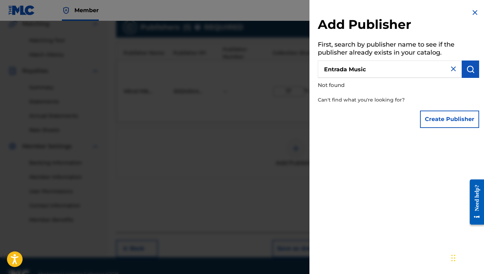
click at [401, 14] on img at bounding box center [475, 12] width 8 height 8
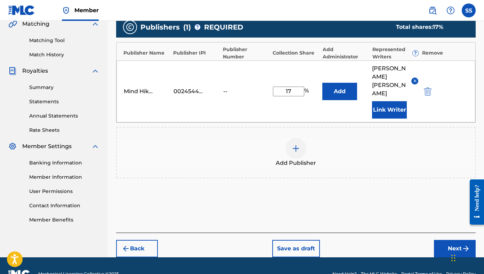
click at [401, 245] on img "submit" at bounding box center [466, 249] width 8 height 8
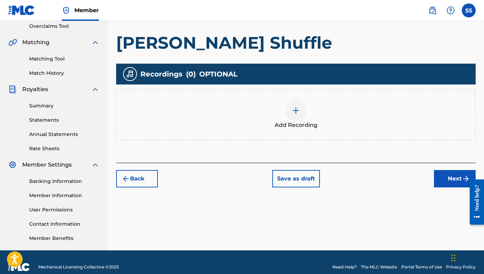
scroll to position [157, 0]
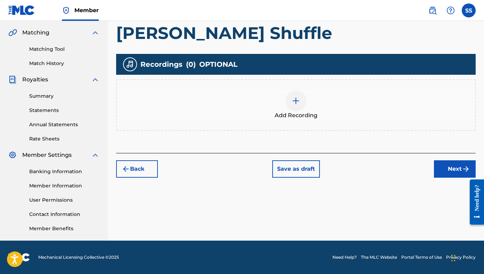
click at [401, 166] on button "Next" at bounding box center [455, 168] width 42 height 17
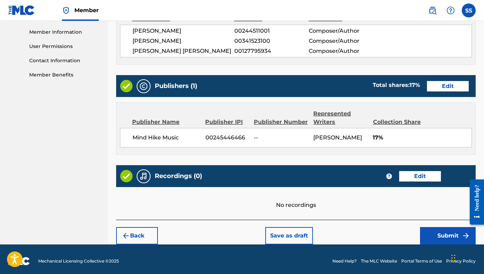
scroll to position [314, 0]
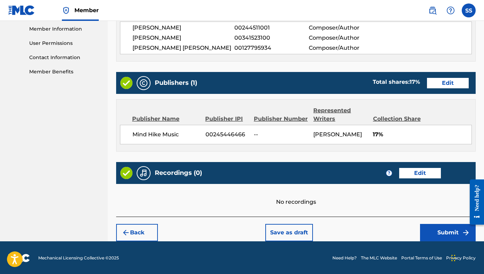
click at [401, 235] on button "Submit" at bounding box center [448, 232] width 56 height 17
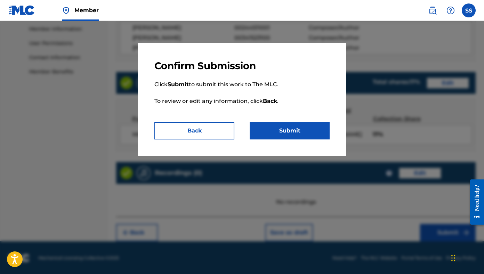
click at [296, 135] on button "Submit" at bounding box center [290, 130] width 80 height 17
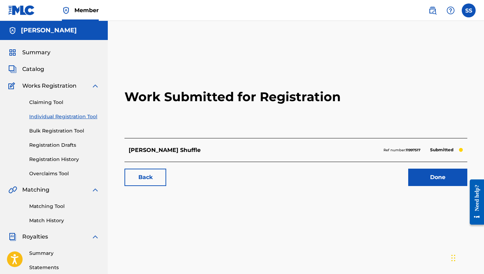
click at [401, 171] on link "Done" at bounding box center [437, 177] width 59 height 17
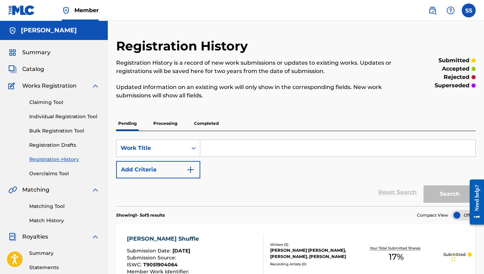
click at [45, 114] on link "Individual Registration Tool" at bounding box center [64, 116] width 70 height 7
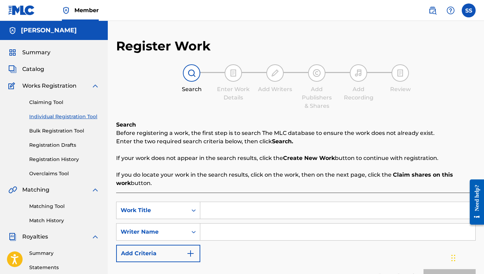
click at [240, 215] on input "Search Form" at bounding box center [337, 210] width 275 height 17
type input "My Way"
click at [235, 236] on input "Search Form" at bounding box center [337, 232] width 275 height 17
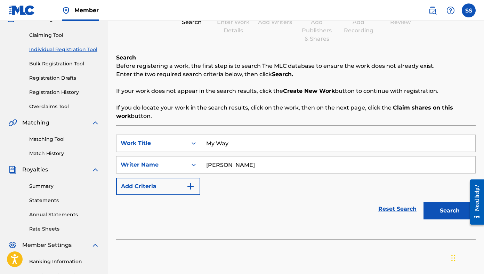
scroll to position [75, 0]
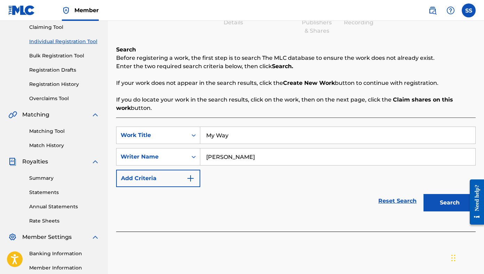
type input "[PERSON_NAME]"
click at [401, 202] on button "Search" at bounding box center [450, 202] width 52 height 17
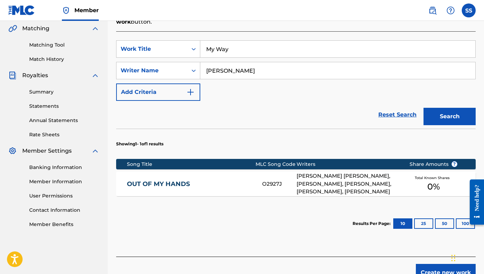
scroll to position [202, 0]
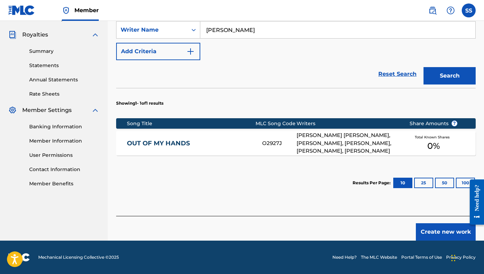
click at [401, 232] on button "Create new work" at bounding box center [446, 231] width 60 height 17
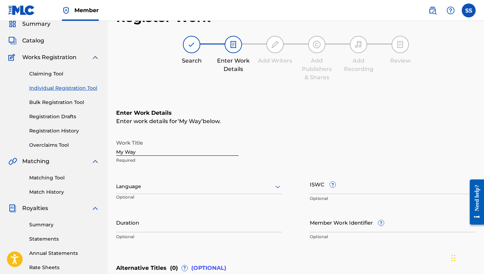
scroll to position [0, 0]
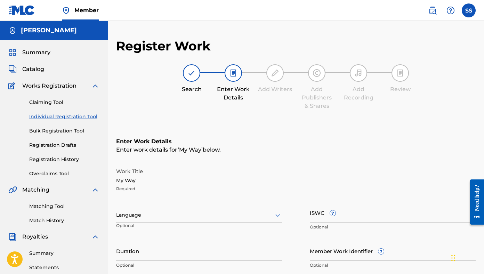
click at [77, 117] on link "Individual Registration Tool" at bounding box center [64, 116] width 70 height 7
click at [58, 117] on link "Individual Registration Tool" at bounding box center [64, 116] width 70 height 7
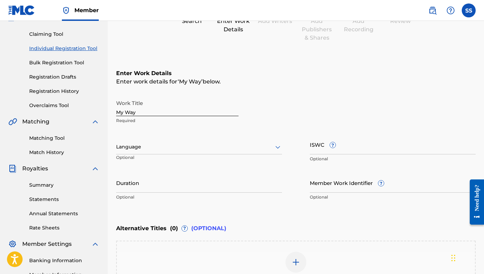
scroll to position [161, 0]
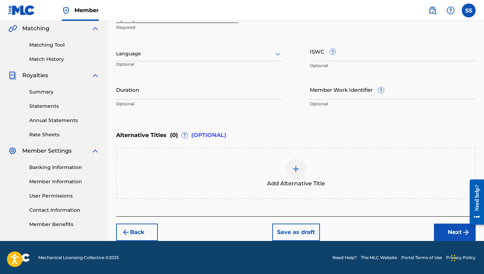
click at [148, 233] on button "Back" at bounding box center [137, 232] width 42 height 17
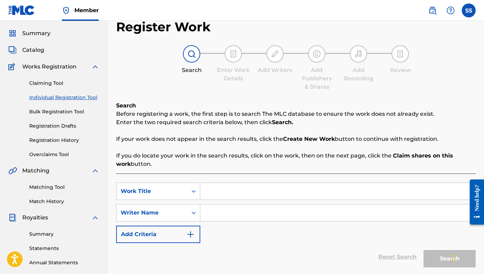
scroll to position [0, 0]
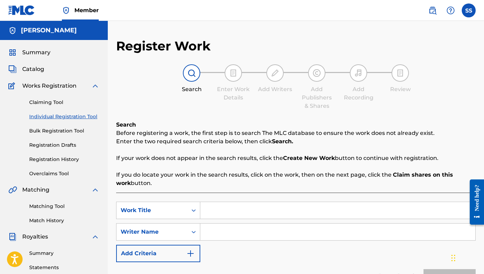
click at [214, 211] on input "Search Form" at bounding box center [337, 210] width 275 height 17
type input "One Step Closer"
click at [231, 234] on input "Search Form" at bounding box center [337, 232] width 275 height 17
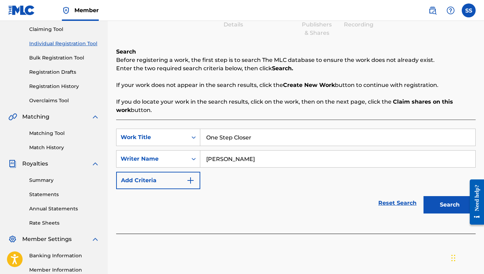
scroll to position [93, 0]
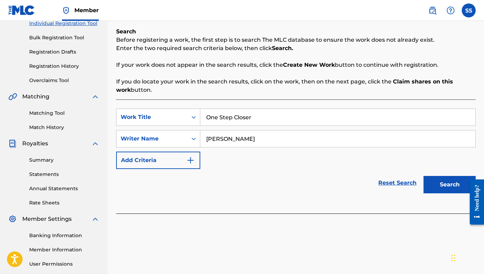
type input "[PERSON_NAME]"
click at [401, 190] on button "Search" at bounding box center [450, 184] width 52 height 17
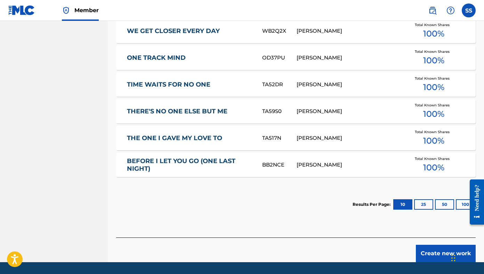
scroll to position [390, 0]
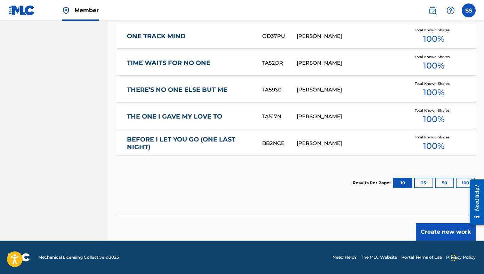
click at [401, 234] on button "Create new work" at bounding box center [446, 231] width 60 height 17
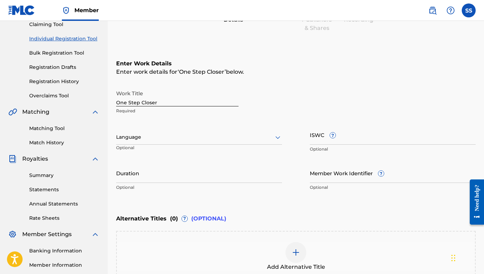
scroll to position [141, 0]
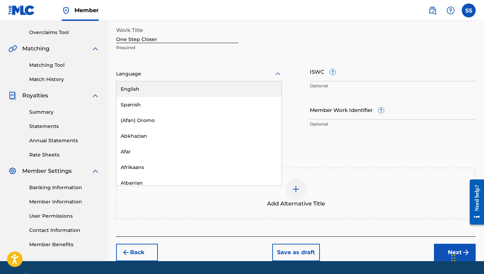
click at [275, 76] on icon at bounding box center [278, 74] width 8 height 8
click at [263, 90] on div "English" at bounding box center [199, 89] width 165 height 16
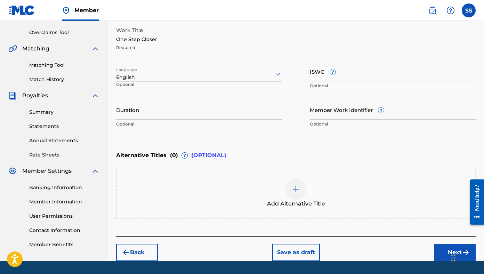
click at [323, 77] on input "ISWC ?" at bounding box center [393, 72] width 166 height 20
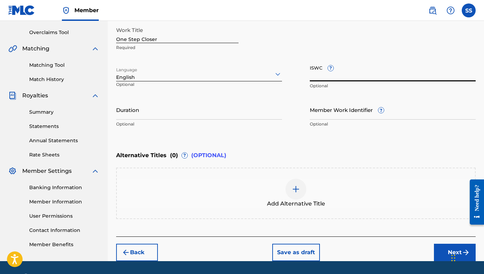
paste input "T0720032836"
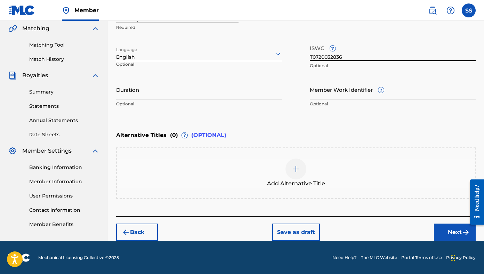
type input "T0720032836"
click at [401, 239] on button "Next" at bounding box center [455, 232] width 42 height 17
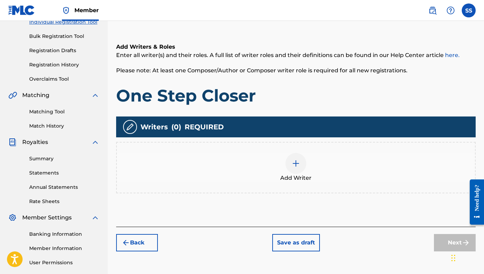
scroll to position [157, 0]
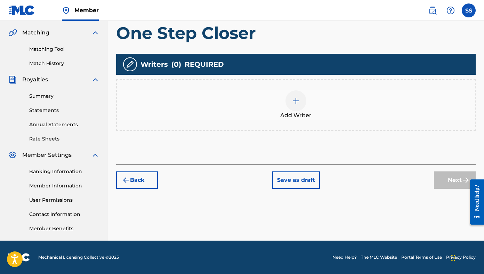
click at [296, 100] on img at bounding box center [296, 101] width 8 height 8
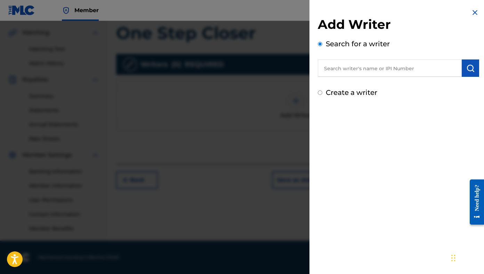
click at [349, 71] on input "text" at bounding box center [390, 67] width 144 height 17
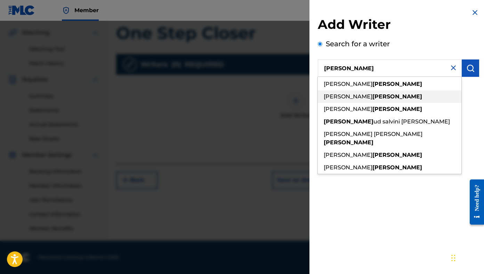
click at [358, 92] on div "[PERSON_NAME]" at bounding box center [390, 96] width 144 height 13
type input "[PERSON_NAME]"
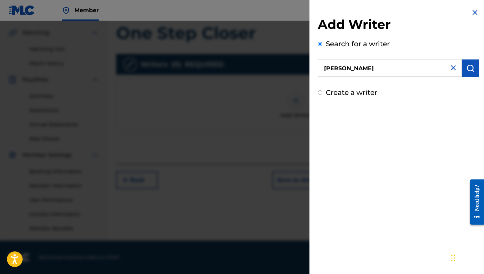
click at [401, 70] on img "submit" at bounding box center [471, 68] width 8 height 8
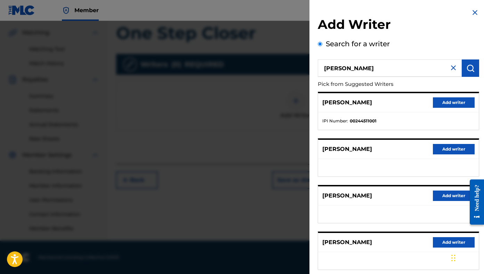
click at [401, 100] on button "Add writer" at bounding box center [454, 102] width 42 height 10
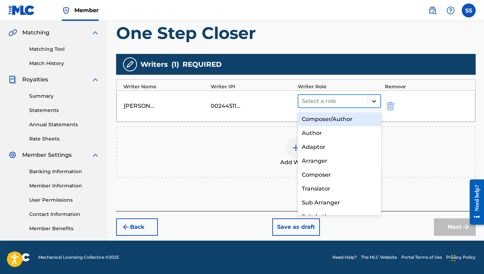
click at [372, 103] on icon at bounding box center [374, 101] width 7 height 7
click at [359, 119] on div "Composer/Author" at bounding box center [339, 119] width 83 height 14
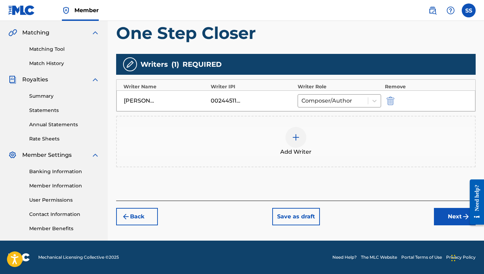
click at [299, 141] on img at bounding box center [296, 137] width 8 height 8
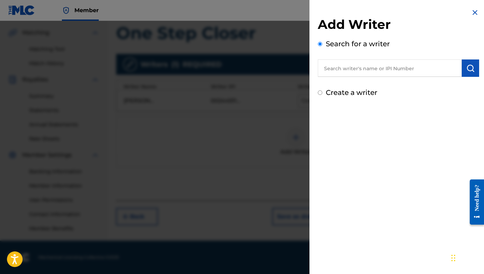
click at [352, 69] on input "text" at bounding box center [390, 67] width 144 height 17
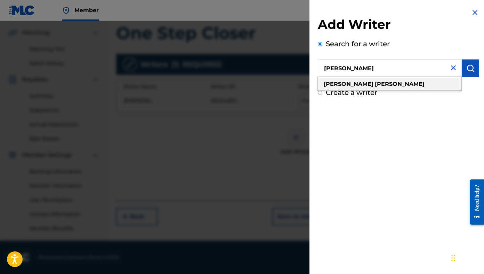
click at [375, 86] on strong "[PERSON_NAME]" at bounding box center [400, 84] width 50 height 7
type input "[PERSON_NAME]"
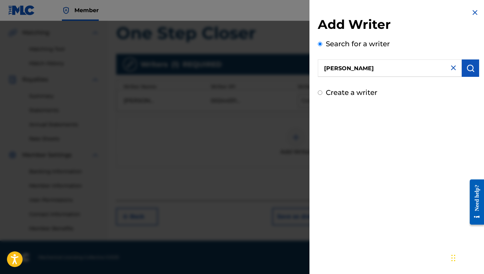
click at [401, 65] on img "submit" at bounding box center [471, 68] width 8 height 8
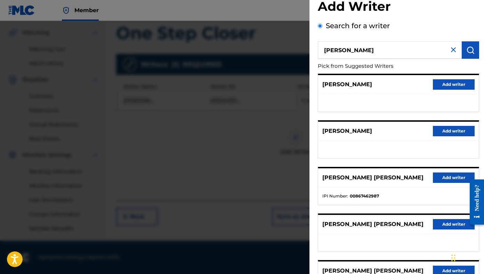
scroll to position [0, 0]
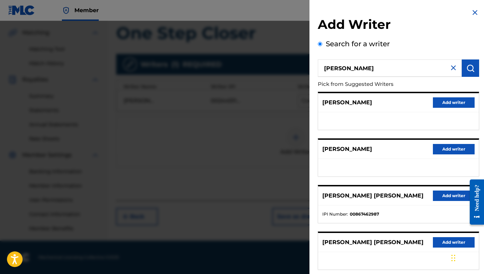
click at [401, 108] on button "Add writer" at bounding box center [454, 102] width 42 height 10
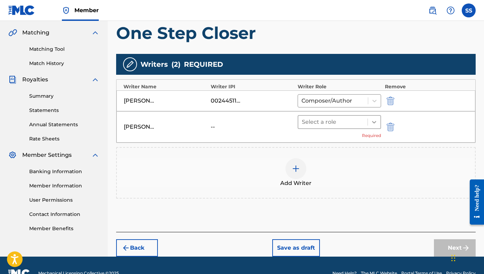
click at [375, 120] on icon at bounding box center [374, 122] width 7 height 7
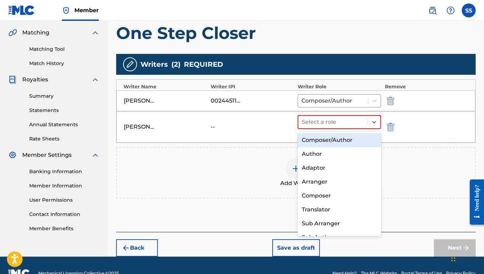
click at [360, 141] on div "Composer/Author" at bounding box center [339, 140] width 83 height 14
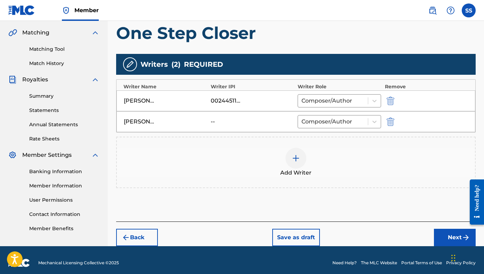
click at [297, 160] on img at bounding box center [296, 158] width 8 height 8
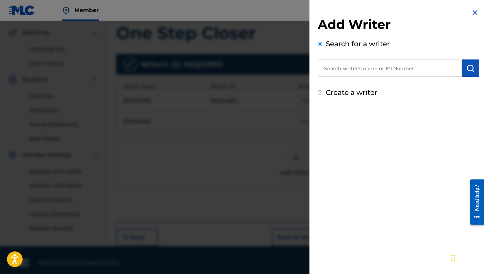
click at [380, 71] on input "text" at bounding box center [390, 67] width 144 height 17
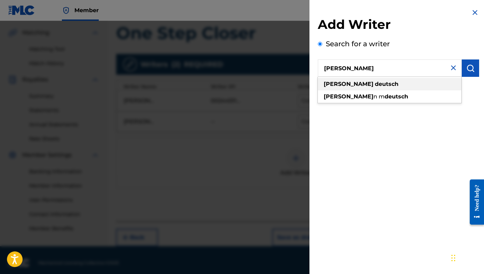
click at [378, 84] on div "[PERSON_NAME]" at bounding box center [390, 84] width 144 height 13
type input "[PERSON_NAME]"
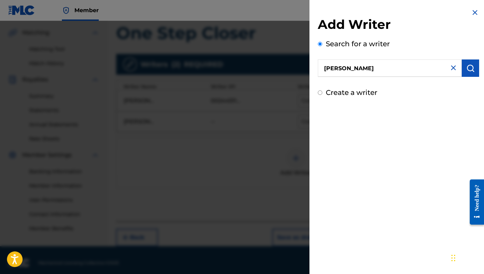
click at [401, 65] on img "submit" at bounding box center [471, 68] width 8 height 8
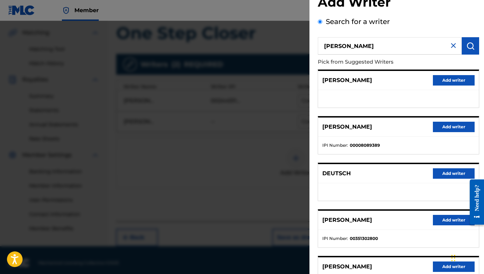
scroll to position [47, 0]
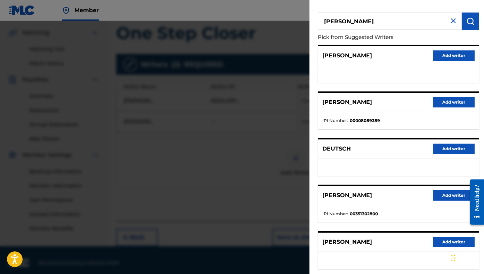
click at [401, 196] on button "Add writer" at bounding box center [454, 195] width 42 height 10
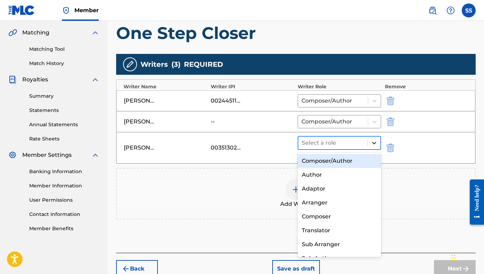
click at [371, 143] on icon at bounding box center [374, 143] width 7 height 7
click at [354, 162] on div "Composer/Author" at bounding box center [339, 161] width 83 height 14
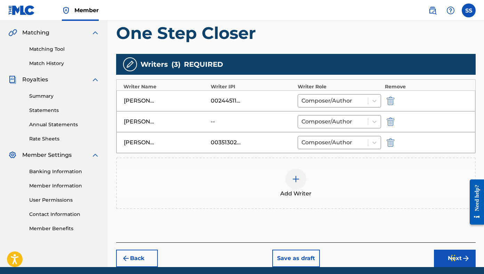
scroll to position [184, 0]
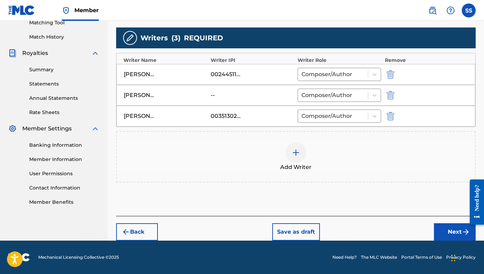
click at [401, 229] on button "Next" at bounding box center [455, 231] width 42 height 17
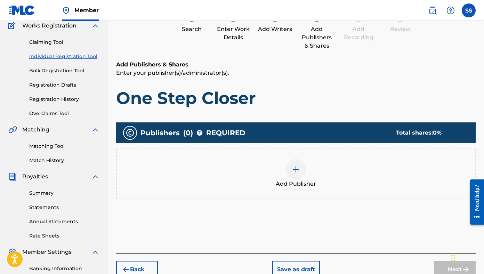
scroll to position [107, 0]
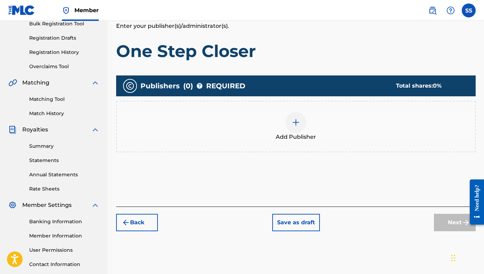
click at [300, 119] on img at bounding box center [296, 122] width 8 height 8
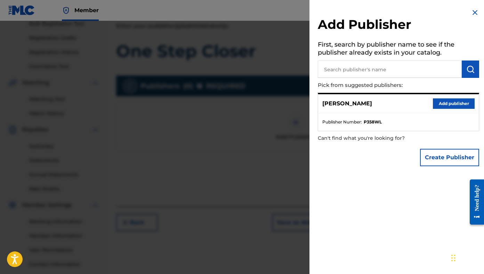
scroll to position [102, 0]
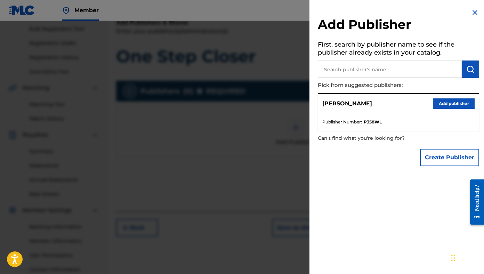
click at [401, 151] on button "Create Publisher" at bounding box center [449, 157] width 59 height 17
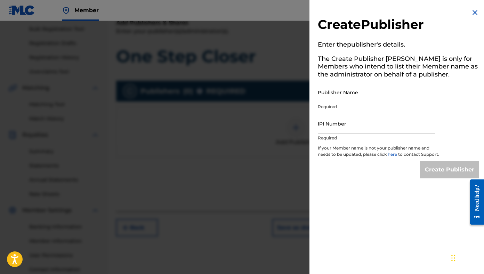
click at [365, 96] on input "Publisher Name" at bounding box center [377, 92] width 118 height 20
type input "Mind Hike Music"
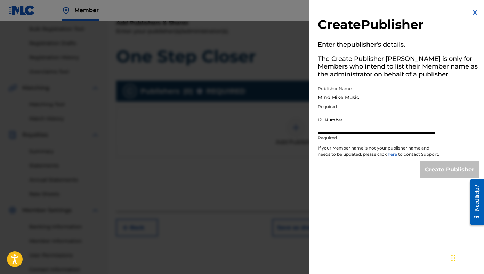
click at [365, 130] on input "IPI Number" at bounding box center [377, 124] width 118 height 20
type input "00245446466"
click at [401, 169] on input "Create Publisher" at bounding box center [449, 169] width 59 height 17
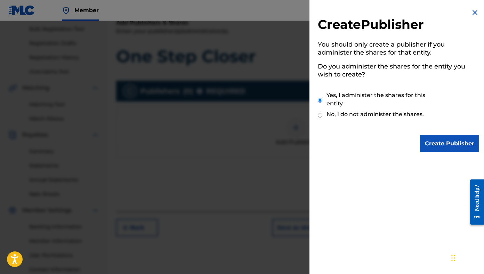
click at [401, 143] on input "Create Publisher" at bounding box center [449, 143] width 59 height 17
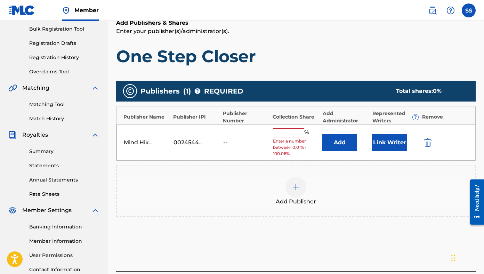
click at [299, 140] on span "Enter a number between 0.01% - 100.06%" at bounding box center [296, 147] width 46 height 19
click at [293, 136] on input "text" at bounding box center [288, 132] width 31 height 9
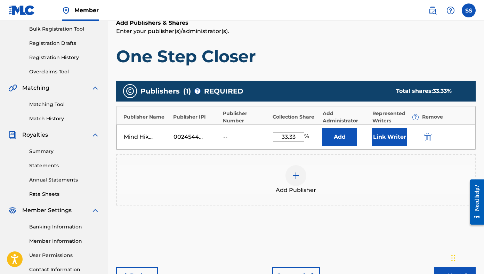
type input "33.33"
click at [397, 138] on button "Link Writer" at bounding box center [389, 136] width 35 height 17
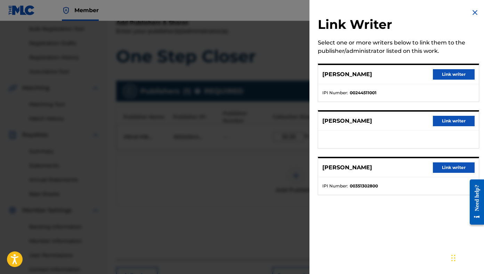
drag, startPoint x: 450, startPoint y: 75, endPoint x: 452, endPoint y: 72, distance: 3.9
click at [401, 75] on button "Link writer" at bounding box center [454, 74] width 42 height 10
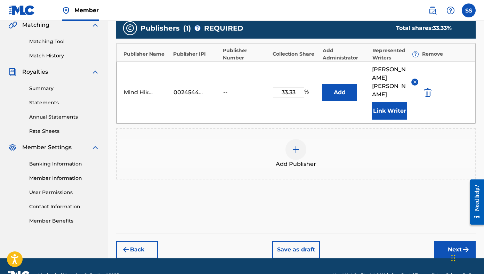
scroll to position [165, 0]
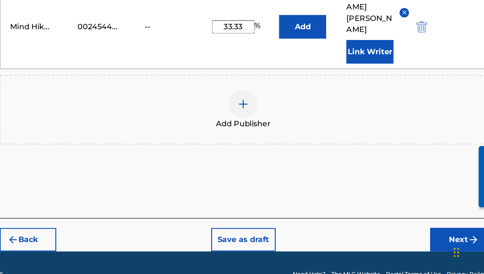
click at [401, 240] on button "Next" at bounding box center [455, 248] width 42 height 17
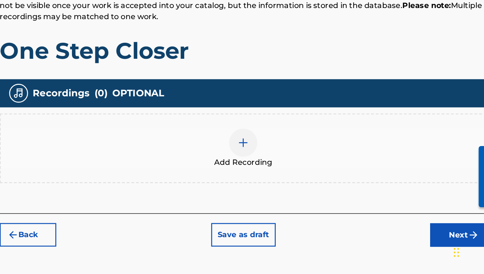
scroll to position [157, 0]
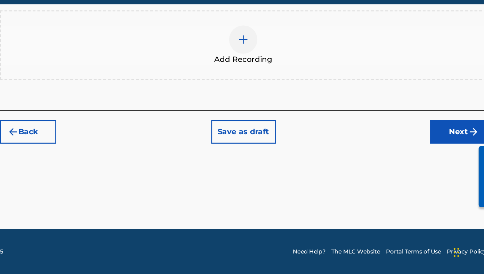
click at [401, 170] on button "Next" at bounding box center [455, 168] width 42 height 17
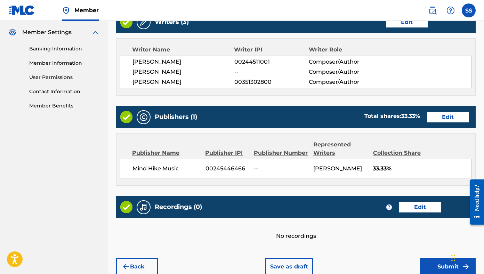
scroll to position [314, 0]
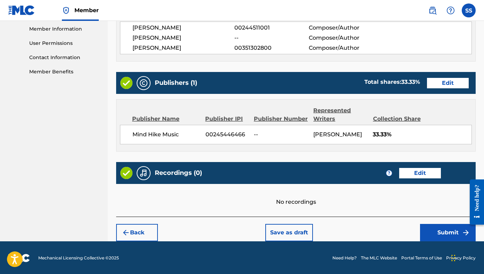
click at [401, 232] on button "Submit" at bounding box center [448, 232] width 56 height 17
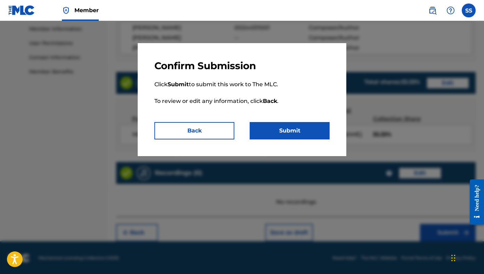
click at [315, 135] on button "Submit" at bounding box center [290, 130] width 80 height 17
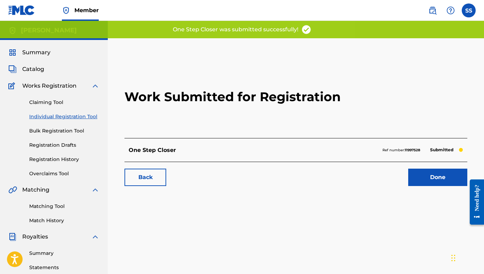
click at [401, 181] on link "Done" at bounding box center [437, 177] width 59 height 17
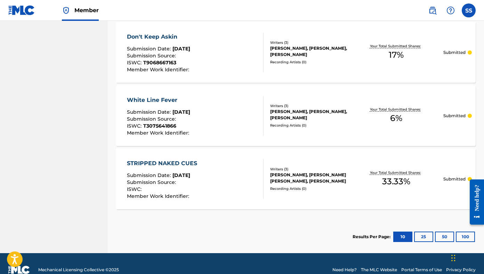
scroll to position [393, 0]
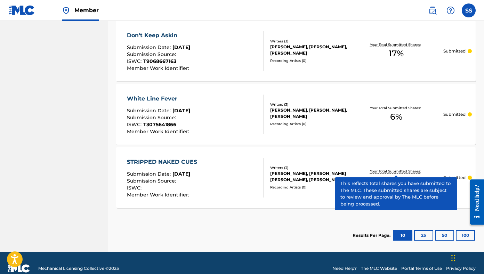
click at [397, 170] on p "Your Total Submitted Shares:" at bounding box center [396, 171] width 53 height 5
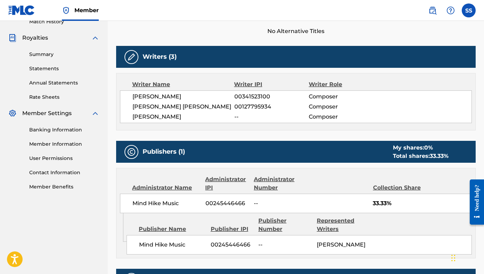
scroll to position [234, 0]
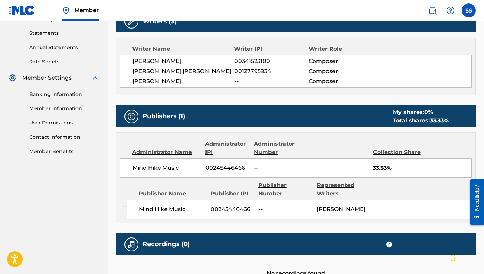
click at [398, 151] on div "Collection Share" at bounding box center [398, 152] width 51 height 8
click at [396, 154] on div "Collection Share" at bounding box center [398, 152] width 51 height 8
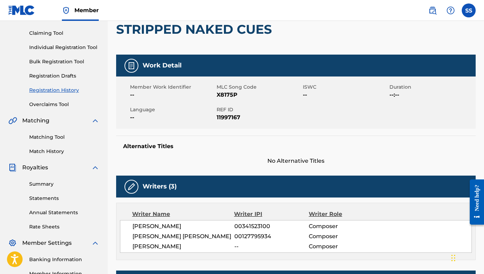
scroll to position [0, 0]
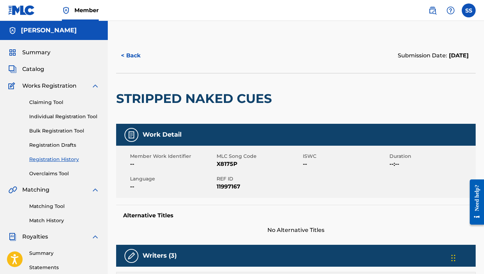
click at [142, 59] on button "< Back" at bounding box center [137, 55] width 42 height 17
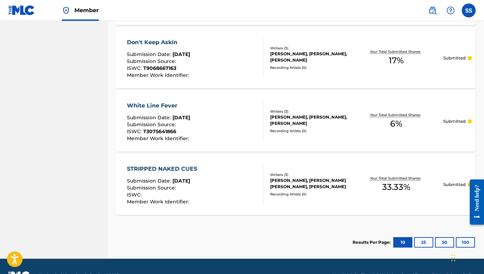
click at [333, 119] on div "[PERSON_NAME], [PERSON_NAME], [PERSON_NAME]" at bounding box center [309, 120] width 79 height 13
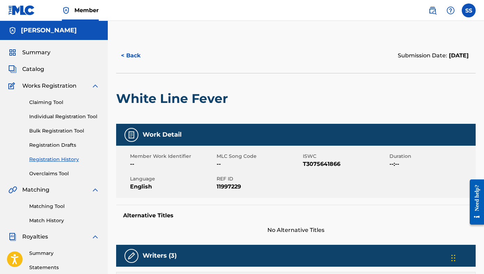
click at [128, 55] on button "< Back" at bounding box center [137, 55] width 42 height 17
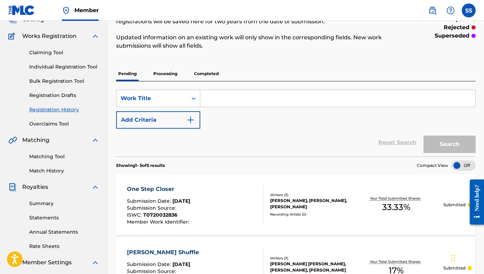
scroll to position [23, 0]
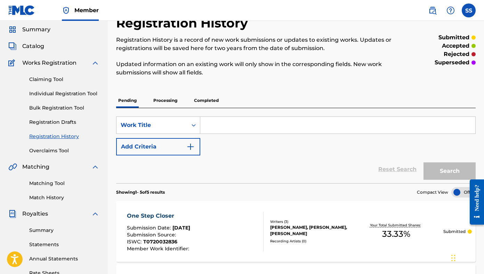
click at [56, 95] on link "Individual Registration Tool" at bounding box center [64, 93] width 70 height 7
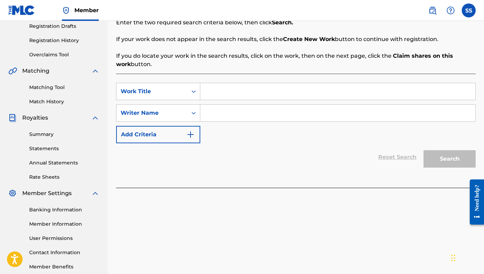
scroll to position [95, 0]
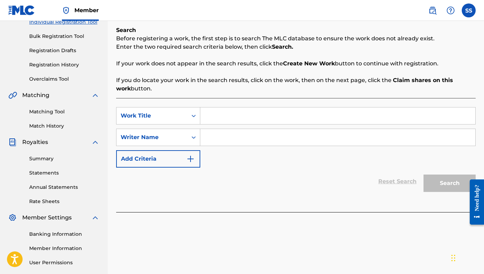
click at [209, 114] on input "Search Form" at bounding box center [337, 116] width 275 height 17
type input "Summertime"
click at [215, 137] on input "Search Form" at bounding box center [337, 137] width 275 height 17
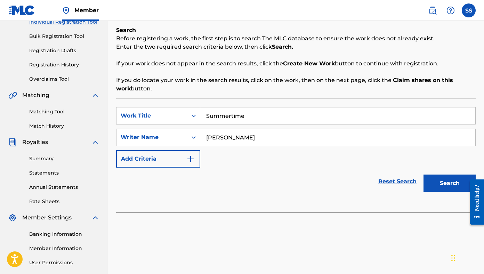
type input "[PERSON_NAME]"
click at [401, 179] on button "Search" at bounding box center [450, 183] width 52 height 17
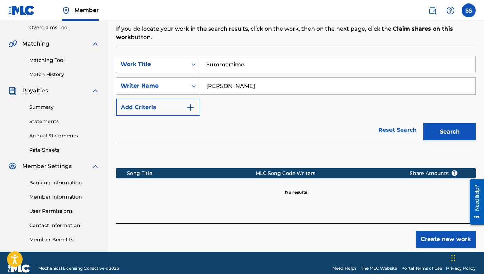
scroll to position [157, 0]
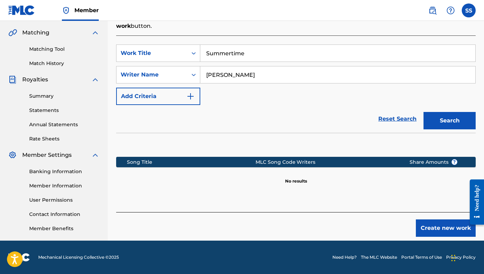
click at [401, 228] on button "Create new work" at bounding box center [446, 228] width 60 height 17
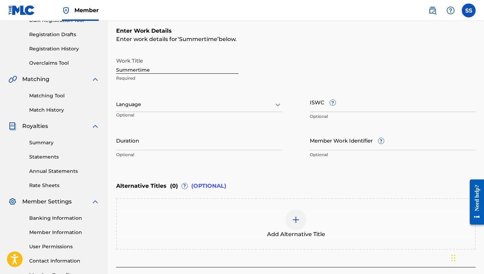
scroll to position [107, 0]
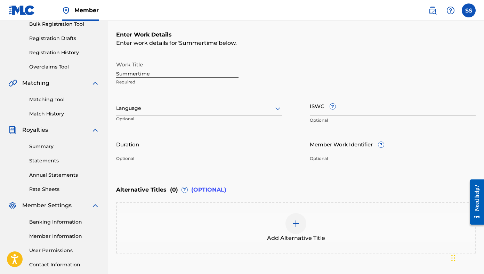
click at [226, 114] on div "Language" at bounding box center [199, 108] width 166 height 15
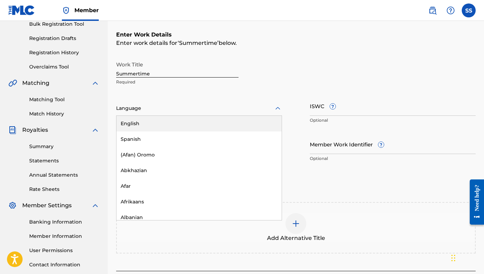
click at [221, 121] on div "English" at bounding box center [199, 124] width 165 height 16
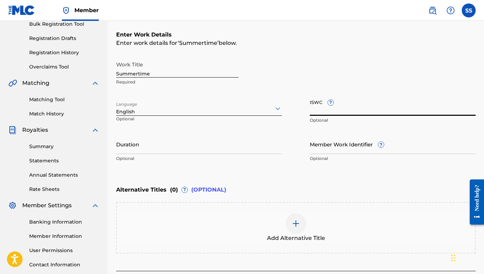
click at [317, 104] on input "ISWC ?" at bounding box center [393, 106] width 166 height 20
paste input "T9026318785"
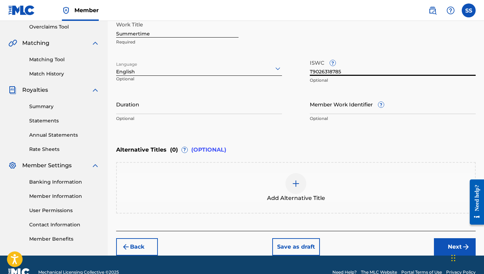
scroll to position [161, 0]
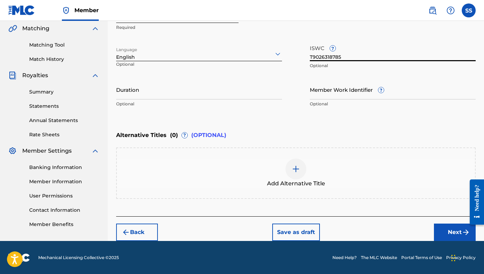
type input "T9026318785"
click at [401, 229] on button "Next" at bounding box center [455, 232] width 42 height 17
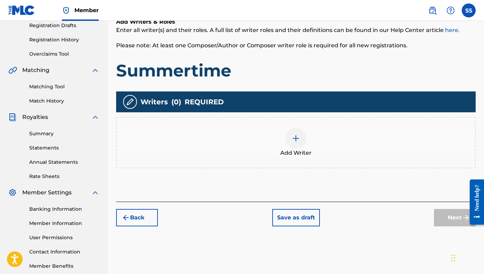
scroll to position [157, 0]
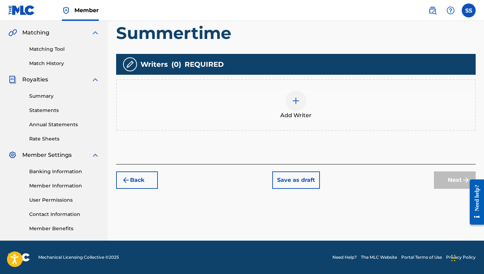
click at [296, 101] on img at bounding box center [296, 101] width 8 height 8
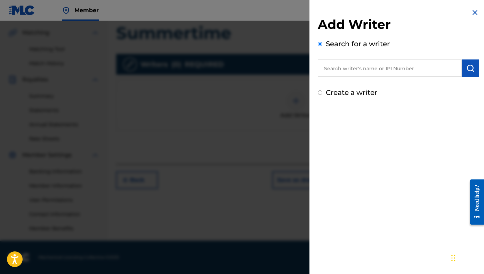
click at [357, 66] on input "text" at bounding box center [390, 67] width 144 height 17
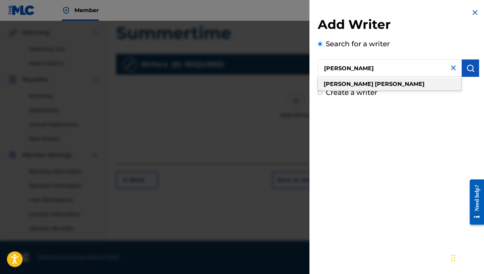
click at [375, 85] on strong "[PERSON_NAME]" at bounding box center [400, 84] width 50 height 7
type input "[PERSON_NAME]"
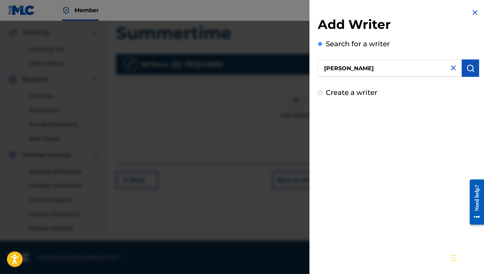
click at [401, 72] on img "submit" at bounding box center [471, 68] width 8 height 8
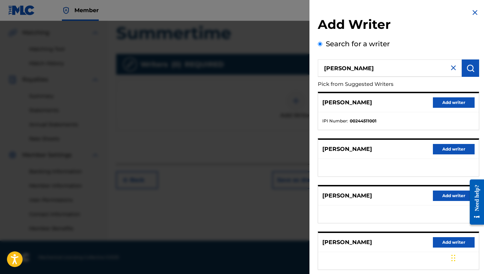
click at [401, 103] on button "Add writer" at bounding box center [454, 102] width 42 height 10
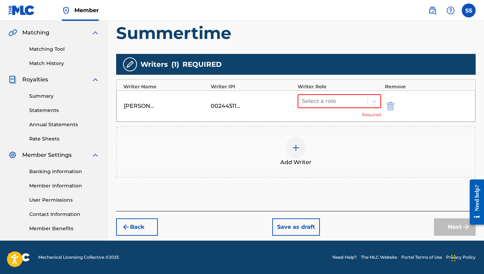
click at [382, 97] on div "[PERSON_NAME] 00244511001 Select a role Required" at bounding box center [296, 105] width 359 height 31
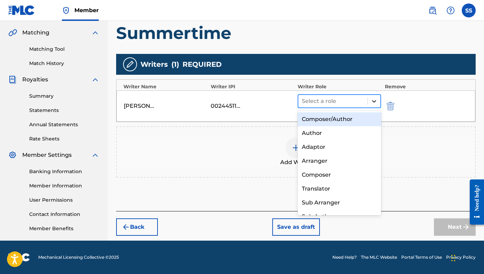
click at [372, 100] on icon at bounding box center [374, 101] width 7 height 7
click at [355, 120] on div "Composer/Author" at bounding box center [339, 119] width 83 height 14
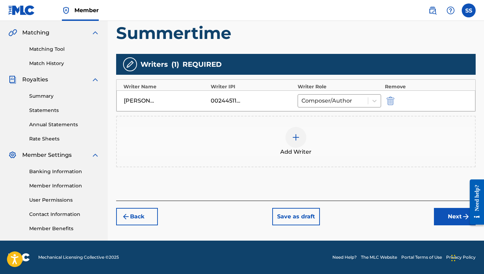
click at [306, 134] on div "Add Writer" at bounding box center [296, 141] width 358 height 29
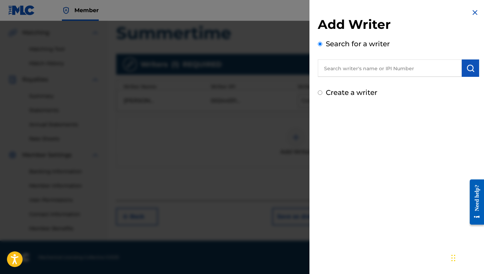
click at [359, 72] on input "text" at bounding box center [390, 67] width 144 height 17
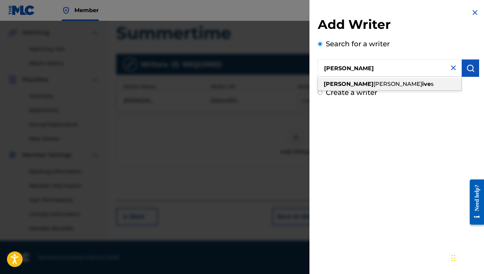
click at [374, 86] on span "[PERSON_NAME]" at bounding box center [398, 84] width 49 height 7
type input "[PERSON_NAME] [PERSON_NAME]"
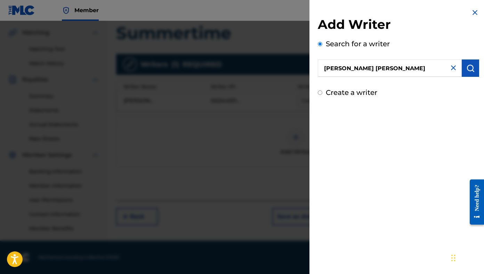
click at [401, 72] on img "submit" at bounding box center [471, 68] width 8 height 8
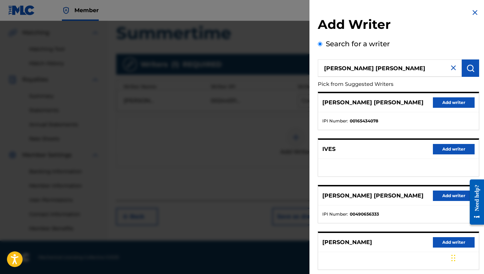
click at [401, 196] on button "Add writer" at bounding box center [454, 196] width 42 height 10
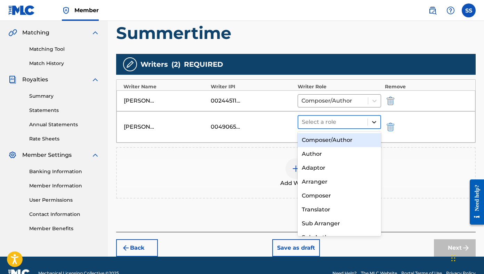
click at [374, 123] on icon at bounding box center [374, 122] width 7 height 7
click at [358, 138] on div "Composer/Author" at bounding box center [339, 140] width 83 height 14
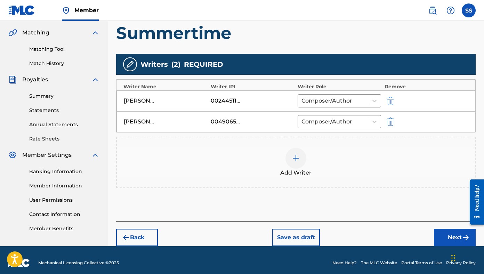
click at [302, 154] on div at bounding box center [296, 158] width 21 height 21
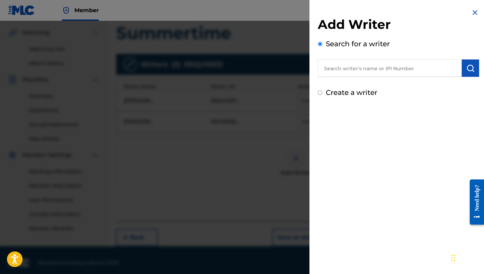
click at [353, 69] on input "text" at bounding box center [390, 67] width 144 height 17
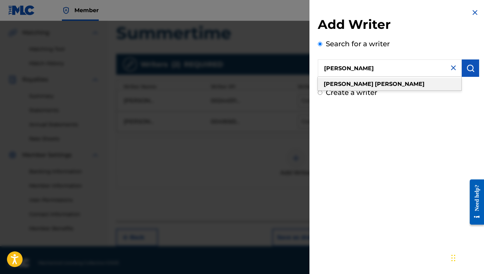
click at [375, 82] on strong "[PERSON_NAME]" at bounding box center [400, 84] width 50 height 7
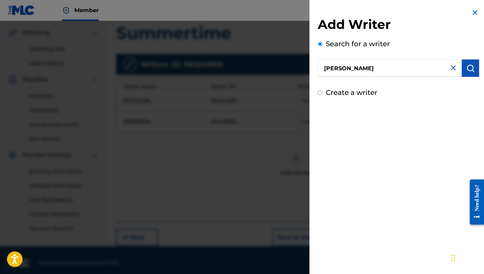
click at [401, 66] on img "submit" at bounding box center [471, 68] width 8 height 8
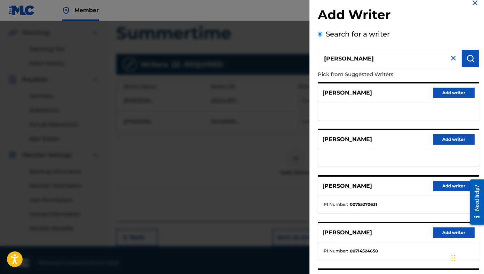
scroll to position [0, 0]
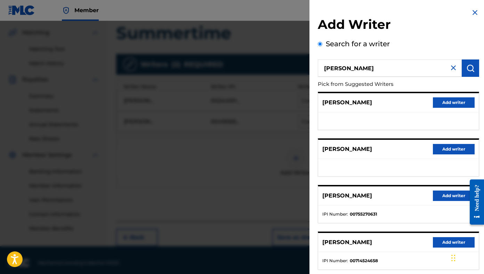
click at [329, 66] on input "[PERSON_NAME]" at bounding box center [390, 67] width 144 height 17
click at [336, 69] on input "[PERSON_NAME]" at bounding box center [390, 67] width 144 height 17
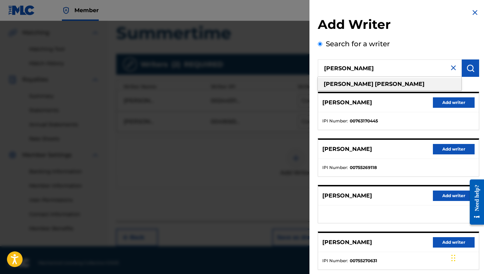
click at [376, 85] on div "[PERSON_NAME]" at bounding box center [390, 84] width 144 height 13
type input "[PERSON_NAME]"
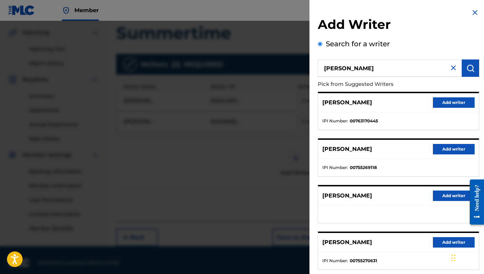
click at [401, 66] on img "submit" at bounding box center [471, 68] width 8 height 8
click at [401, 104] on button "Add writer" at bounding box center [454, 102] width 42 height 10
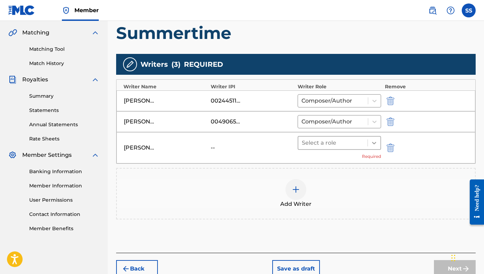
click at [373, 143] on icon at bounding box center [374, 143] width 7 height 7
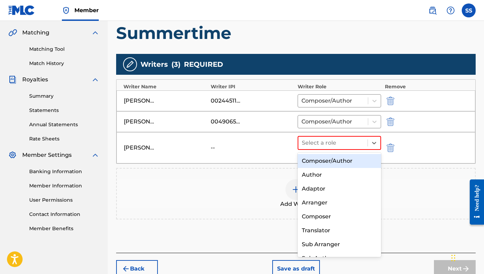
click at [345, 166] on div "Composer/Author" at bounding box center [339, 161] width 83 height 14
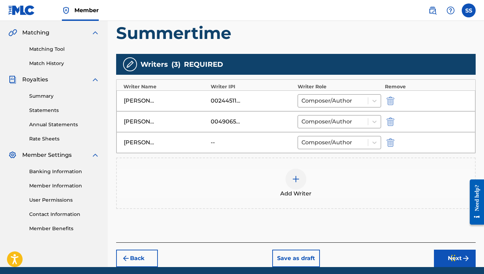
click at [401, 258] on button "Next" at bounding box center [455, 258] width 42 height 17
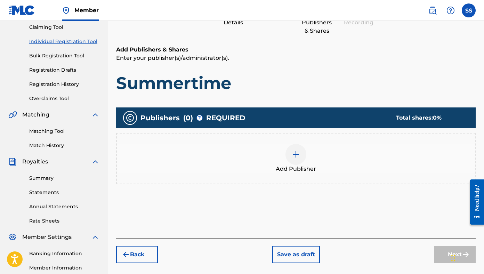
scroll to position [125, 0]
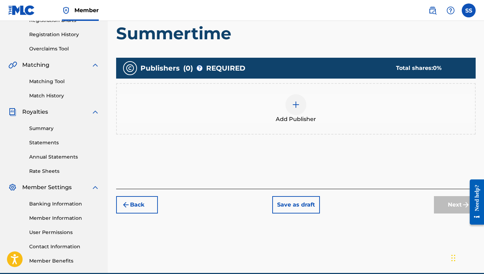
click at [292, 103] on img at bounding box center [296, 105] width 8 height 8
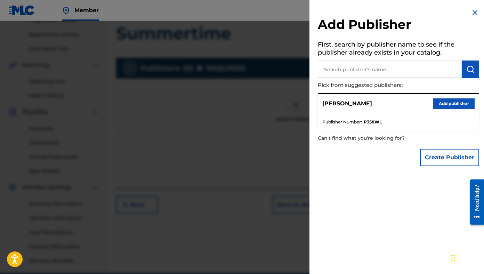
click at [401, 103] on button "Add publisher" at bounding box center [454, 103] width 42 height 10
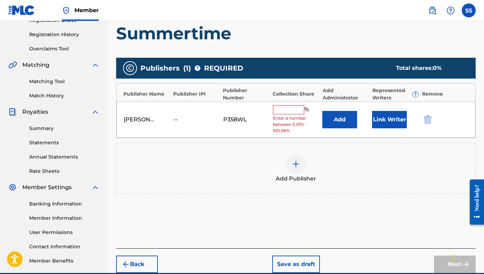
click at [296, 111] on input "text" at bounding box center [288, 109] width 31 height 9
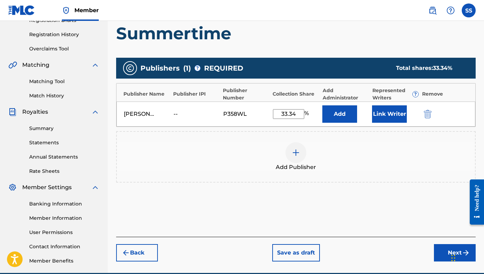
type input "33.34"
click at [379, 115] on button "Link Writer" at bounding box center [389, 113] width 35 height 17
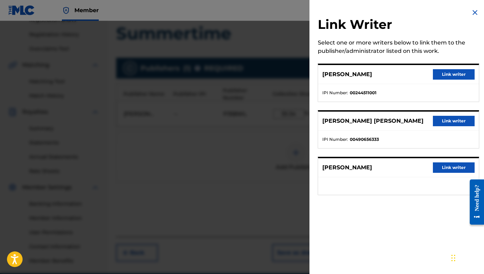
click at [401, 71] on button "Link writer" at bounding box center [454, 74] width 42 height 10
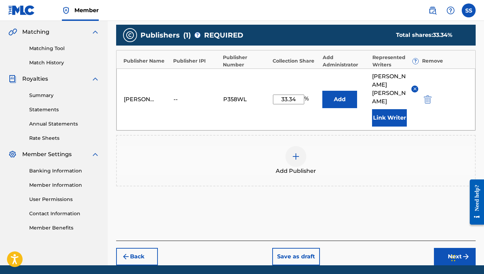
scroll to position [166, 0]
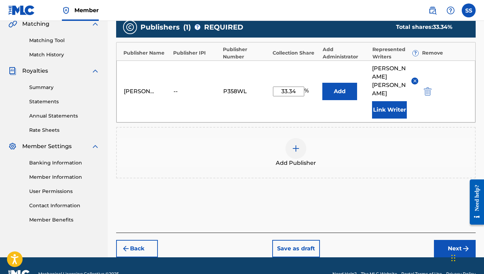
click at [401, 240] on button "Next" at bounding box center [455, 248] width 42 height 17
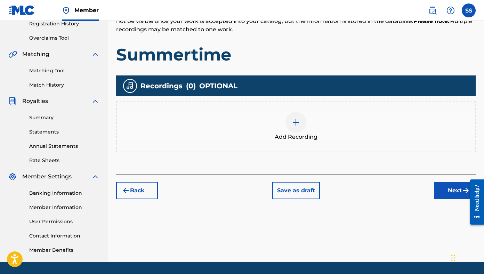
scroll to position [157, 0]
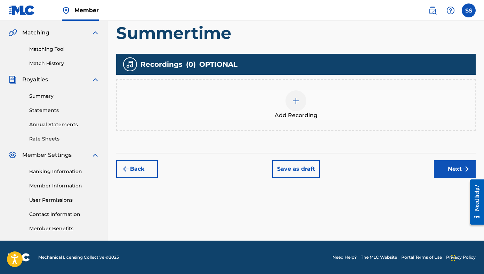
click at [401, 166] on button "Next" at bounding box center [455, 168] width 42 height 17
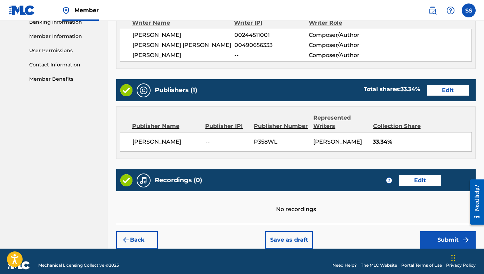
scroll to position [314, 0]
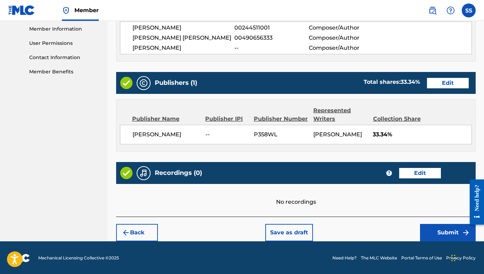
click at [401, 224] on button "Submit" at bounding box center [448, 232] width 56 height 17
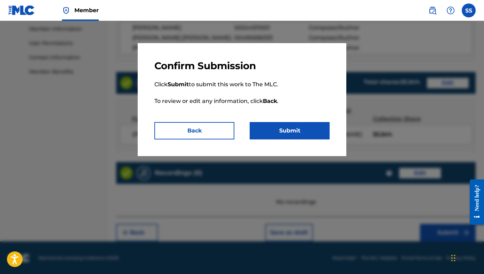
click at [312, 130] on button "Submit" at bounding box center [290, 130] width 80 height 17
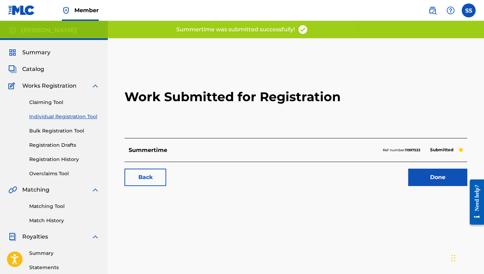
click at [401, 172] on link "Done" at bounding box center [437, 177] width 59 height 17
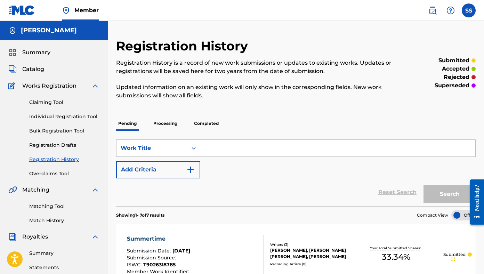
click at [52, 102] on link "Claiming Tool" at bounding box center [64, 102] width 70 height 7
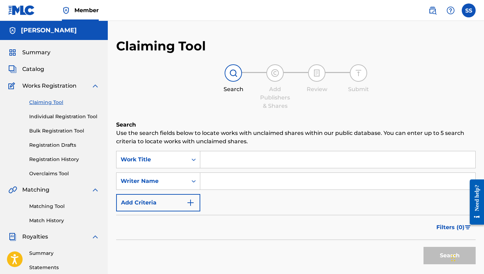
click at [57, 117] on link "Individual Registration Tool" at bounding box center [64, 116] width 70 height 7
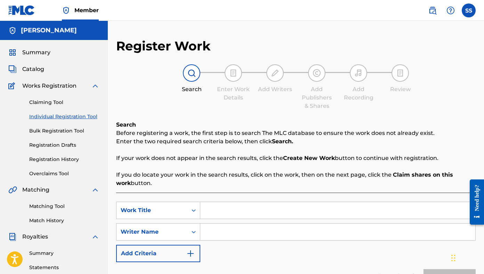
click at [232, 209] on input "Search Form" at bounding box center [337, 210] width 275 height 17
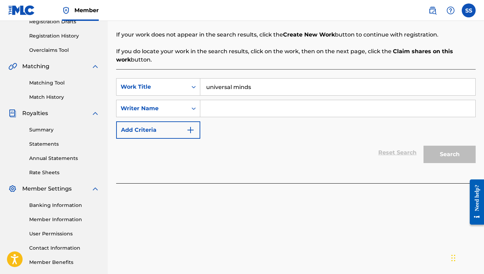
type input "universal minds"
click at [230, 108] on input "Search Form" at bounding box center [337, 108] width 275 height 17
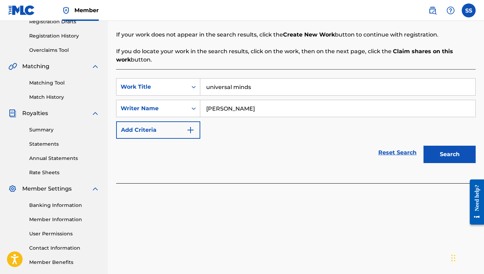
type input "[PERSON_NAME]"
click at [401, 152] on button "Search" at bounding box center [450, 154] width 52 height 17
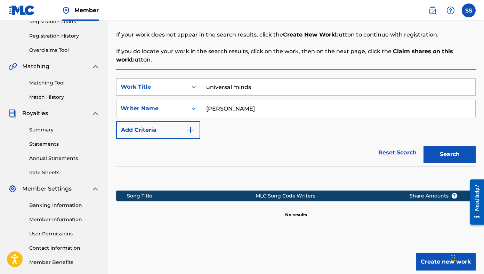
click at [221, 89] on input "universal minds" at bounding box center [337, 87] width 275 height 17
type input "Win"
click at [220, 109] on input "[PERSON_NAME]" at bounding box center [337, 108] width 275 height 17
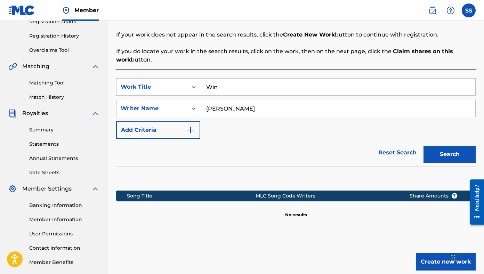
click at [220, 109] on input "[PERSON_NAME]" at bounding box center [337, 108] width 275 height 17
type input "[PERSON_NAME]"
click at [401, 157] on button "Search" at bounding box center [450, 154] width 52 height 17
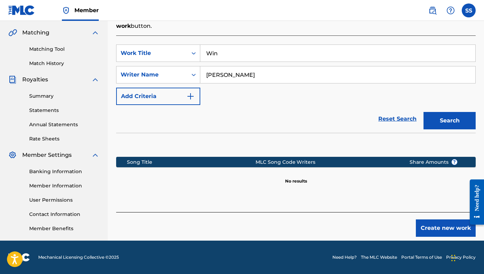
click at [401, 231] on button "Create new work" at bounding box center [446, 228] width 60 height 17
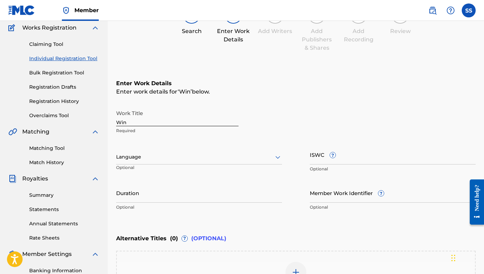
scroll to position [118, 0]
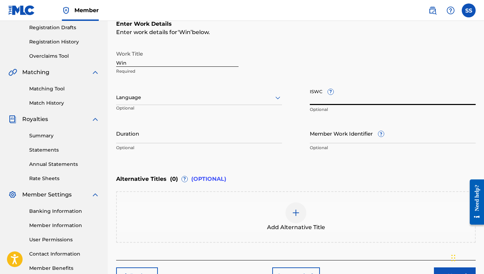
click at [324, 91] on input "ISWC ?" at bounding box center [393, 95] width 166 height 20
paste input "T9099779972"
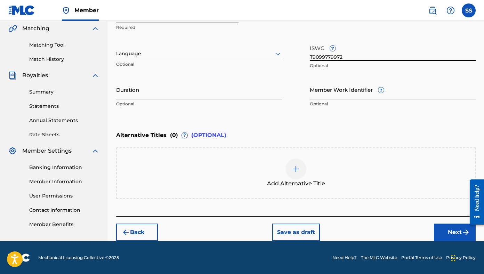
type input "T9099779972"
click at [401, 233] on button "Next" at bounding box center [455, 232] width 42 height 17
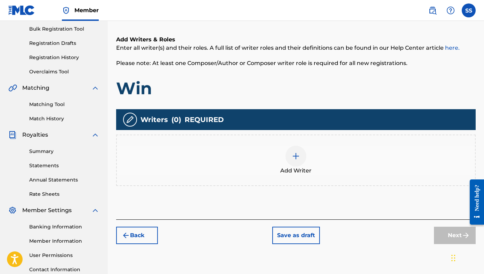
scroll to position [103, 0]
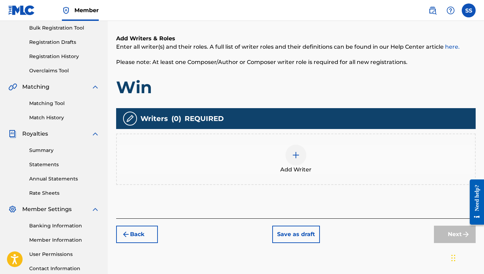
click at [296, 156] on img at bounding box center [296, 155] width 8 height 8
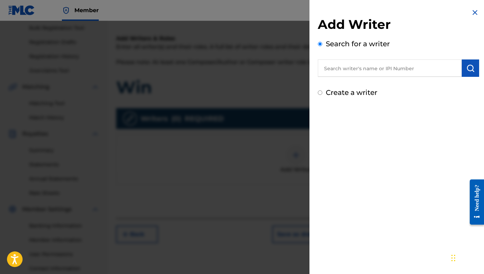
click at [345, 71] on input "text" at bounding box center [390, 67] width 144 height 17
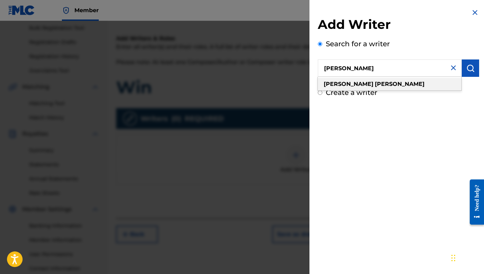
click at [375, 82] on strong "[PERSON_NAME]" at bounding box center [400, 84] width 50 height 7
type input "[PERSON_NAME]"
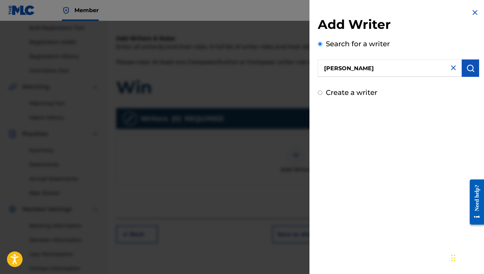
click at [401, 69] on img "submit" at bounding box center [471, 68] width 8 height 8
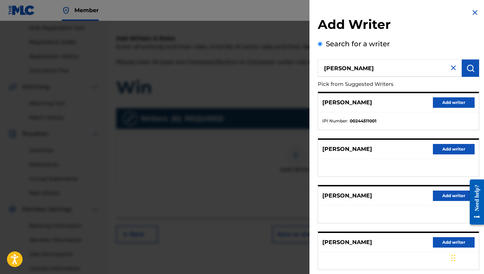
click at [401, 100] on button "Add writer" at bounding box center [454, 102] width 42 height 10
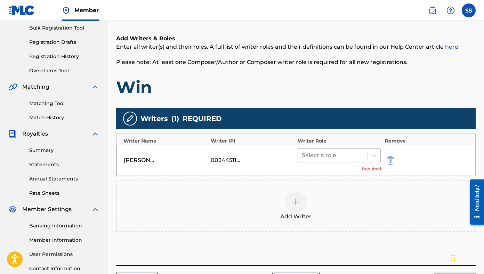
click at [353, 155] on div at bounding box center [333, 156] width 62 height 10
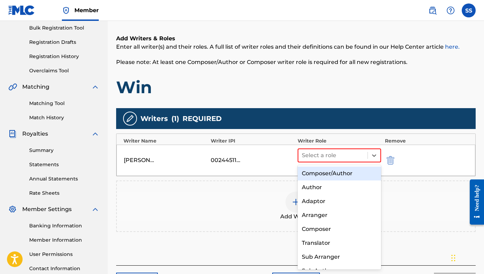
click at [339, 171] on div "Composer/Author" at bounding box center [339, 174] width 83 height 14
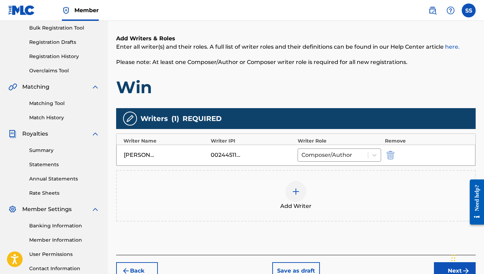
click at [296, 190] on img at bounding box center [296, 192] width 8 height 8
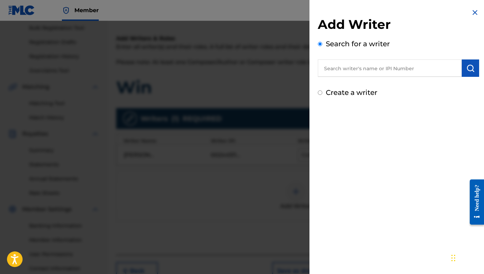
click at [370, 64] on input "text" at bounding box center [390, 67] width 144 height 17
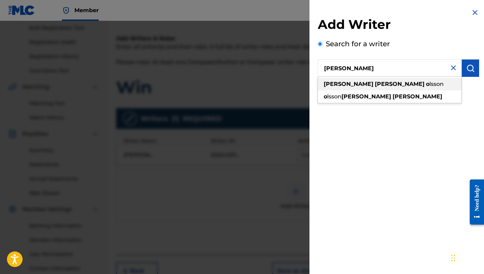
click at [381, 83] on div "[PERSON_NAME]" at bounding box center [390, 84] width 144 height 13
type input "[PERSON_NAME]"
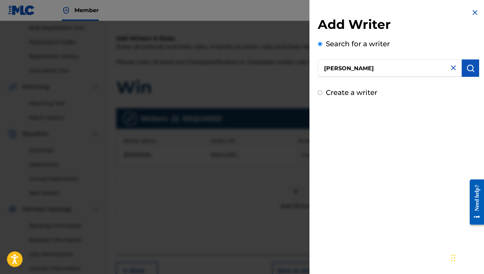
click at [401, 70] on img "submit" at bounding box center [471, 68] width 8 height 8
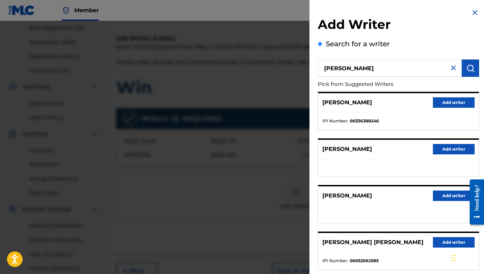
click at [401, 102] on button "Add writer" at bounding box center [454, 102] width 42 height 10
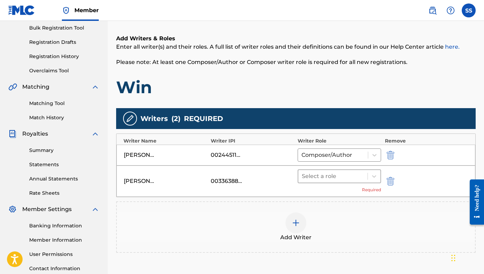
click at [353, 180] on div at bounding box center [333, 177] width 62 height 10
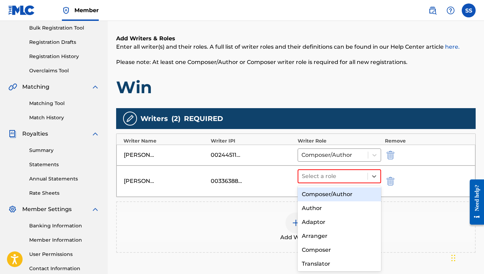
click at [342, 193] on div "Composer/Author" at bounding box center [339, 195] width 83 height 14
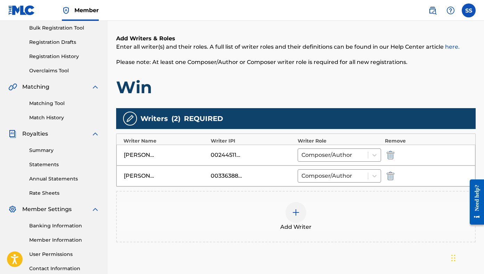
click at [293, 215] on img at bounding box center [296, 212] width 8 height 8
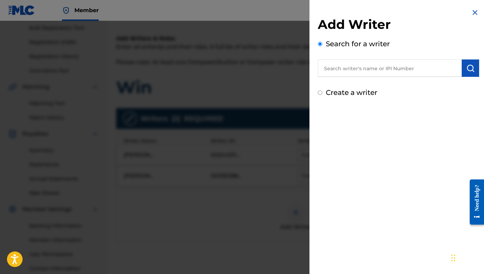
click at [353, 64] on input "text" at bounding box center [390, 67] width 144 height 17
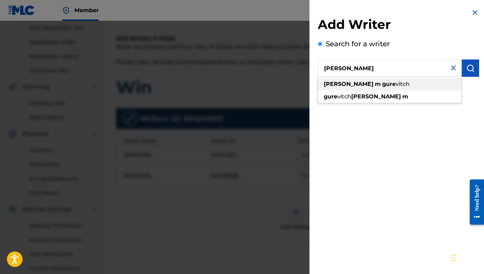
click at [381, 83] on span at bounding box center [381, 84] width 1 height 7
type input "[PERSON_NAME]"
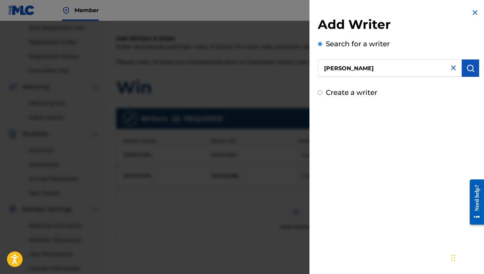
click at [401, 73] on button "submit" at bounding box center [470, 67] width 17 height 17
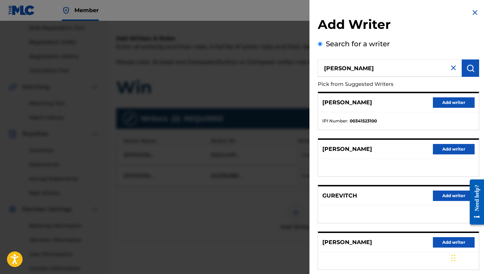
click at [401, 103] on button "Add writer" at bounding box center [454, 102] width 42 height 10
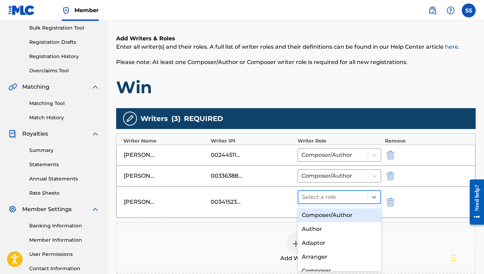
click at [368, 199] on span at bounding box center [368, 197] width 0 height 7
click at [350, 215] on div "Composer/Author" at bounding box center [339, 215] width 83 height 14
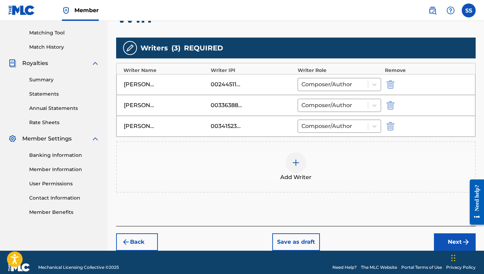
scroll to position [184, 0]
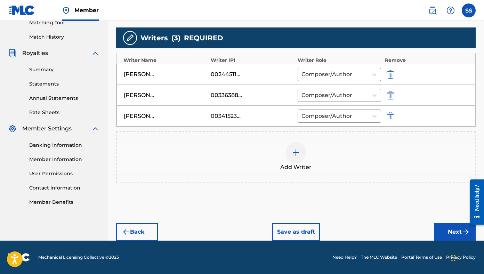
click at [401, 228] on button "Next" at bounding box center [455, 231] width 42 height 17
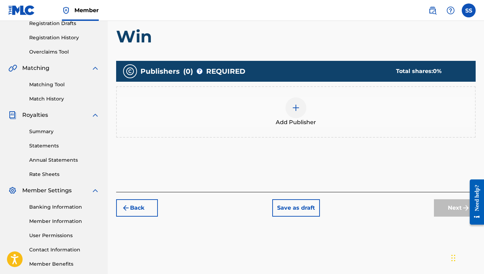
scroll to position [157, 0]
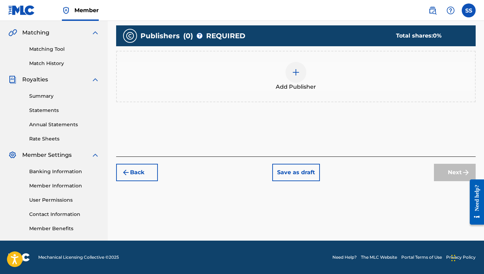
click at [297, 73] on img at bounding box center [296, 72] width 8 height 8
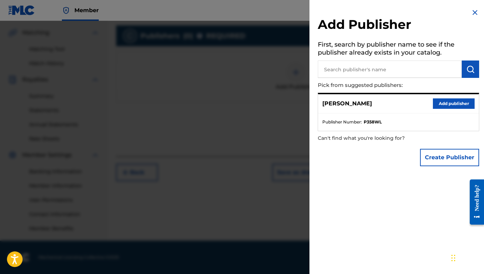
click at [401, 102] on button "Add publisher" at bounding box center [454, 103] width 42 height 10
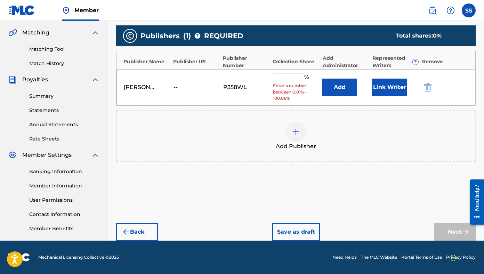
click at [296, 81] on input "text" at bounding box center [288, 77] width 31 height 9
type input "33.34"
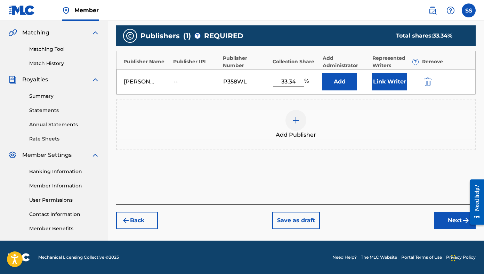
click at [375, 81] on button "Link Writer" at bounding box center [389, 81] width 35 height 17
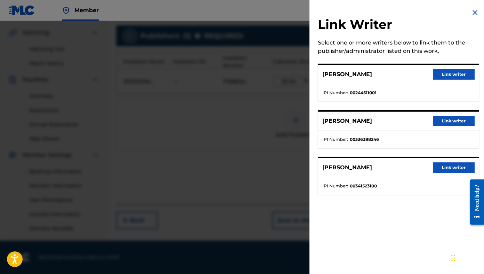
click at [401, 75] on button "Link writer" at bounding box center [454, 74] width 42 height 10
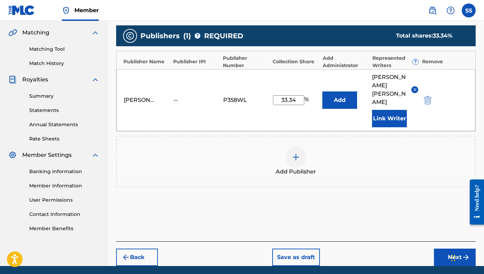
click at [401, 249] on button "Next" at bounding box center [455, 257] width 42 height 17
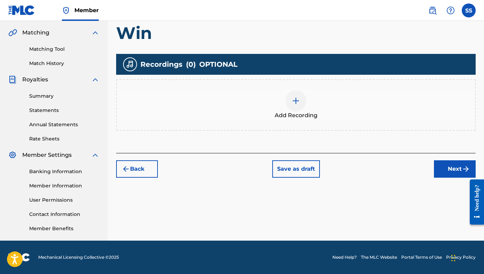
click at [401, 172] on button "Next" at bounding box center [455, 168] width 42 height 17
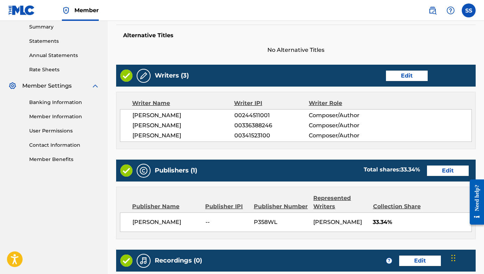
scroll to position [314, 0]
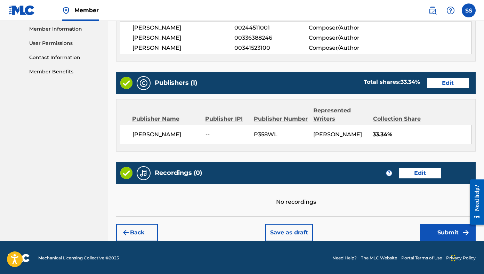
click at [401, 230] on button "Submit" at bounding box center [448, 232] width 56 height 17
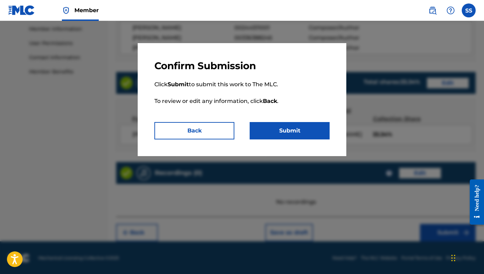
click at [284, 132] on button "Submit" at bounding box center [290, 130] width 80 height 17
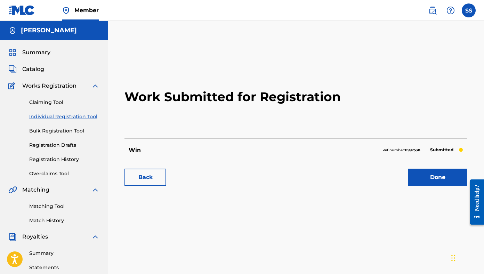
click at [401, 176] on link "Done" at bounding box center [437, 177] width 59 height 17
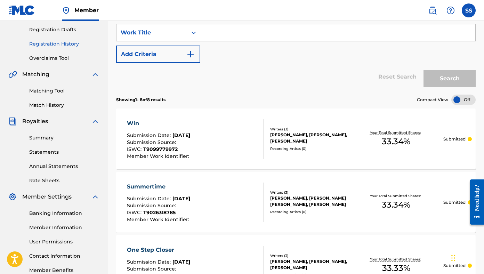
scroll to position [121, 0]
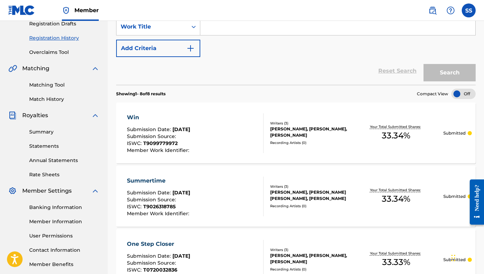
click at [40, 82] on link "Matching Tool" at bounding box center [64, 84] width 70 height 7
